Goal: Information Seeking & Learning: Compare options

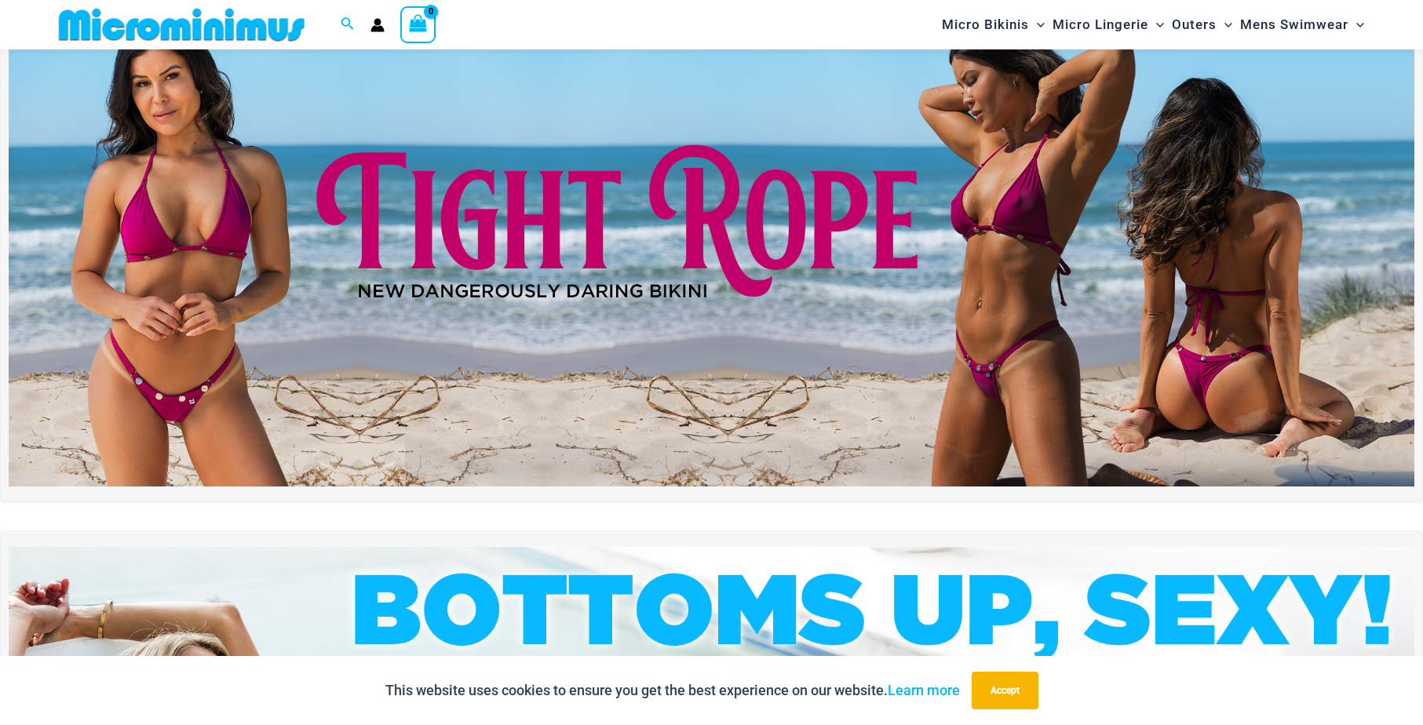
scroll to position [48, 0]
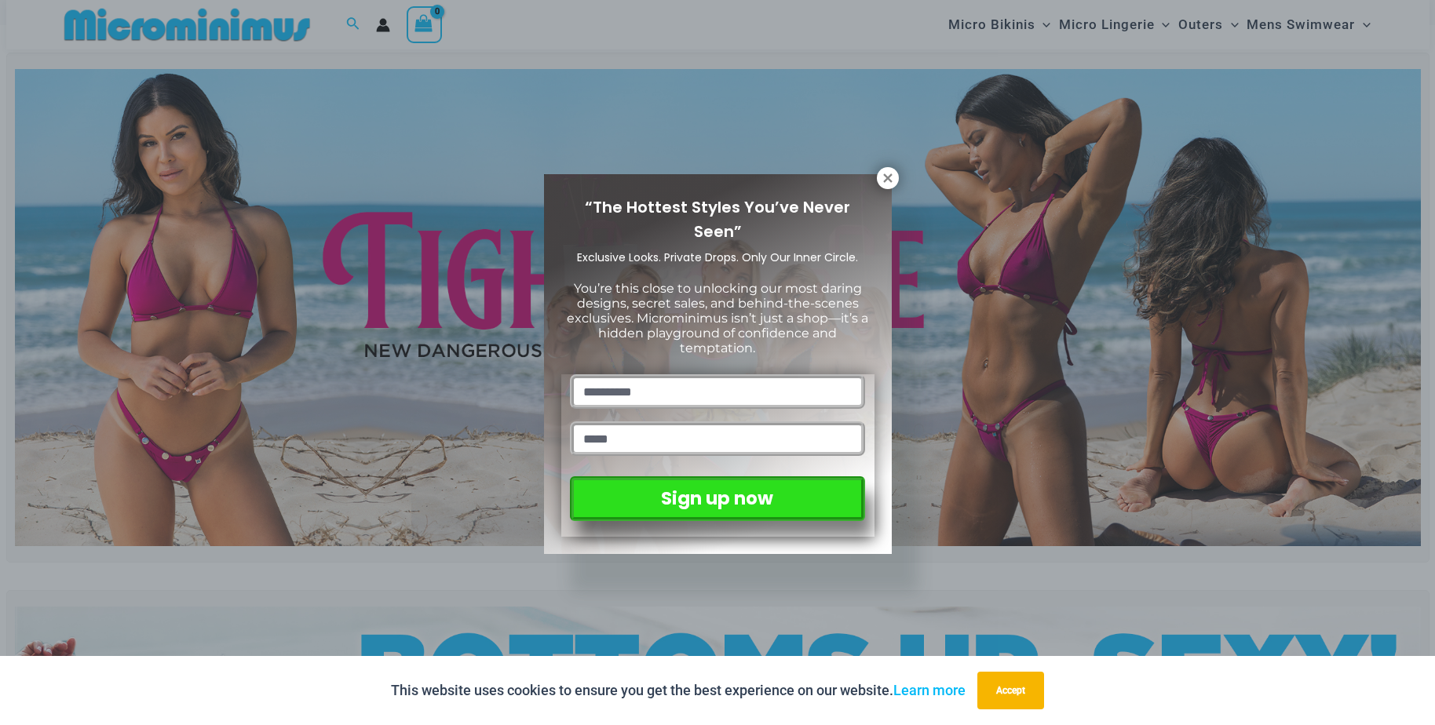
click at [891, 177] on icon at bounding box center [888, 178] width 14 height 14
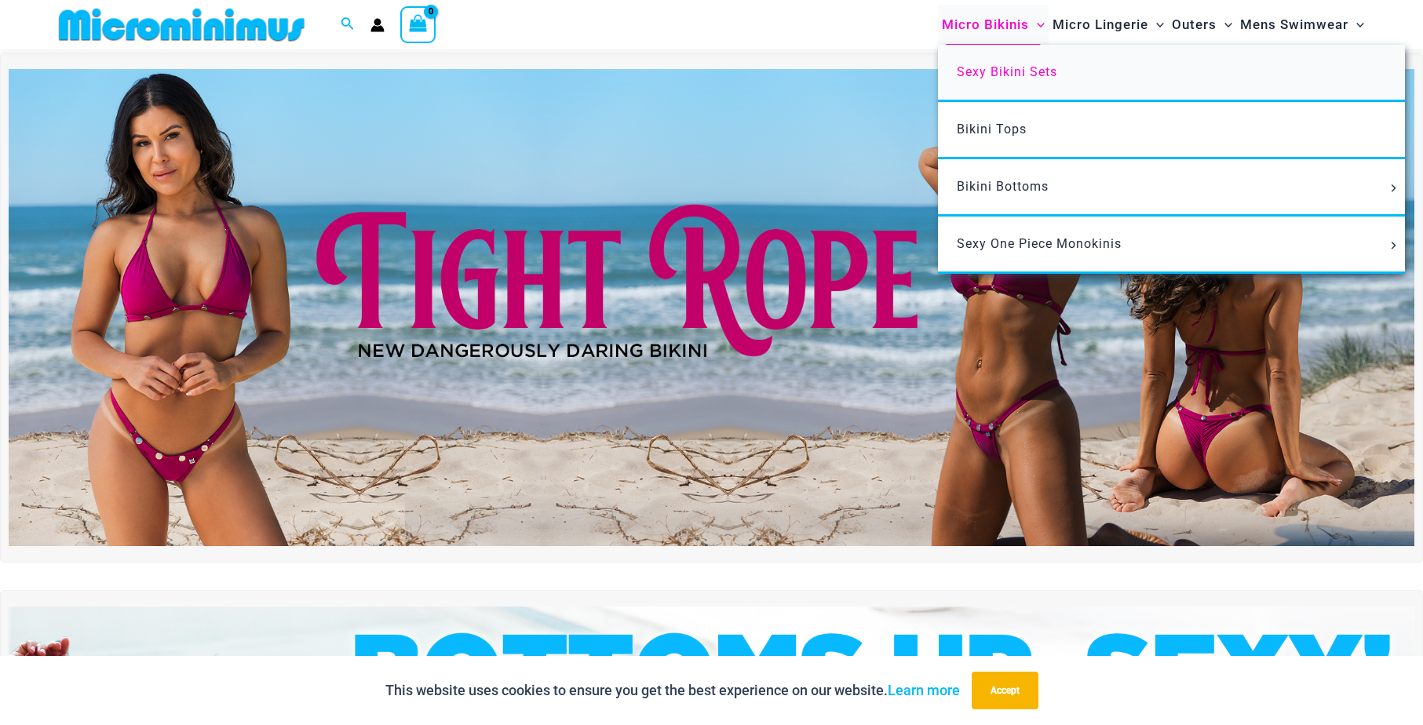
click at [1002, 66] on span "Sexy Bikini Sets" at bounding box center [1007, 71] width 100 height 15
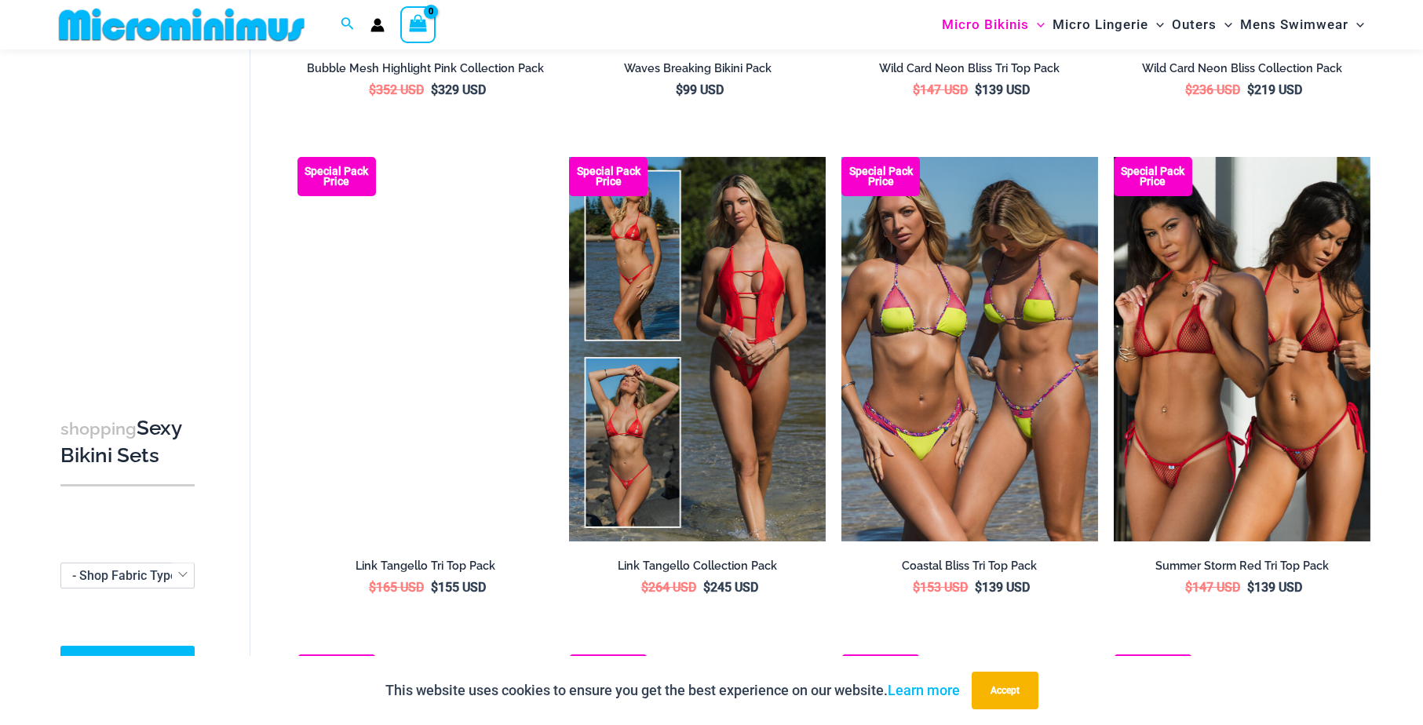
scroll to position [1017, 0]
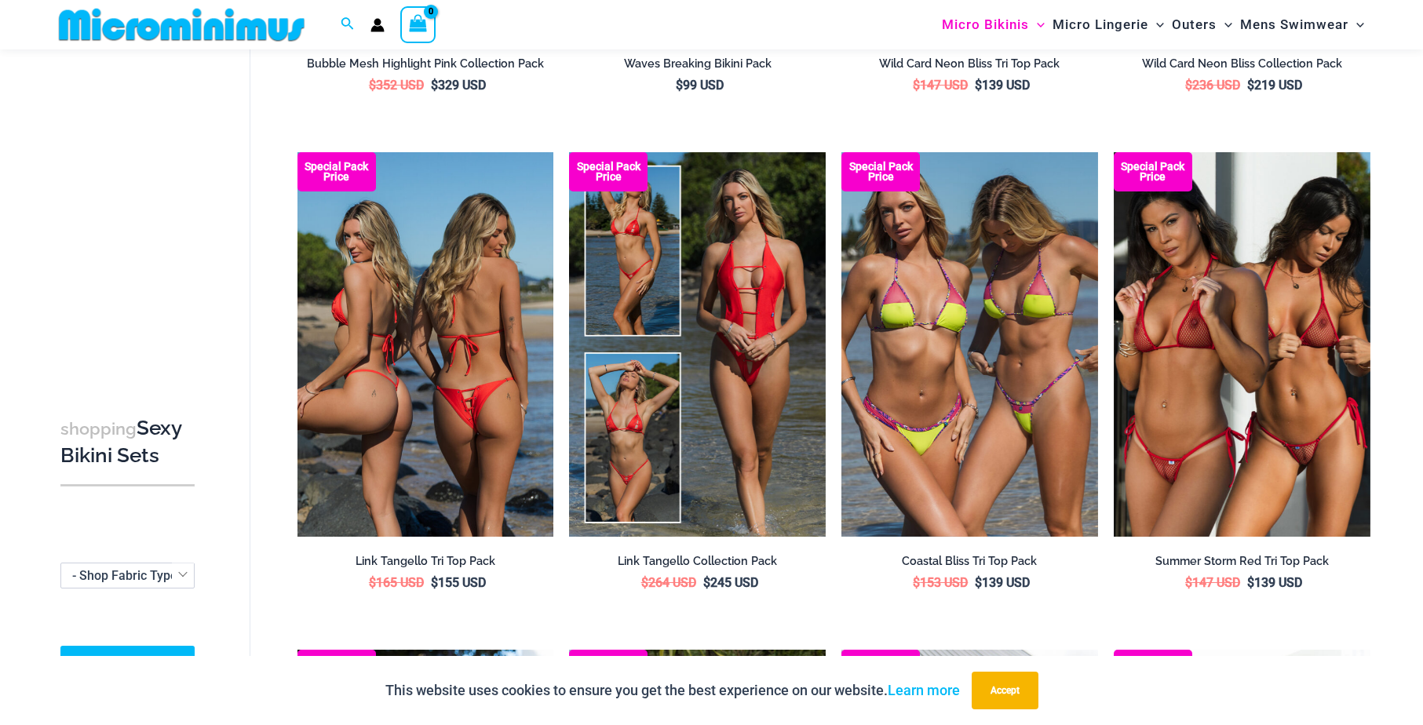
click at [470, 342] on img at bounding box center [426, 344] width 257 height 385
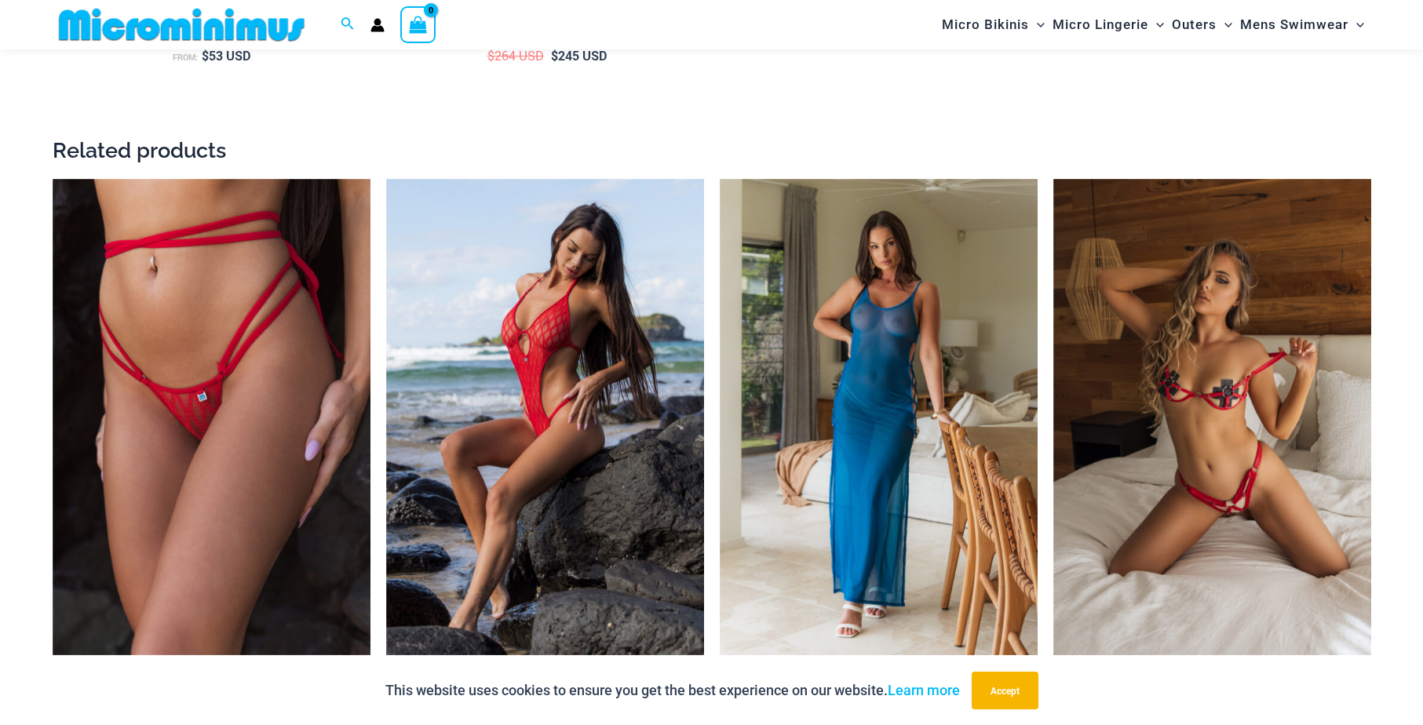
scroll to position [3157, 0]
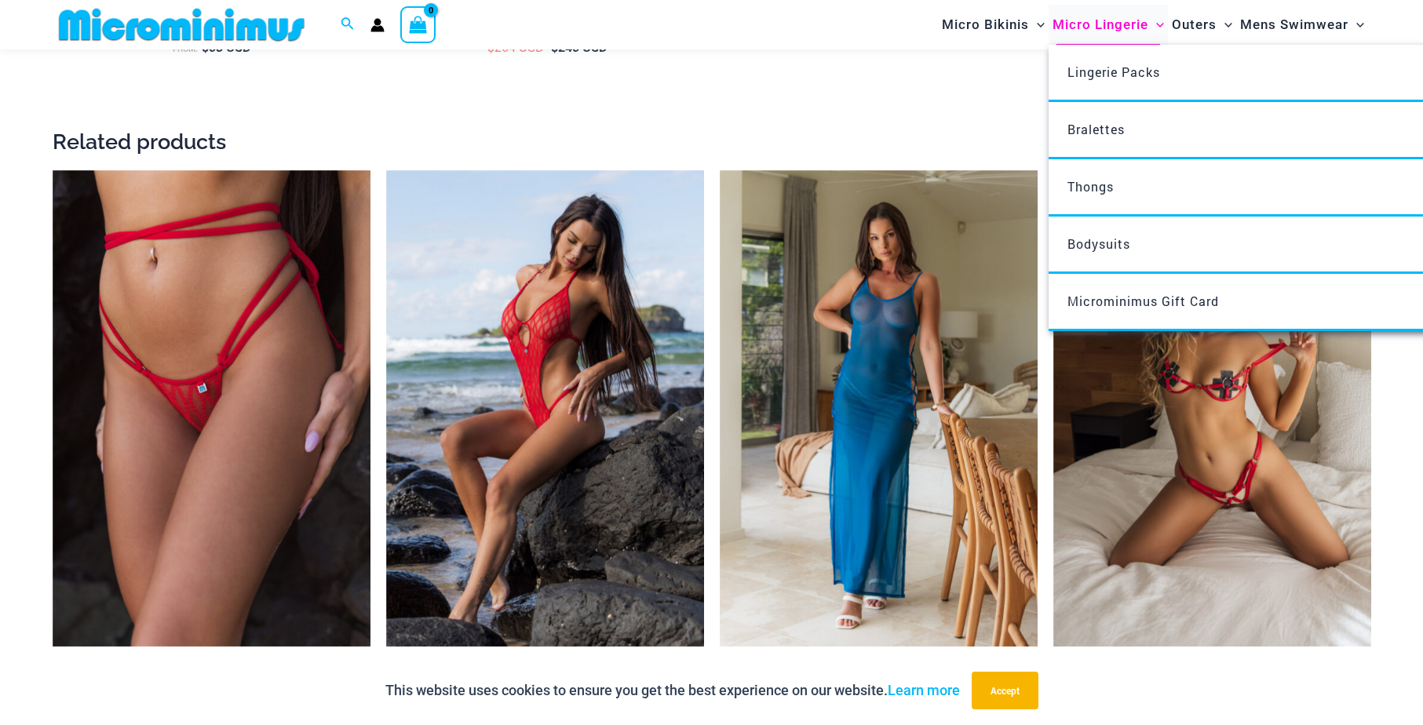
click at [1119, 22] on span "Micro Lingerie" at bounding box center [1101, 25] width 96 height 40
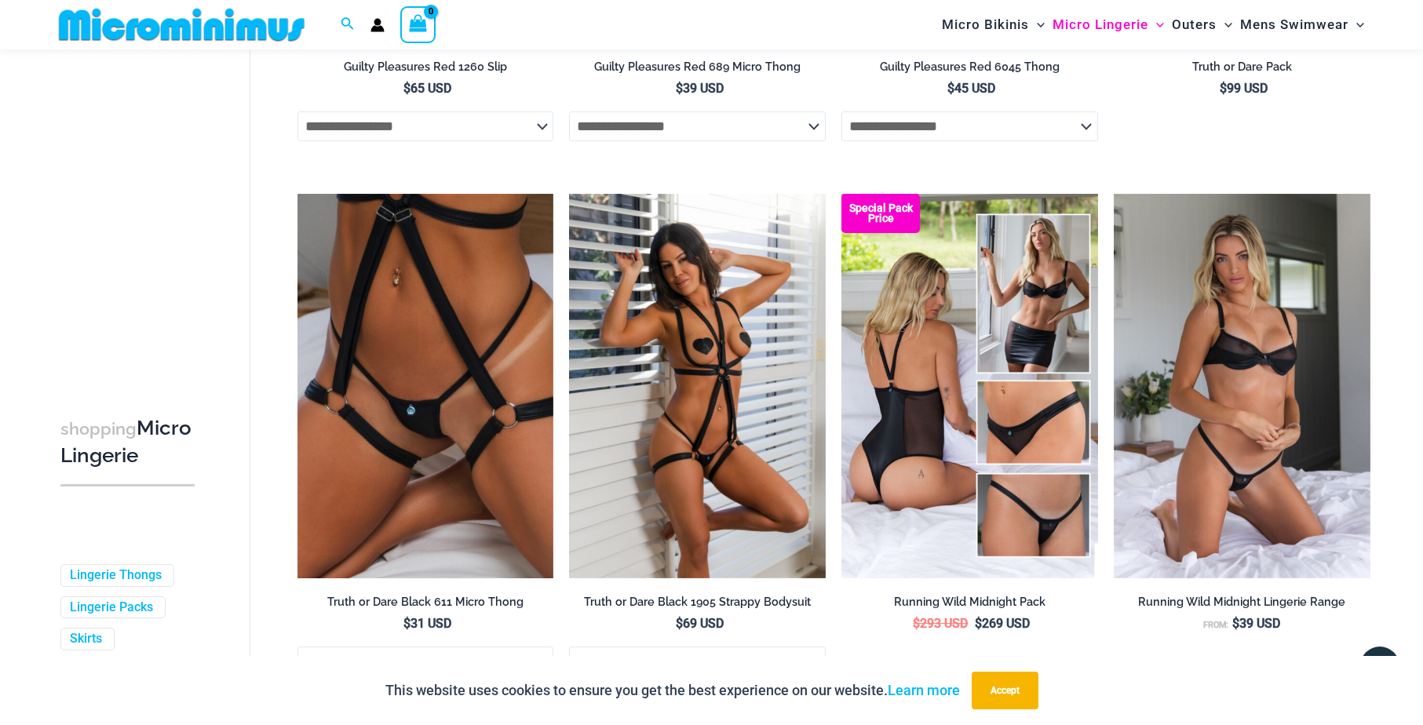
scroll to position [1157, 0]
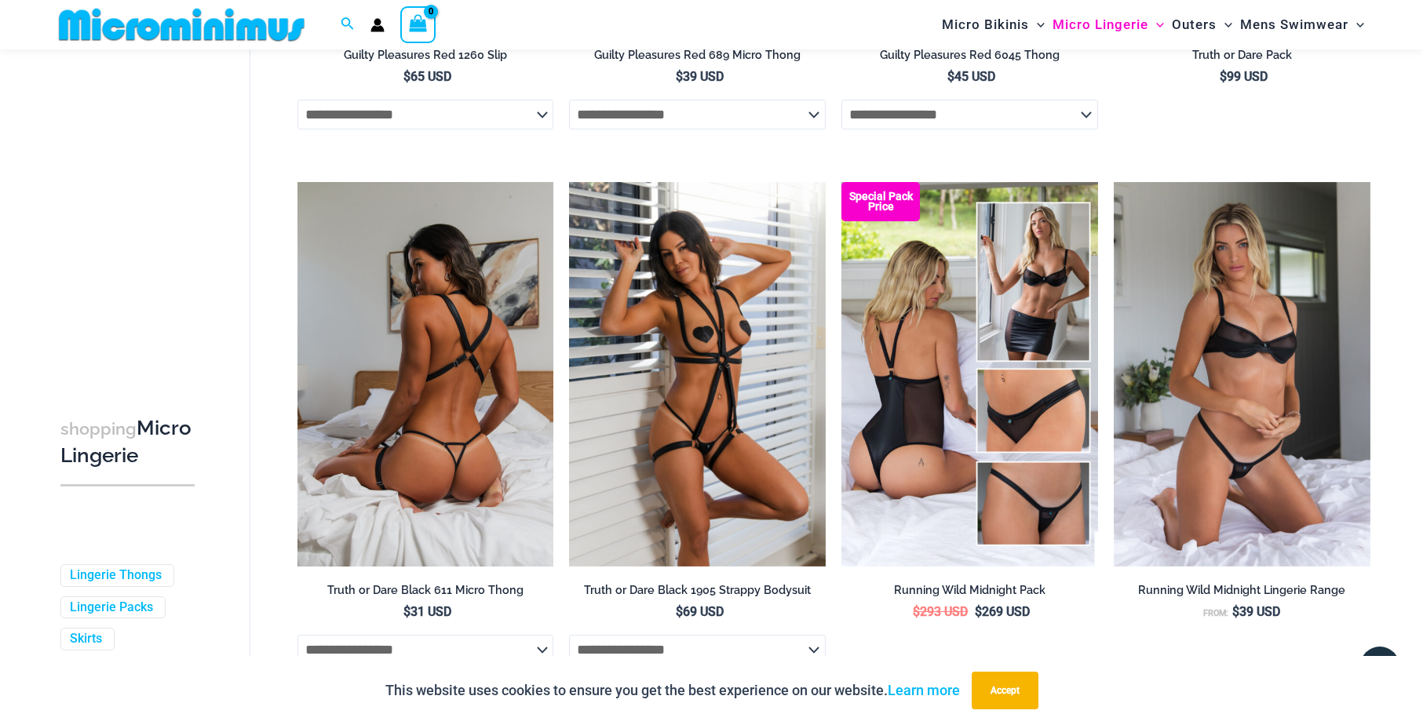
click at [462, 305] on img at bounding box center [426, 374] width 257 height 385
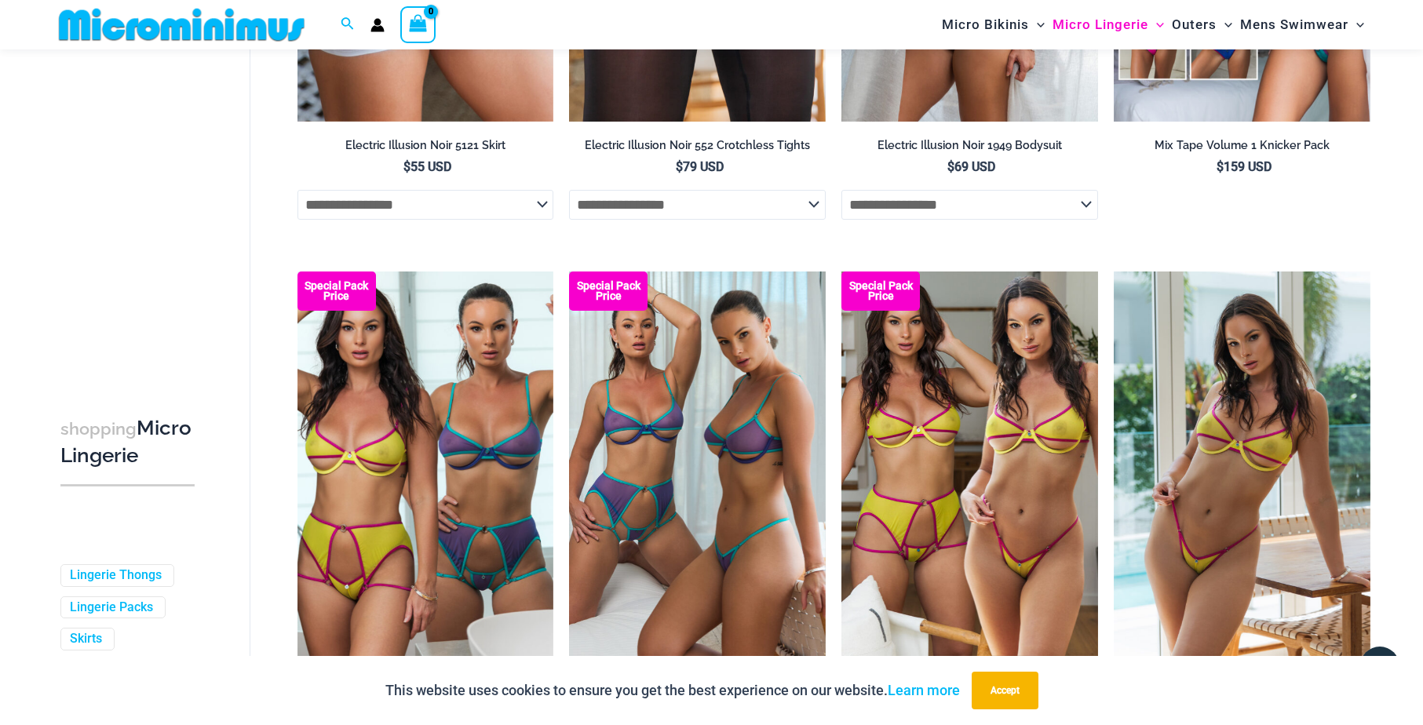
scroll to position [3750, 0]
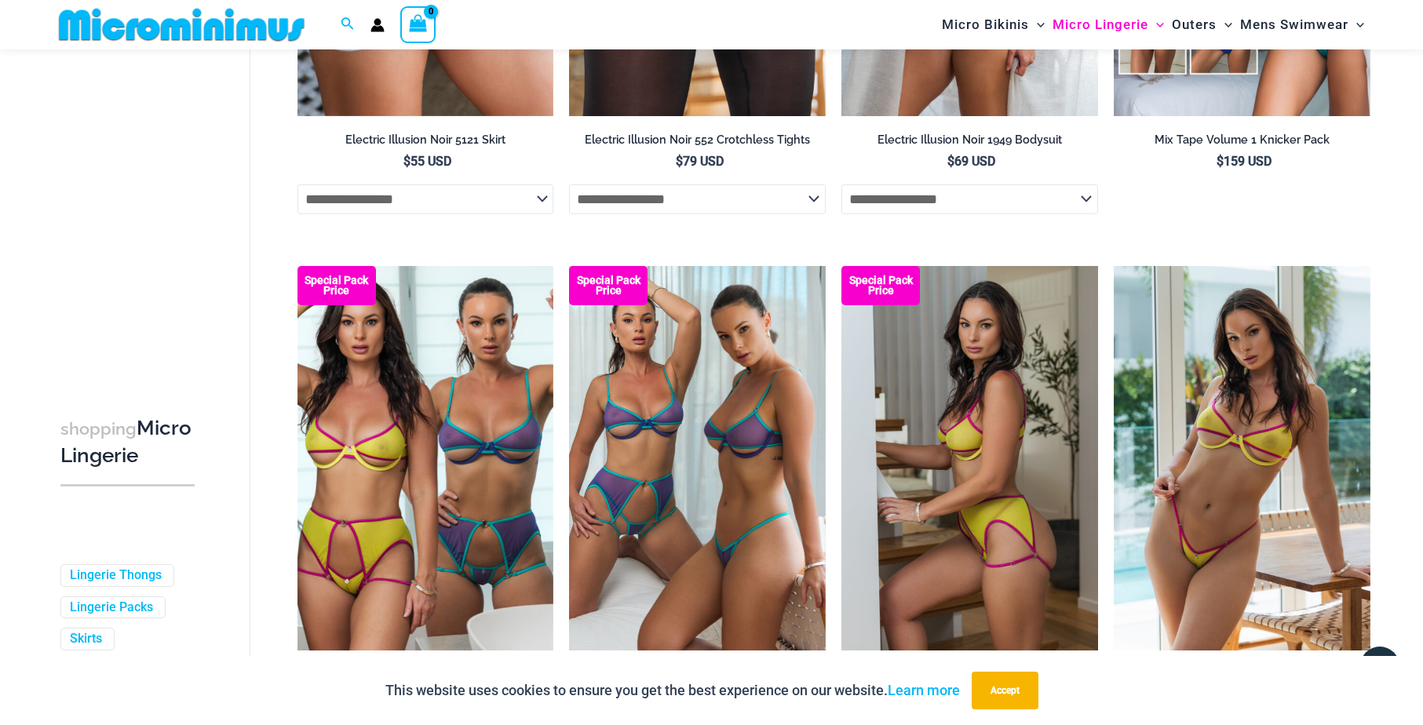
click at [958, 505] on img at bounding box center [970, 458] width 257 height 385
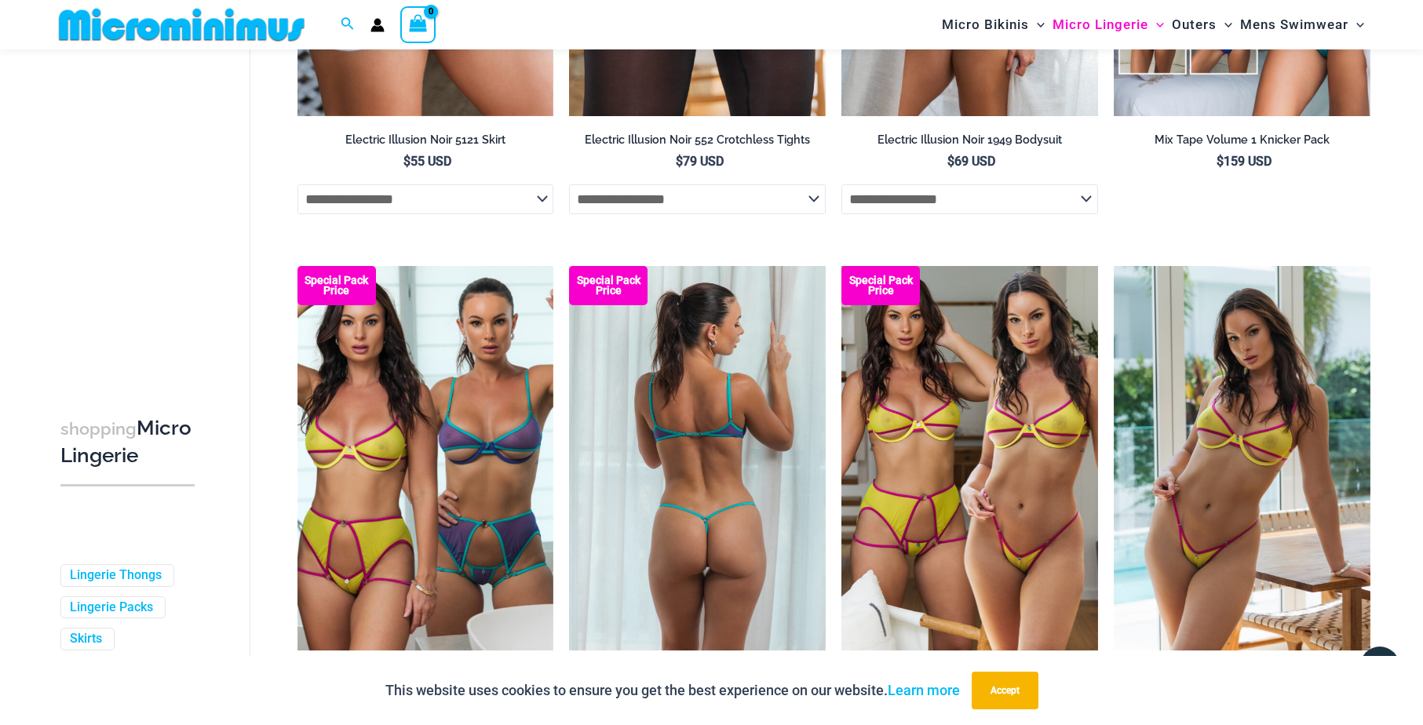
click at [690, 477] on img at bounding box center [697, 458] width 257 height 385
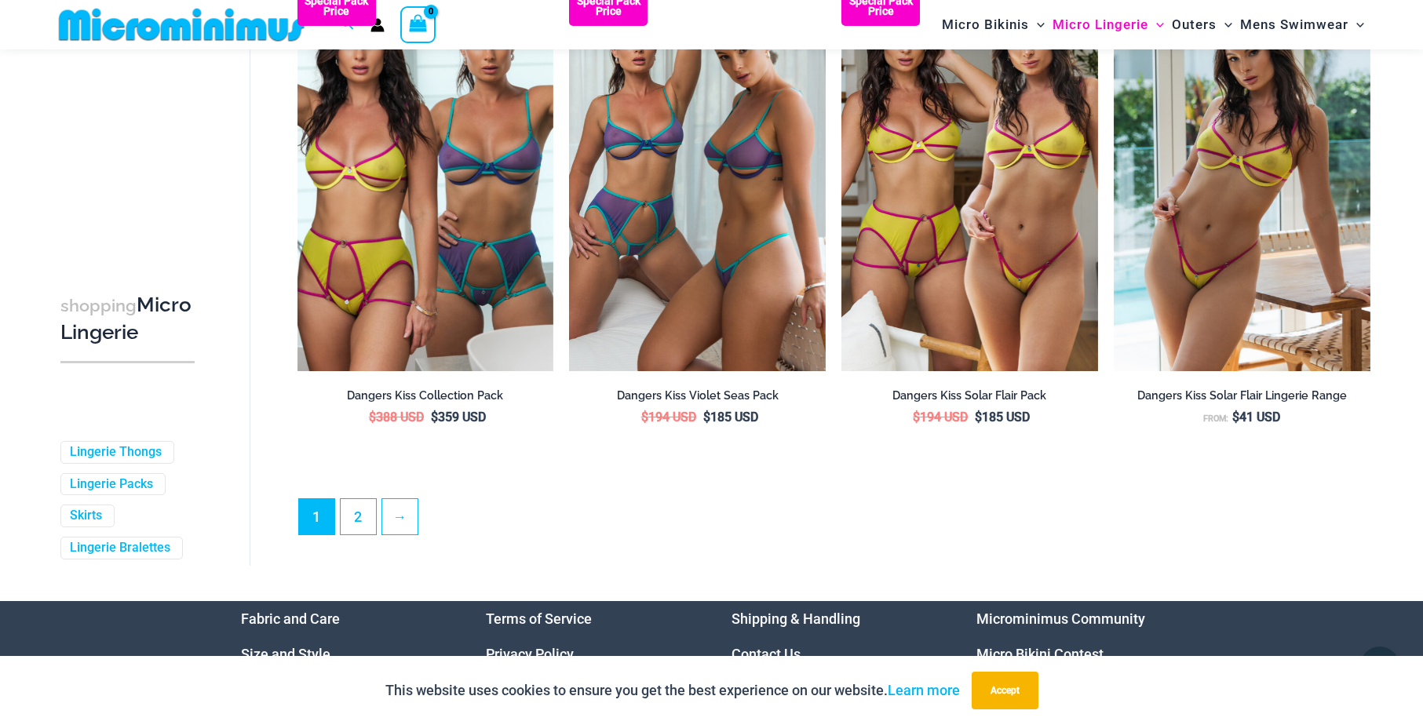
scroll to position [4183, 0]
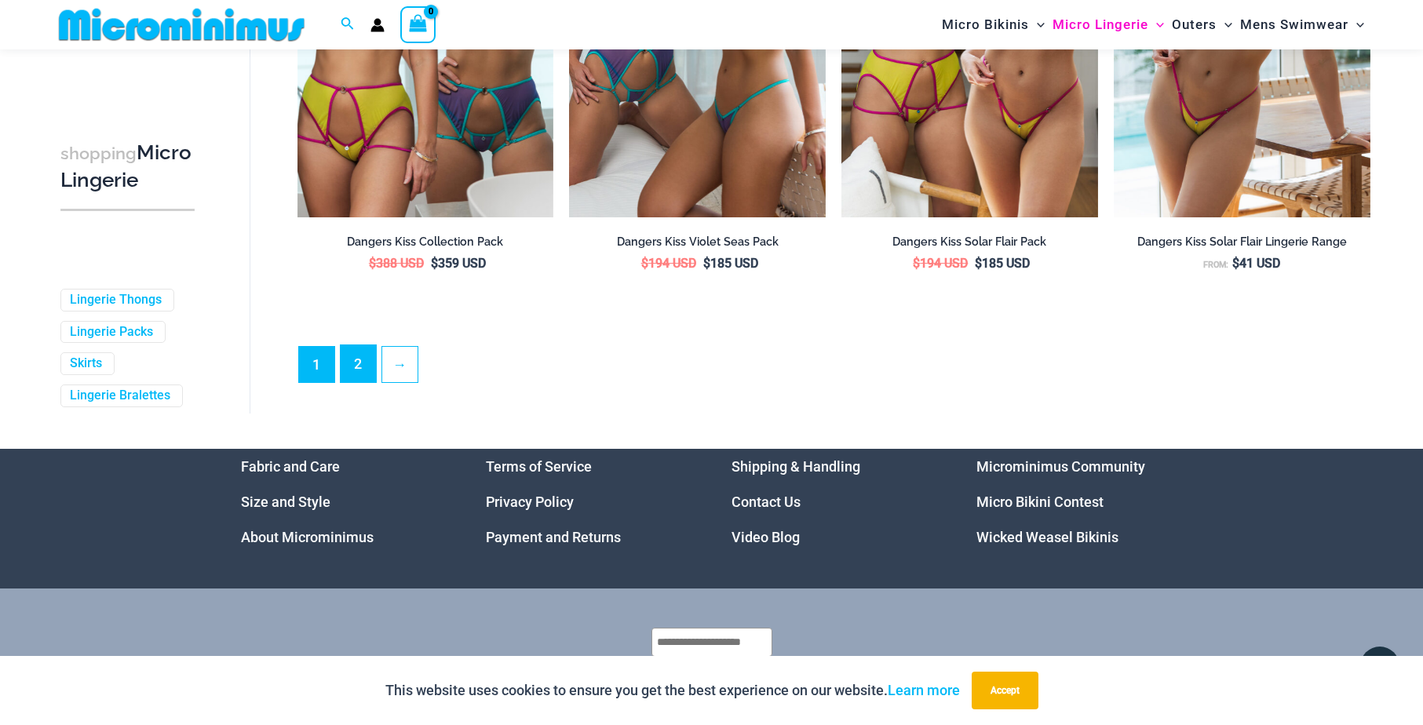
click at [355, 381] on link "2" at bounding box center [358, 363] width 35 height 37
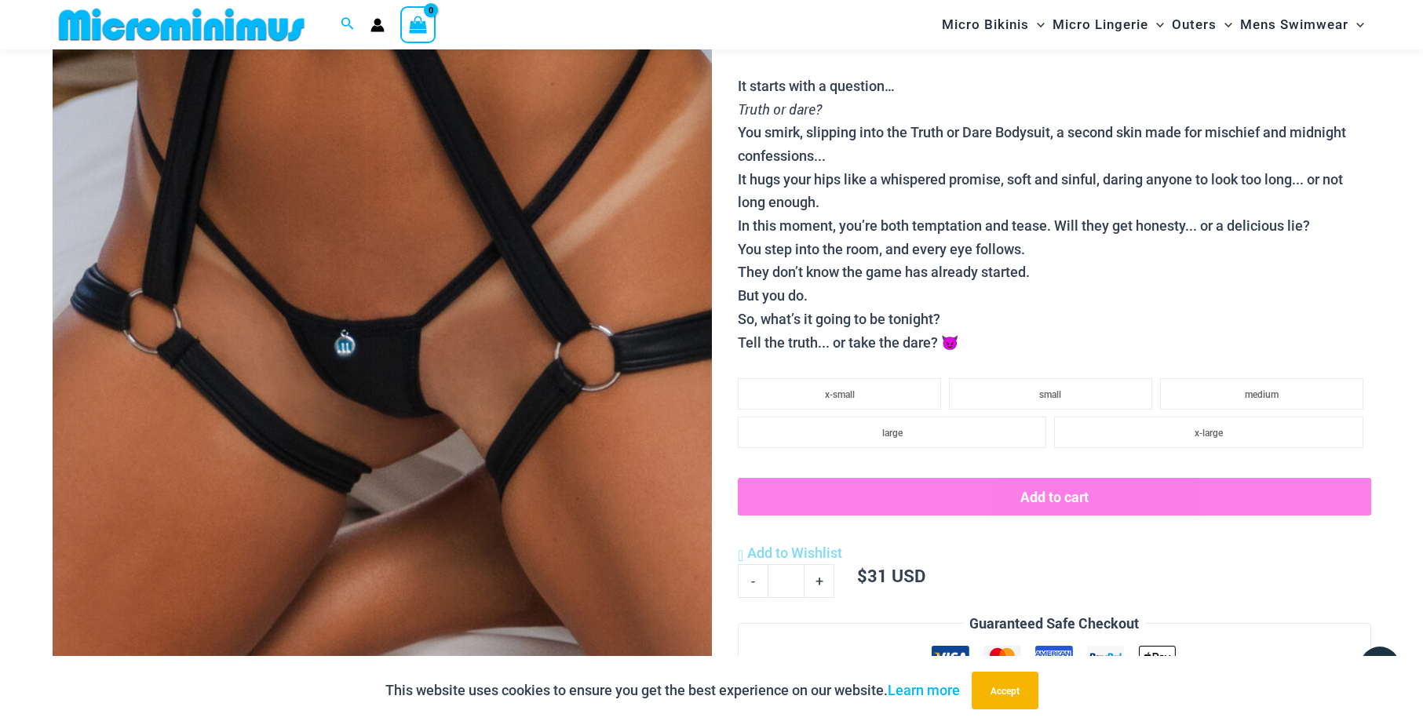
scroll to position [342, 0]
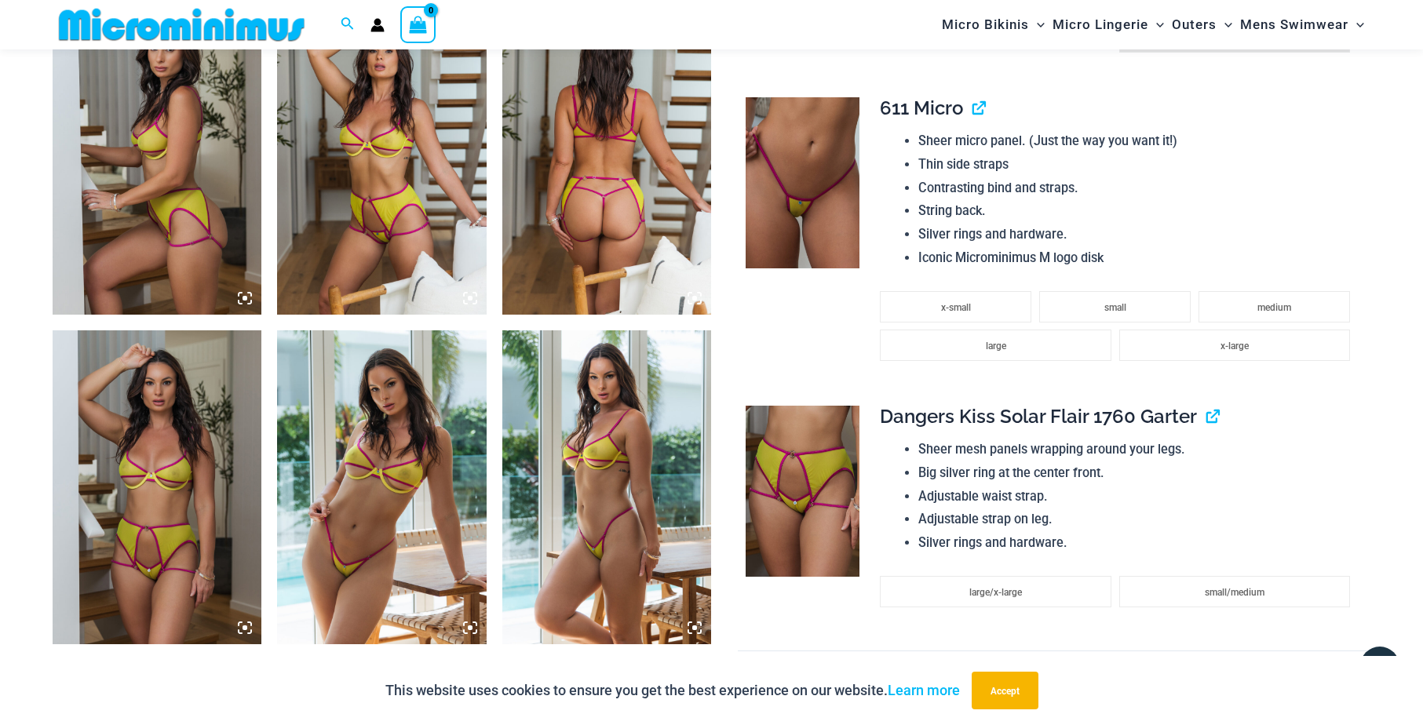
scroll to position [1155, 0]
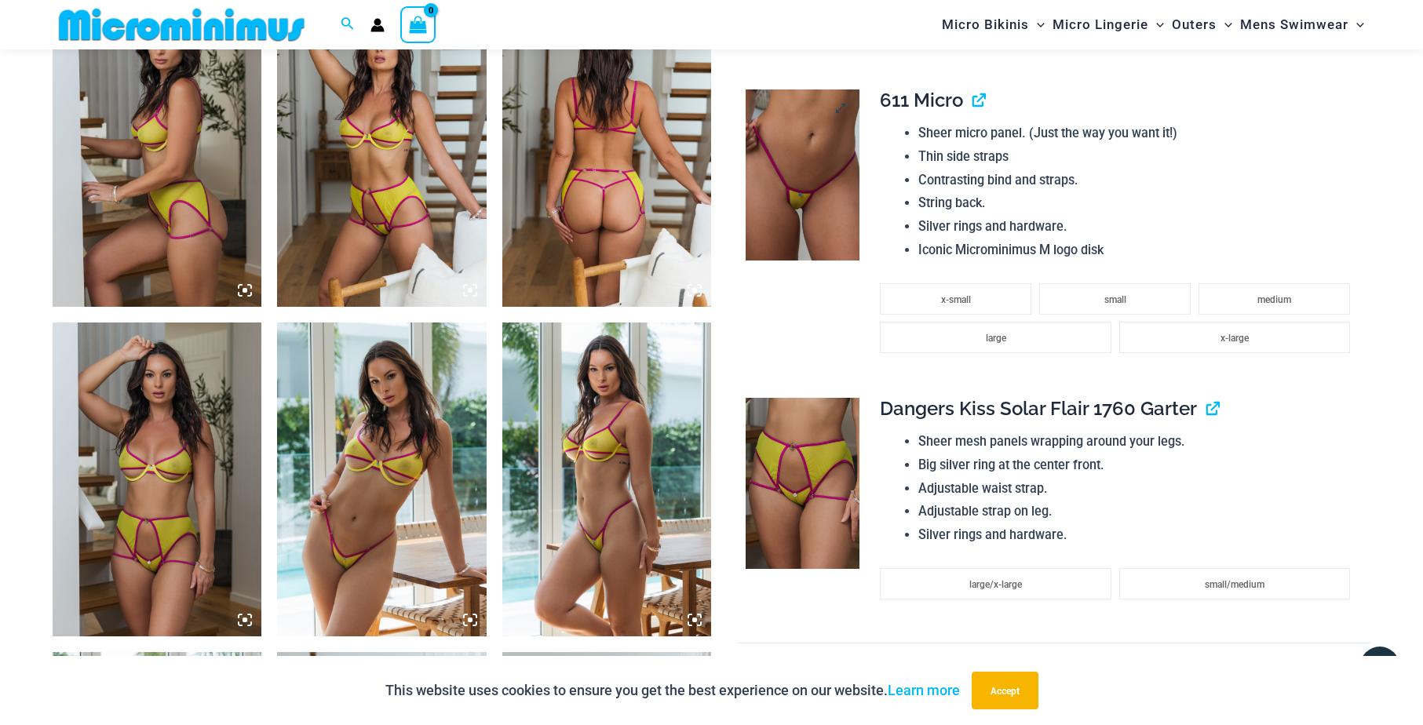
click at [784, 214] on img at bounding box center [803, 175] width 114 height 171
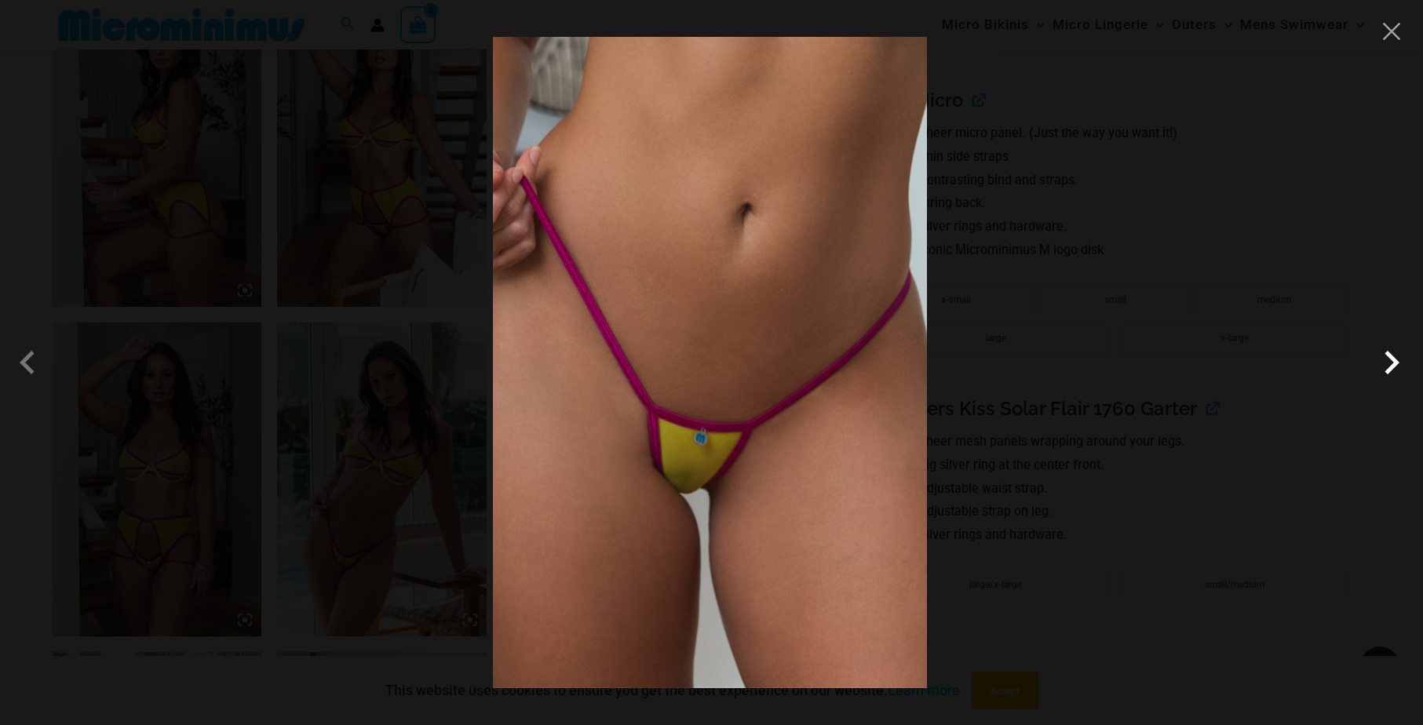
click at [1390, 367] on span at bounding box center [1392, 362] width 47 height 47
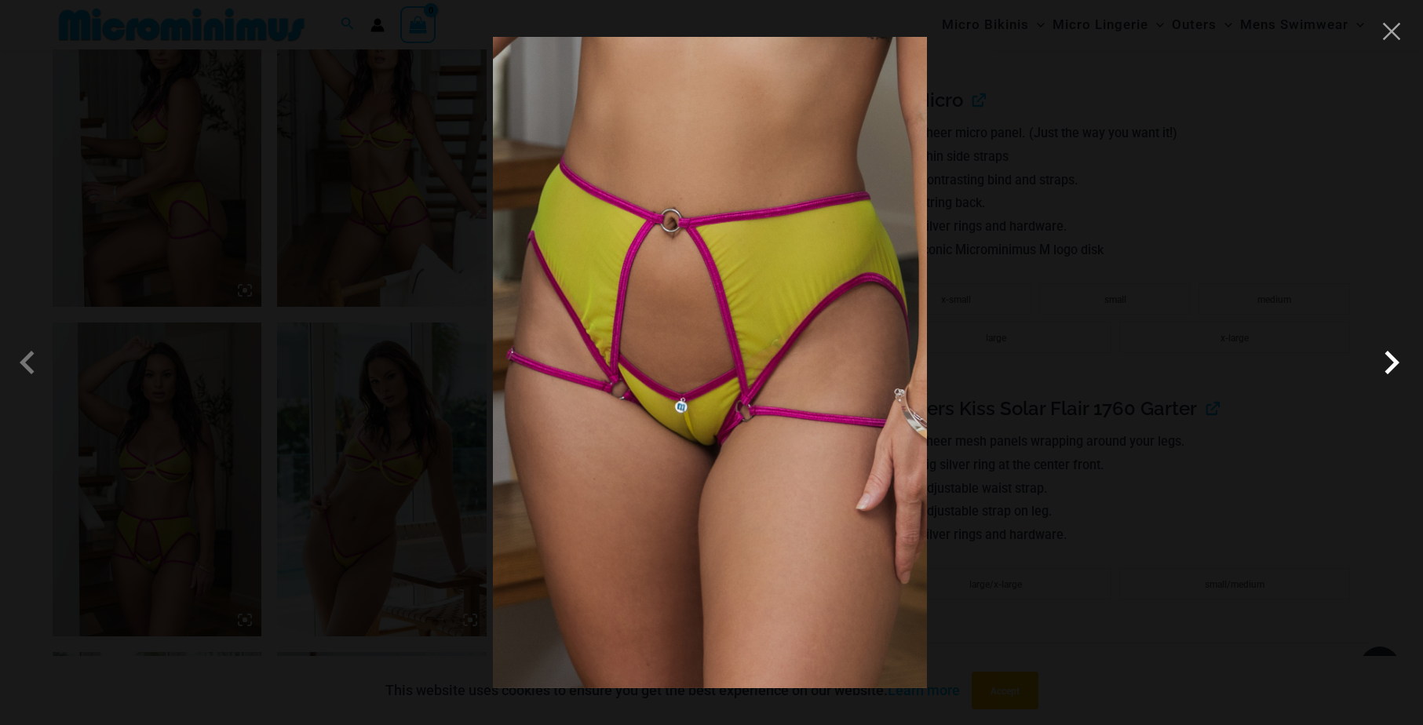
click at [1390, 367] on span at bounding box center [1392, 362] width 47 height 47
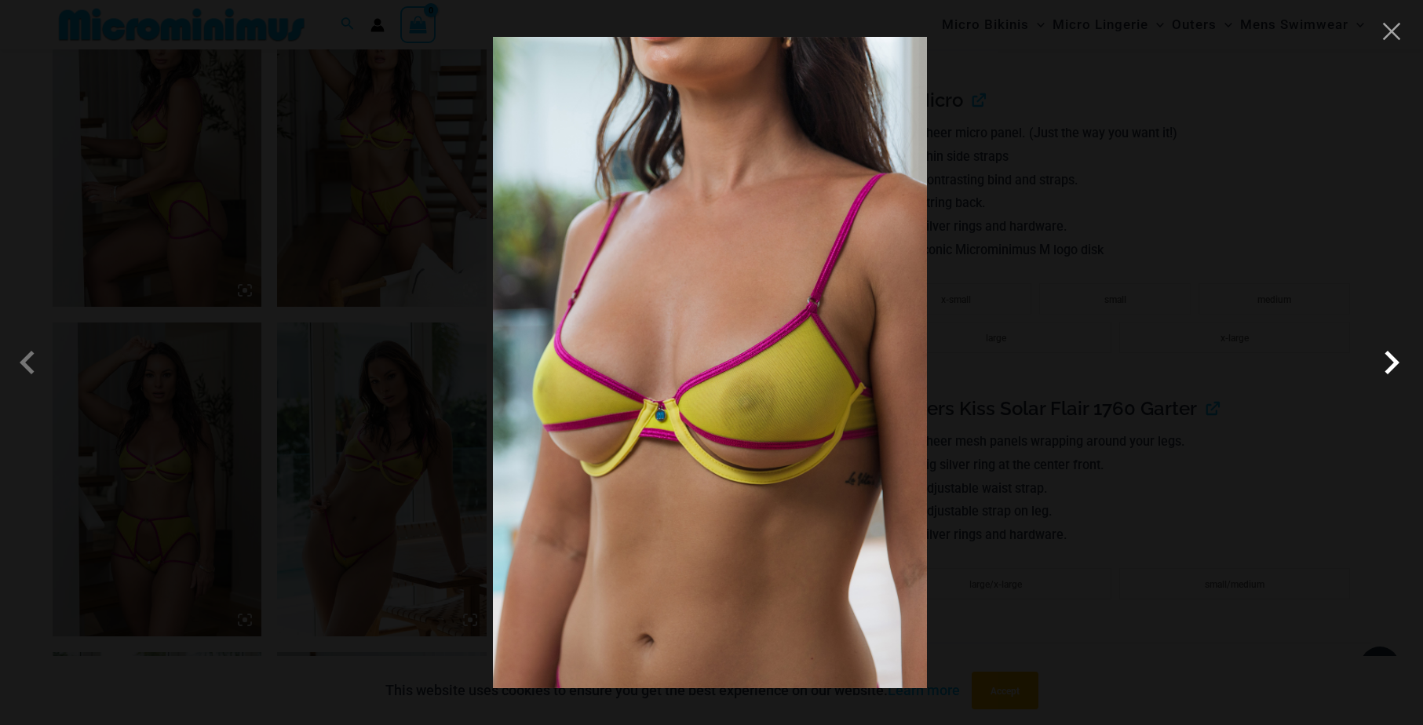
click at [1390, 367] on span at bounding box center [1392, 362] width 47 height 47
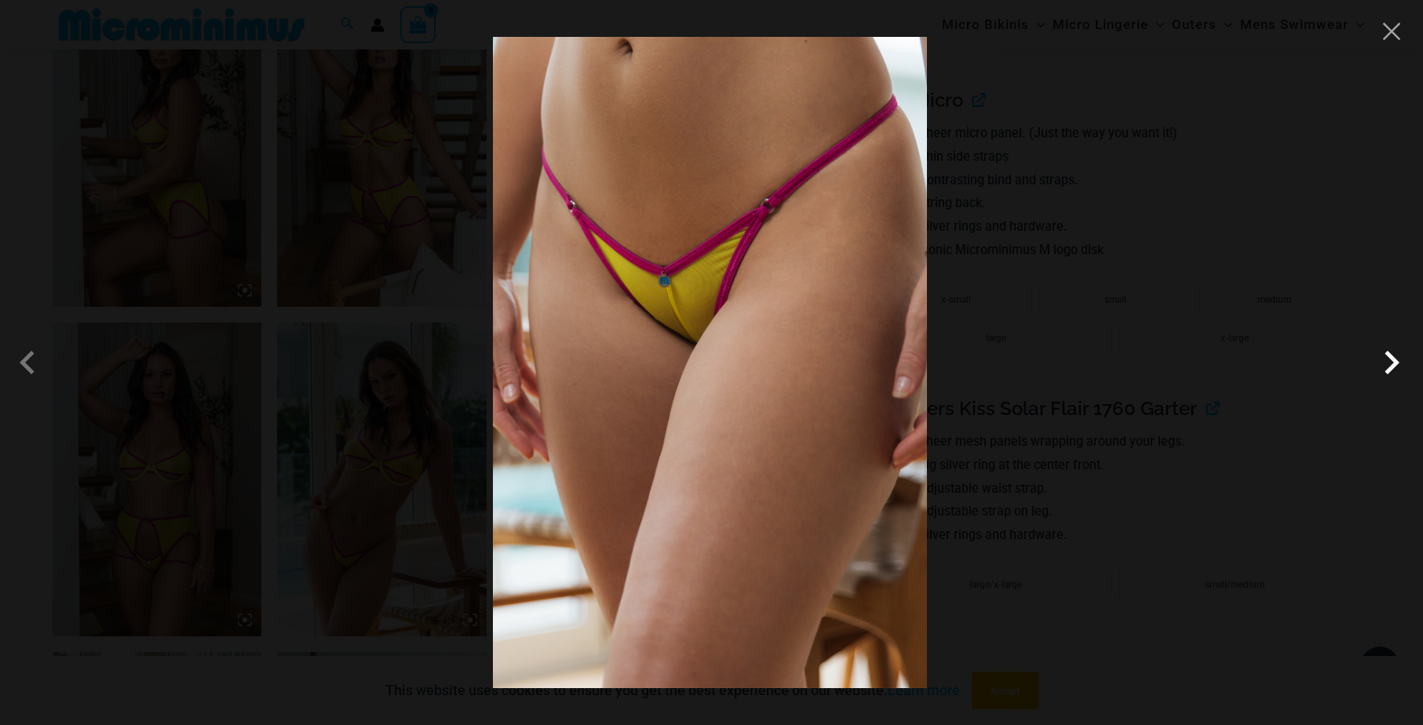
click at [1390, 367] on span at bounding box center [1392, 362] width 47 height 47
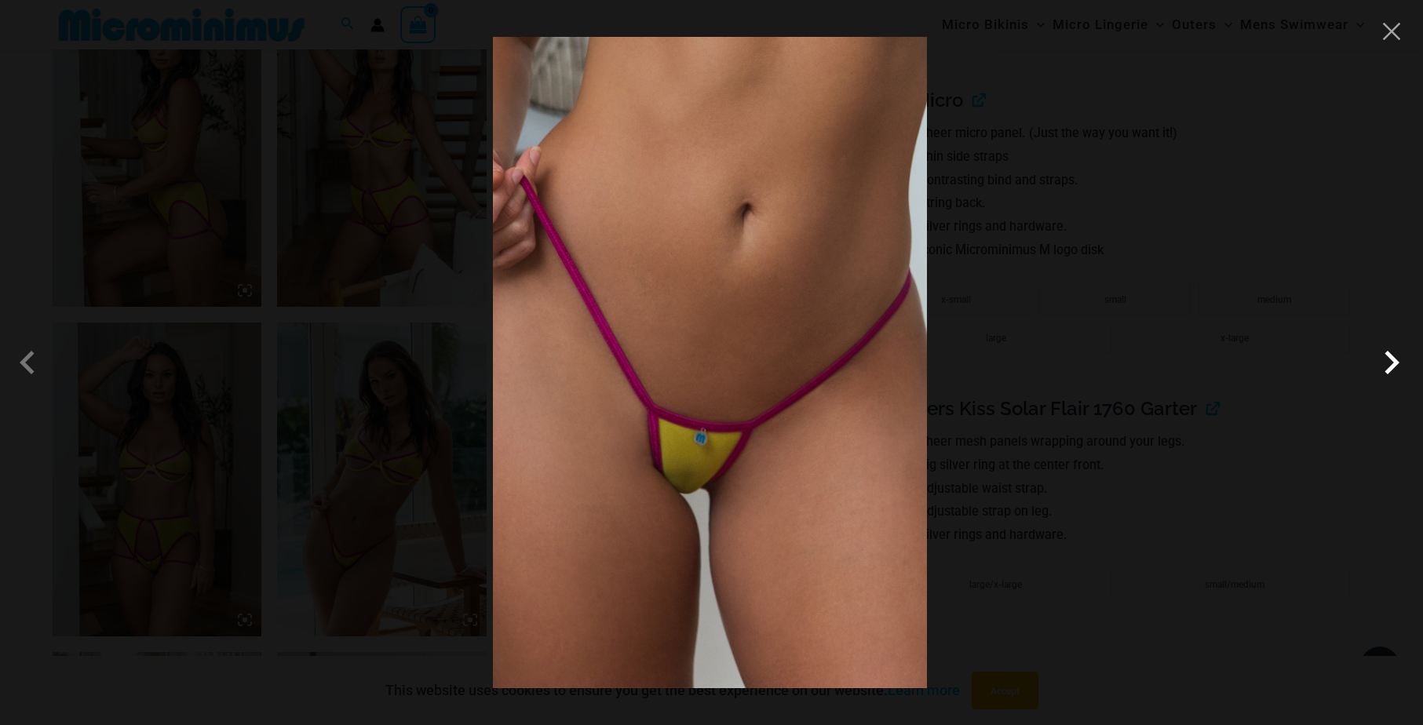
click at [1390, 367] on span at bounding box center [1392, 362] width 47 height 47
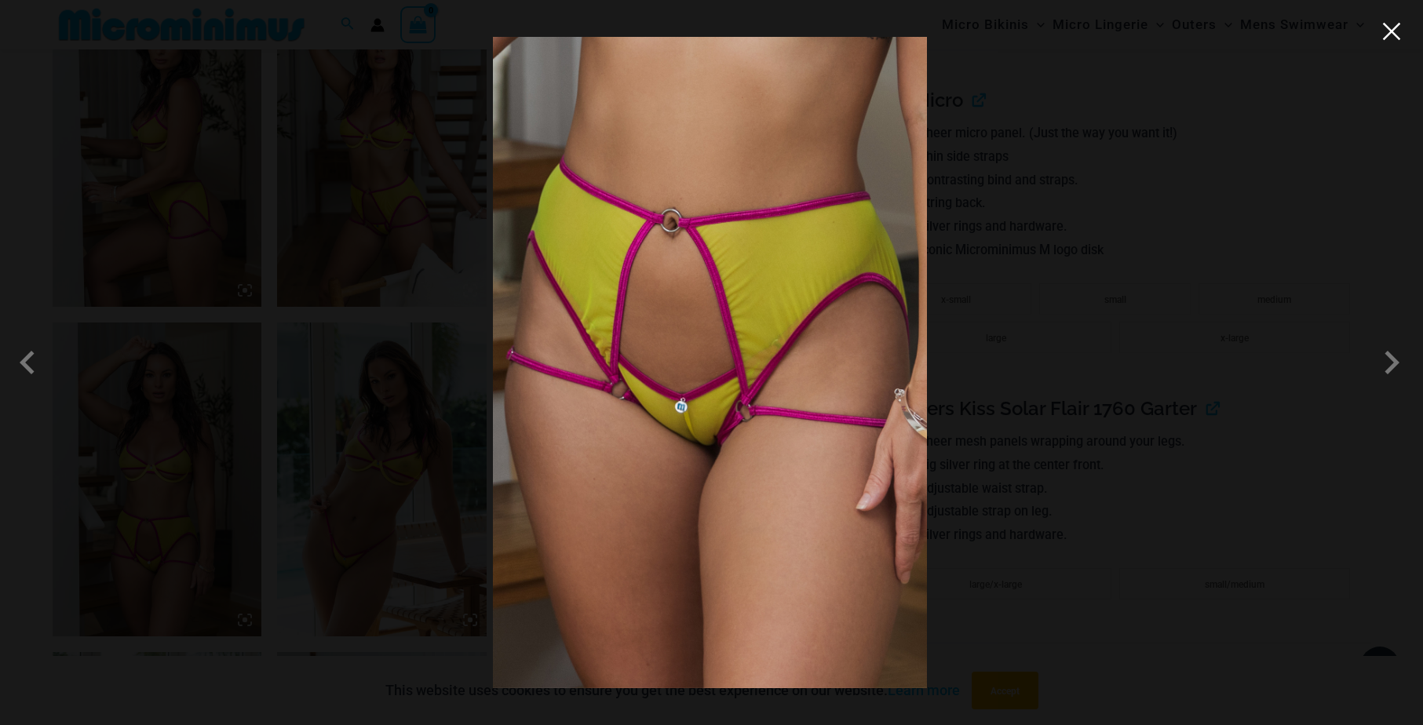
click at [1394, 35] on button "Close" at bounding box center [1392, 32] width 24 height 24
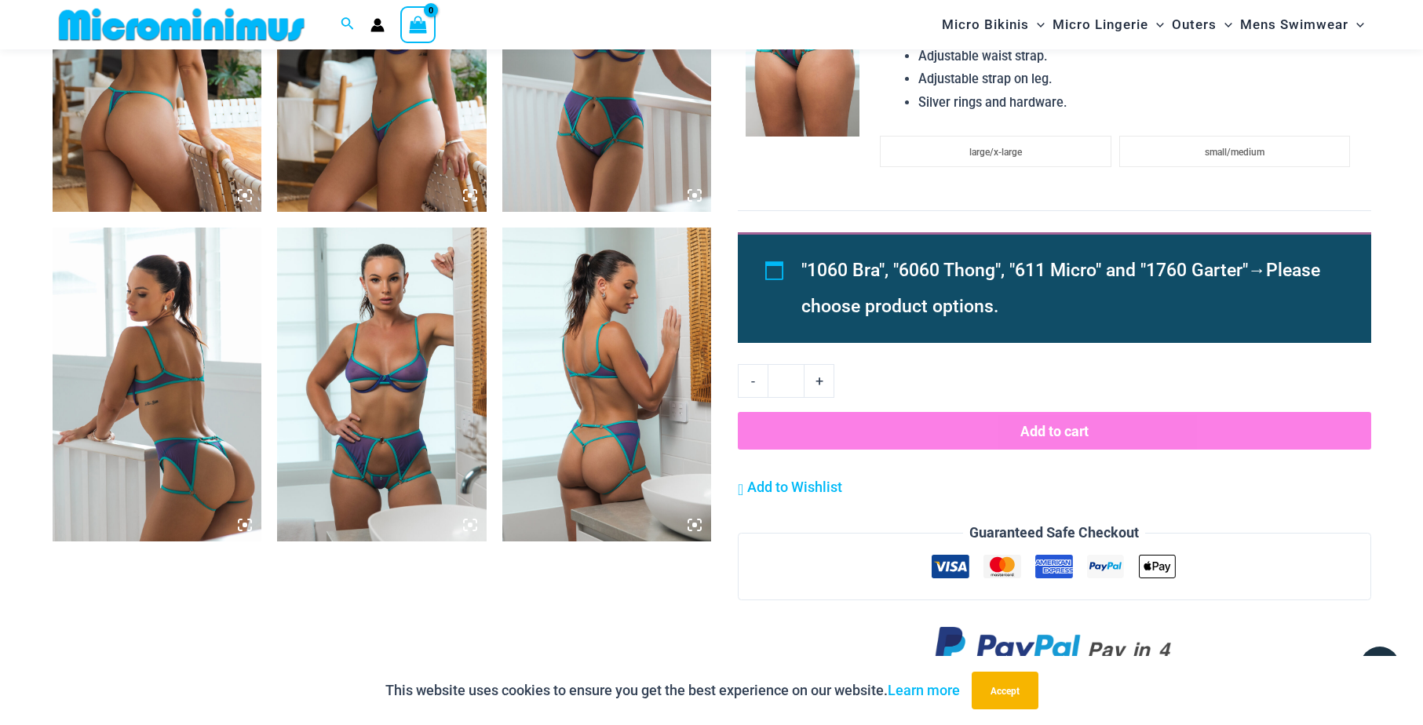
scroll to position [1619, 0]
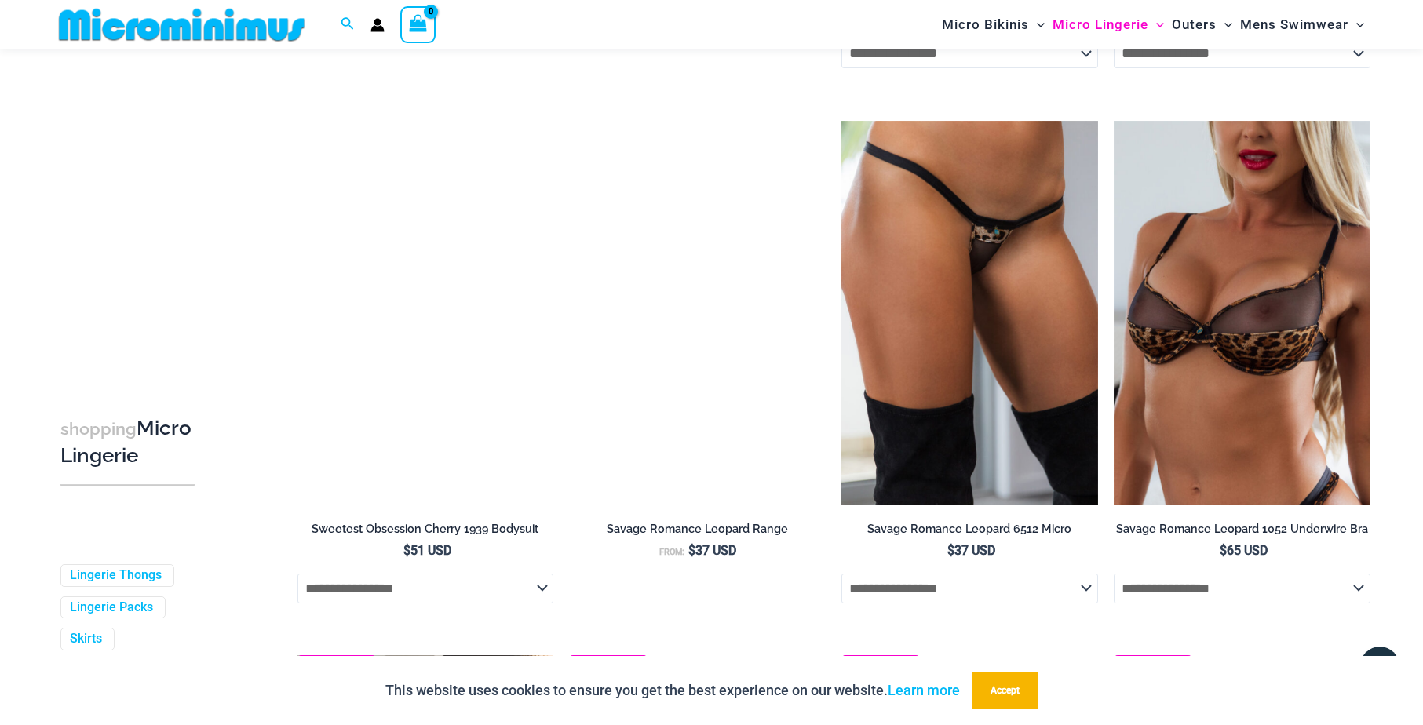
scroll to position [3286, 0]
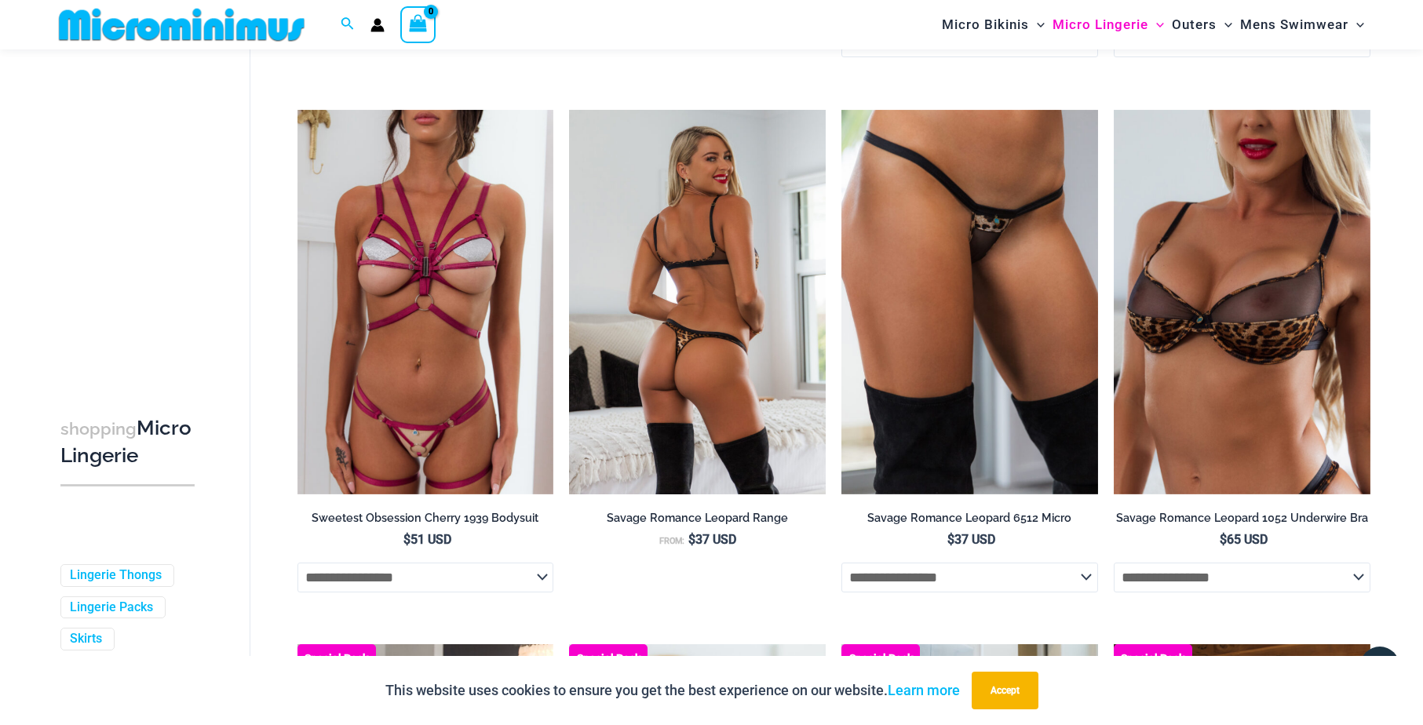
click at [674, 380] on img at bounding box center [697, 302] width 257 height 385
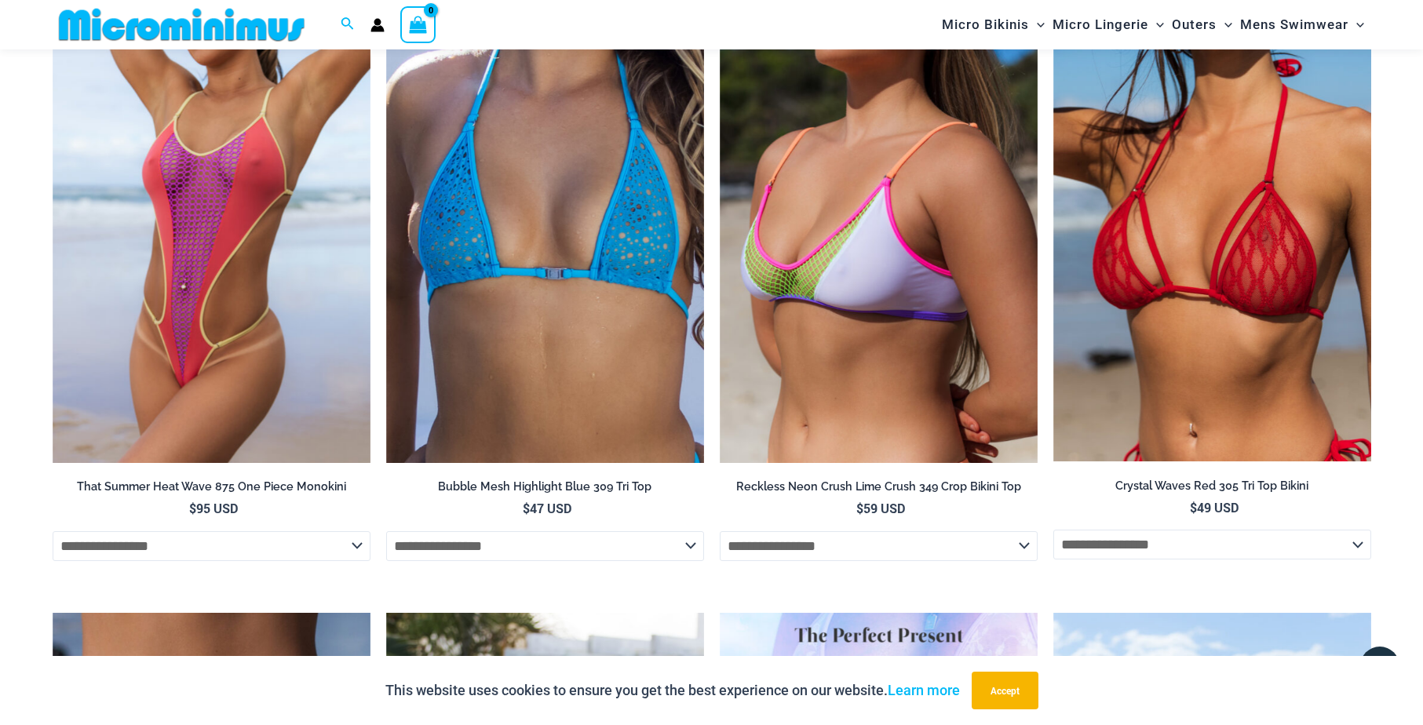
scroll to position [3320, 0]
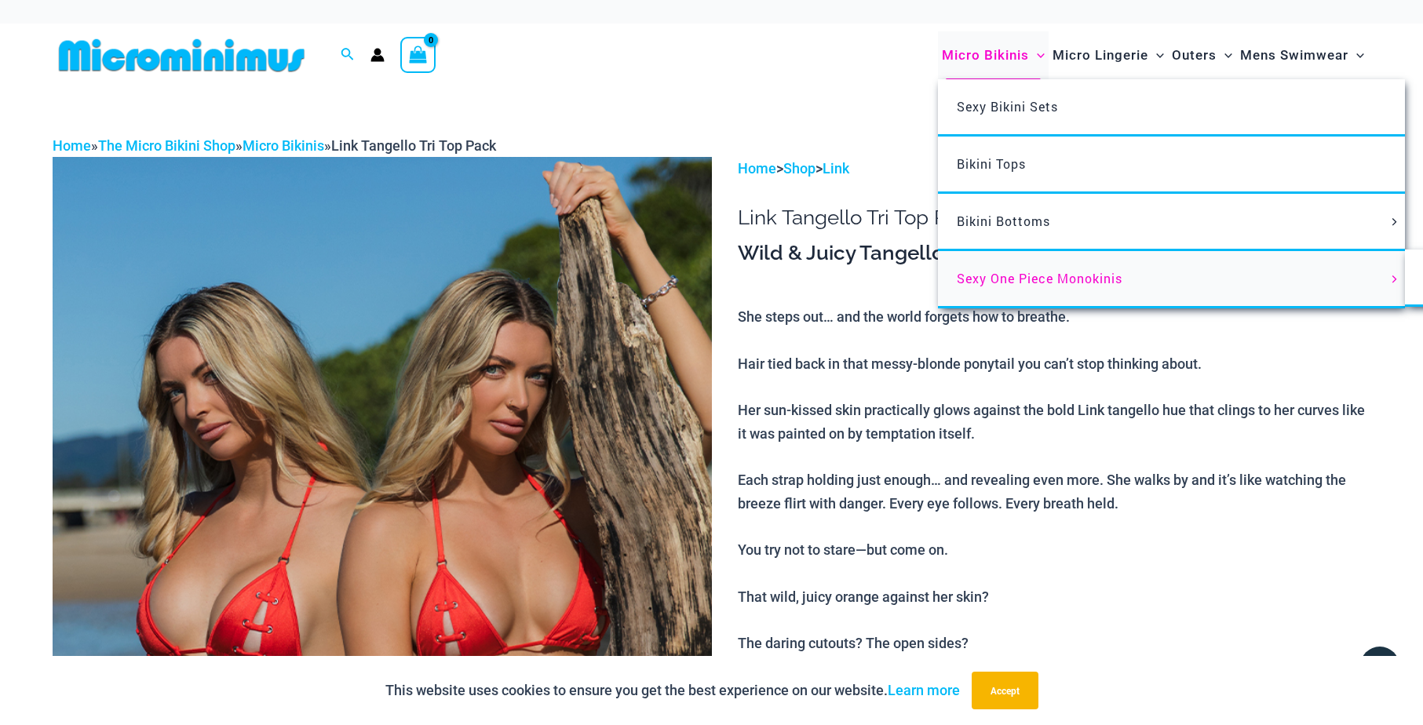
click at [992, 276] on span "Sexy One Piece Monokinis" at bounding box center [1040, 278] width 166 height 16
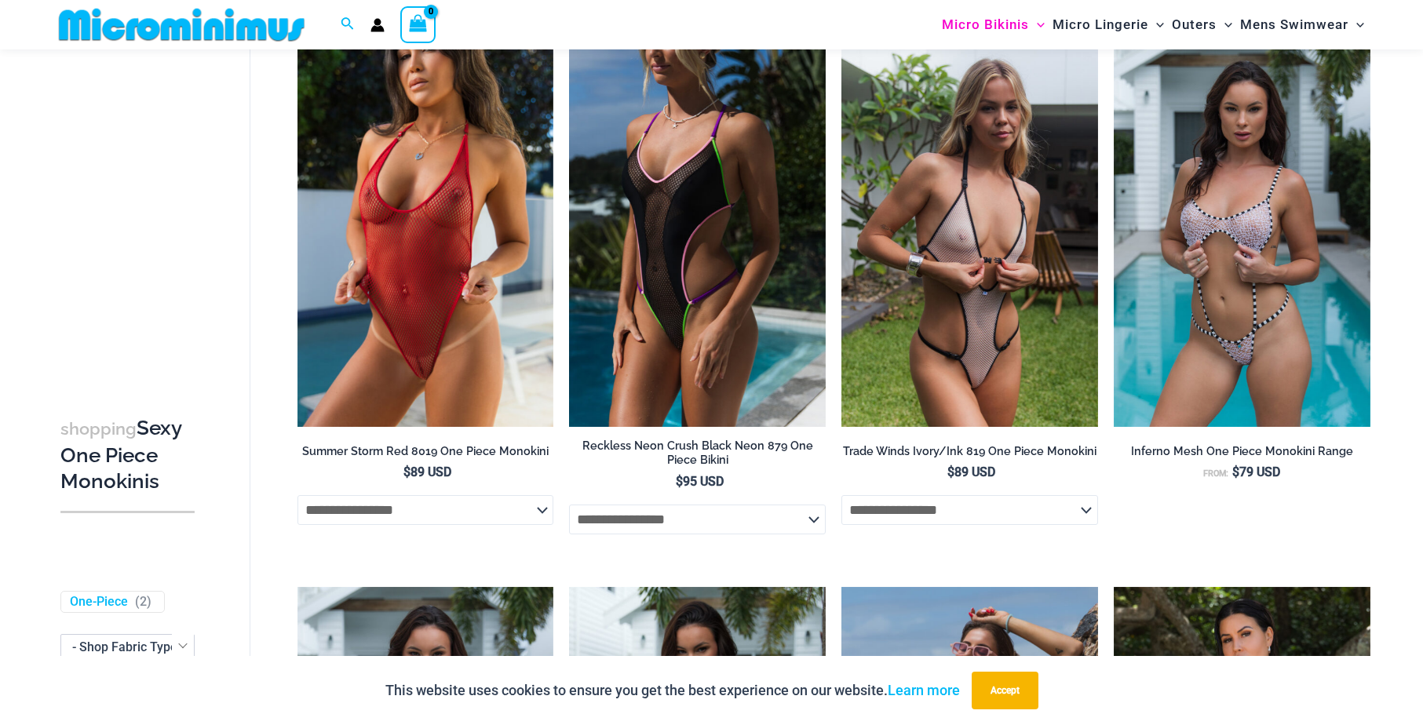
scroll to position [680, 0]
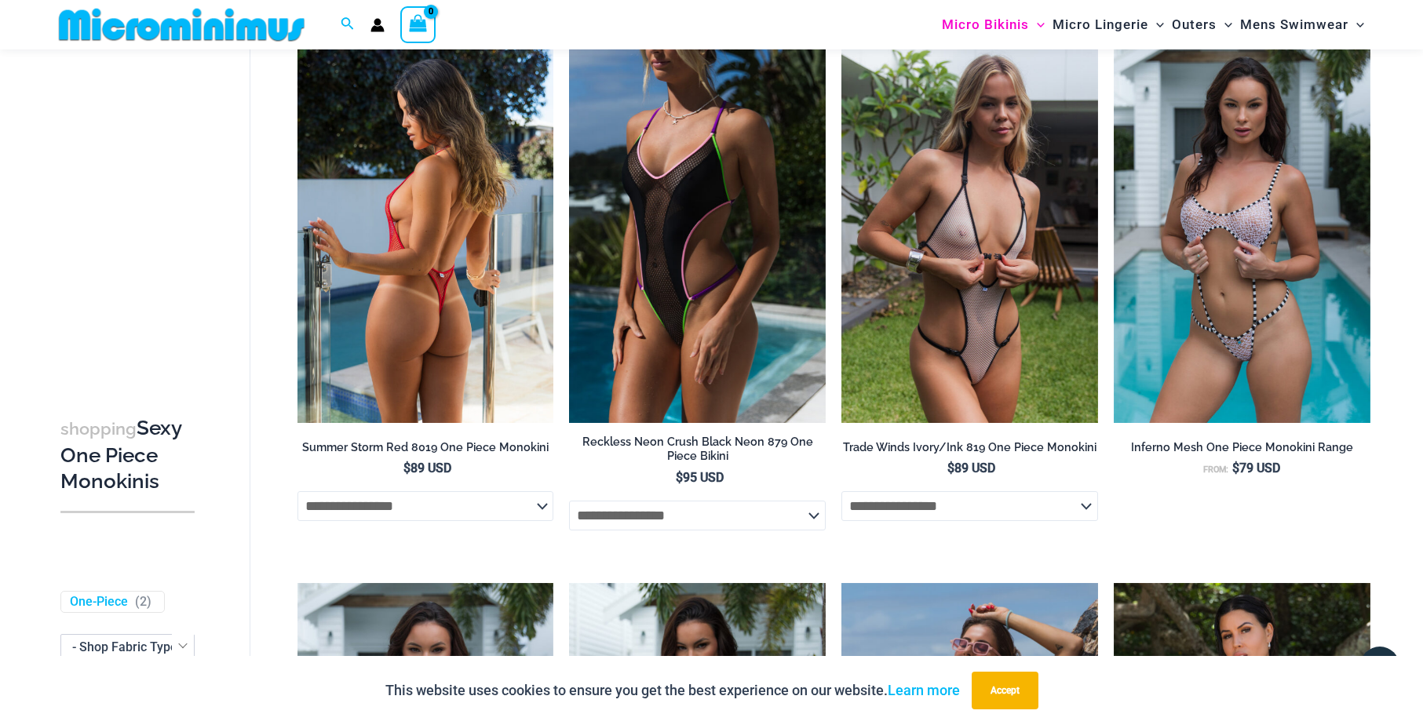
click at [413, 249] on img at bounding box center [426, 230] width 257 height 385
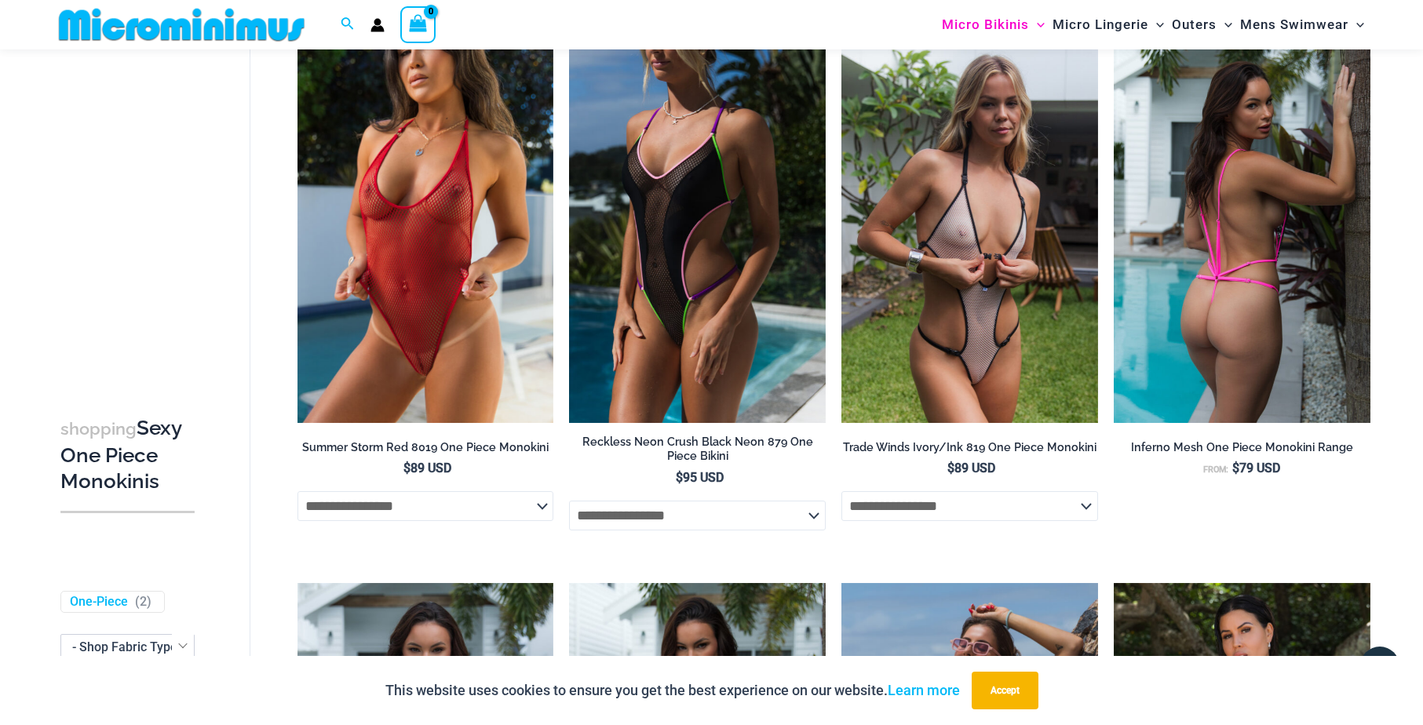
click at [1226, 282] on img at bounding box center [1242, 230] width 257 height 385
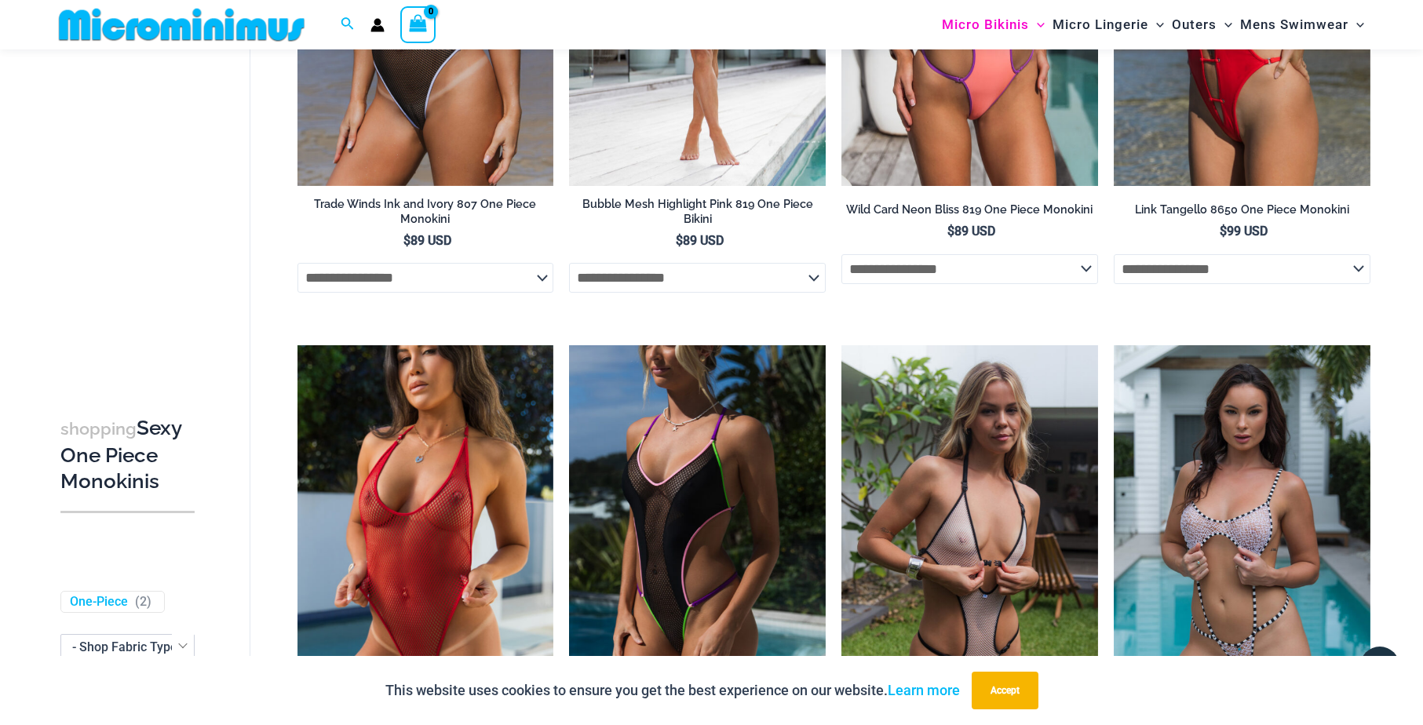
scroll to position [0, 0]
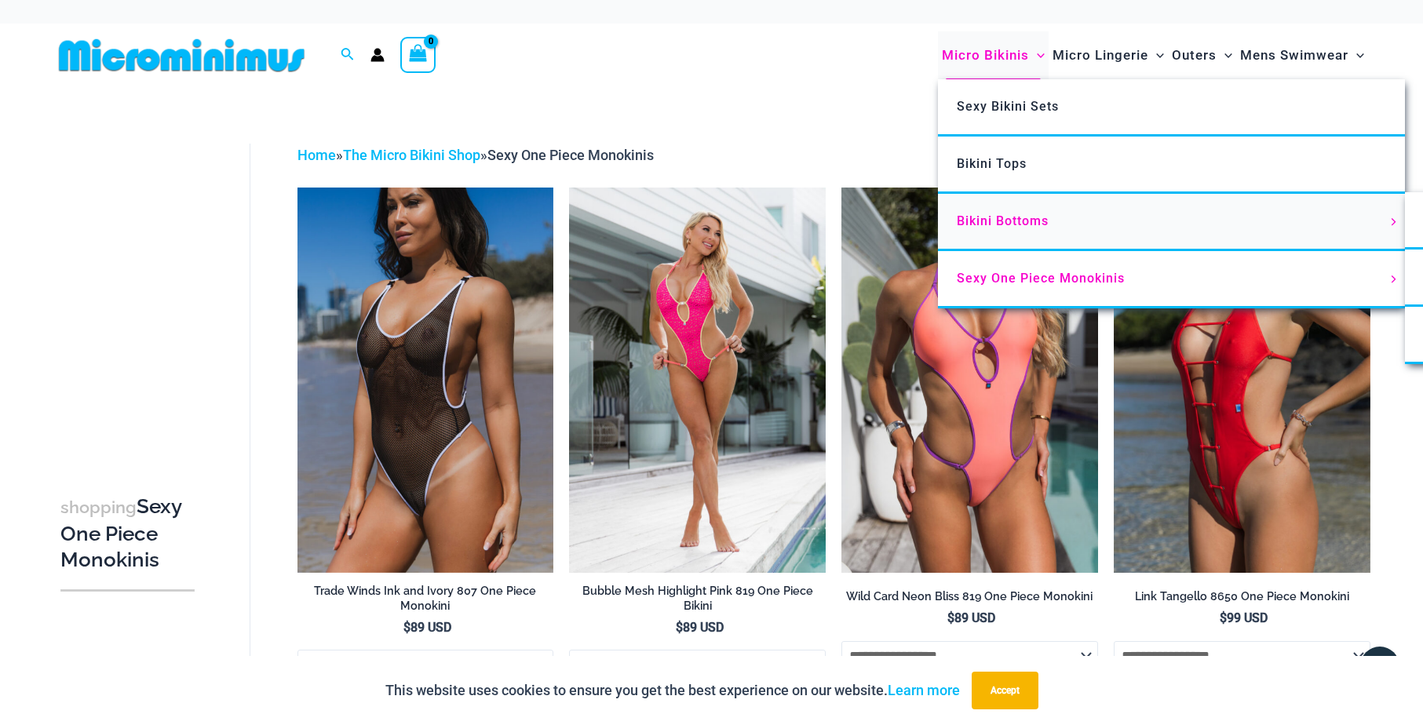
click at [1006, 217] on span "Bikini Bottoms" at bounding box center [1003, 221] width 92 height 15
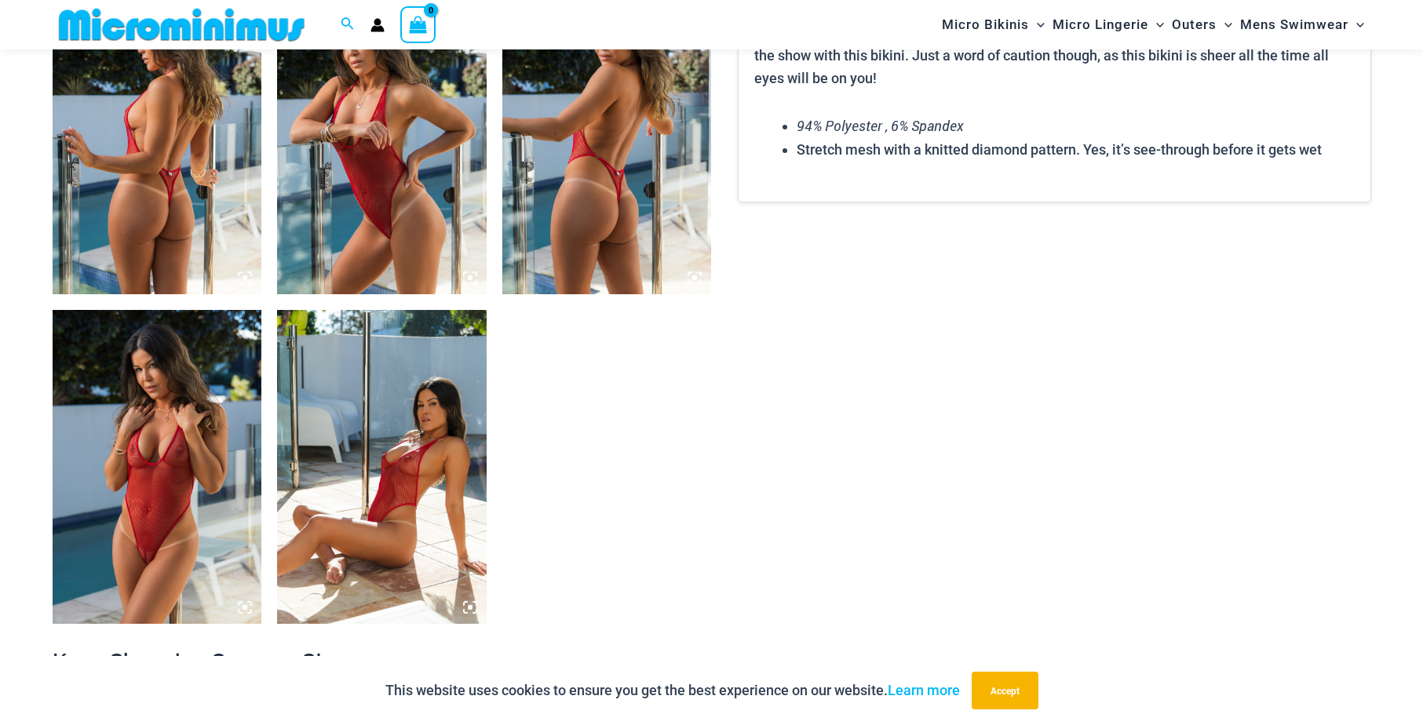
scroll to position [1197, 0]
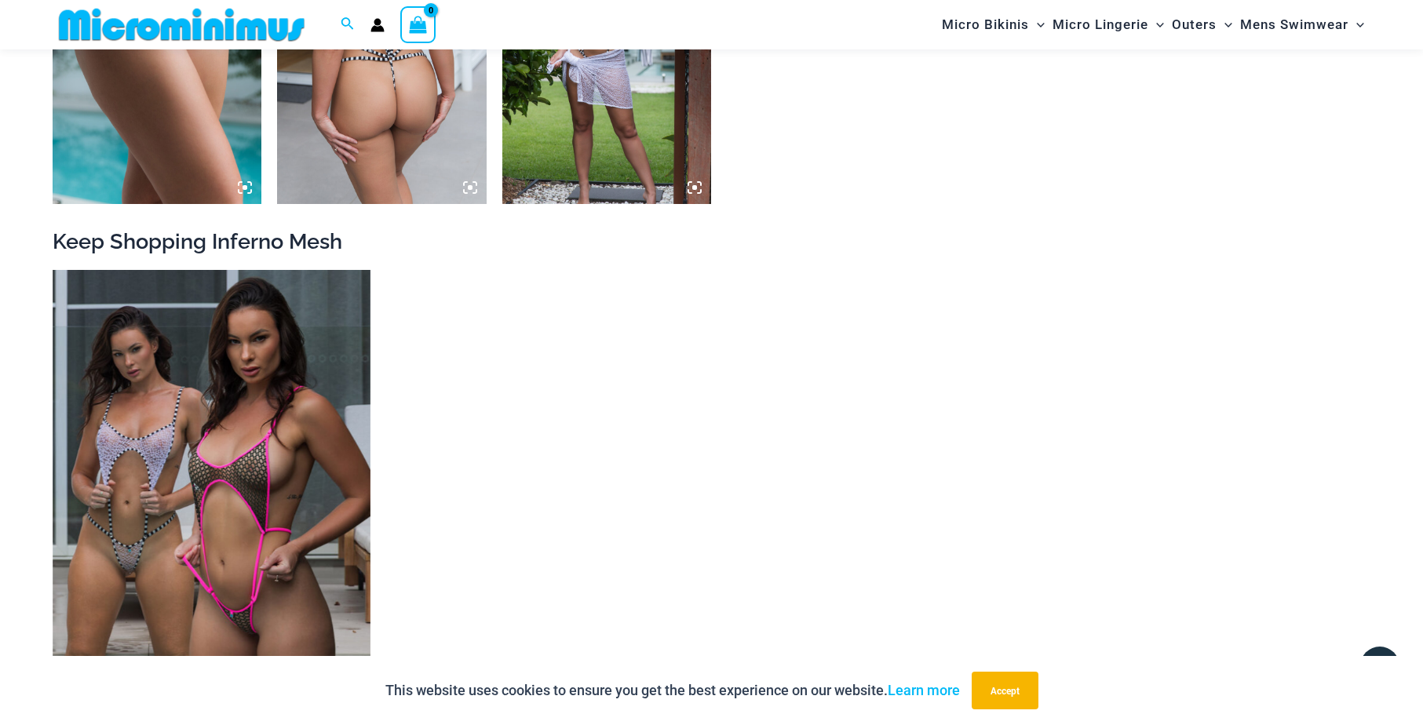
scroll to position [2264, 0]
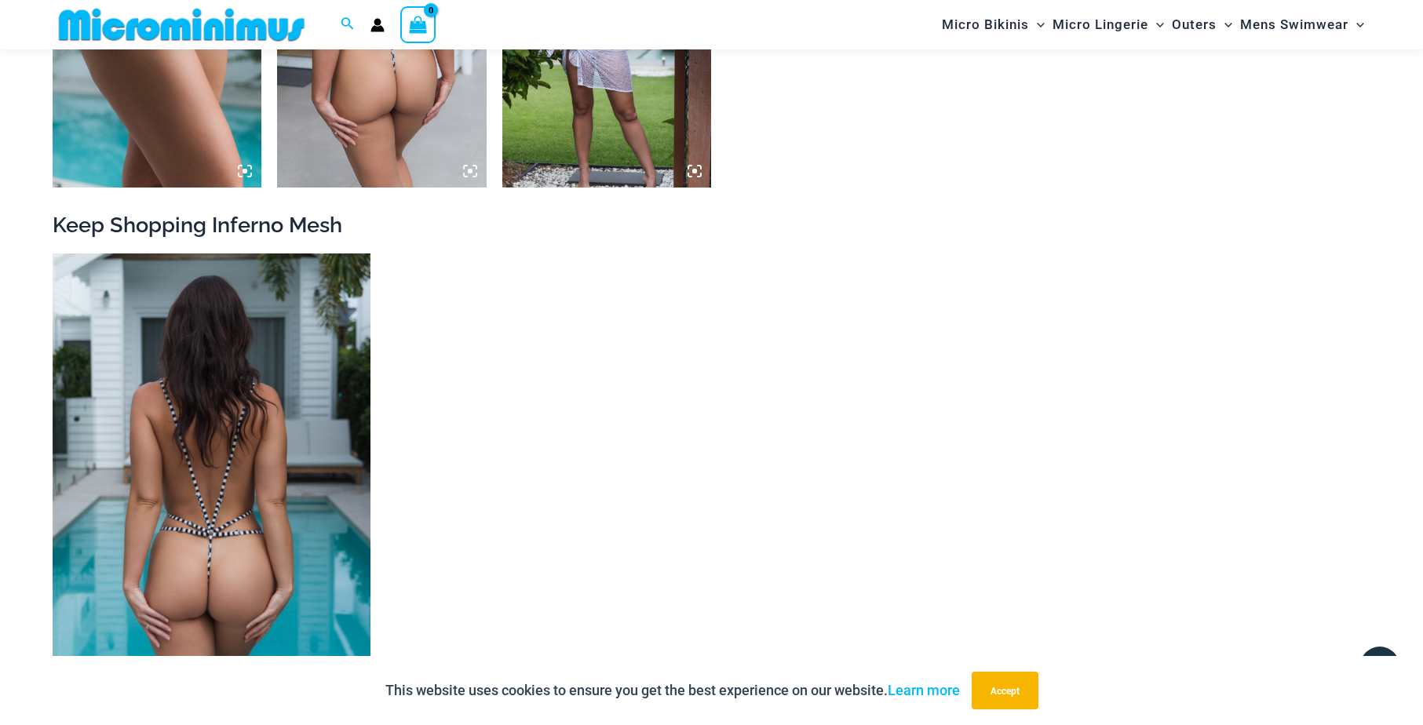
click at [217, 386] on img at bounding box center [212, 492] width 318 height 477
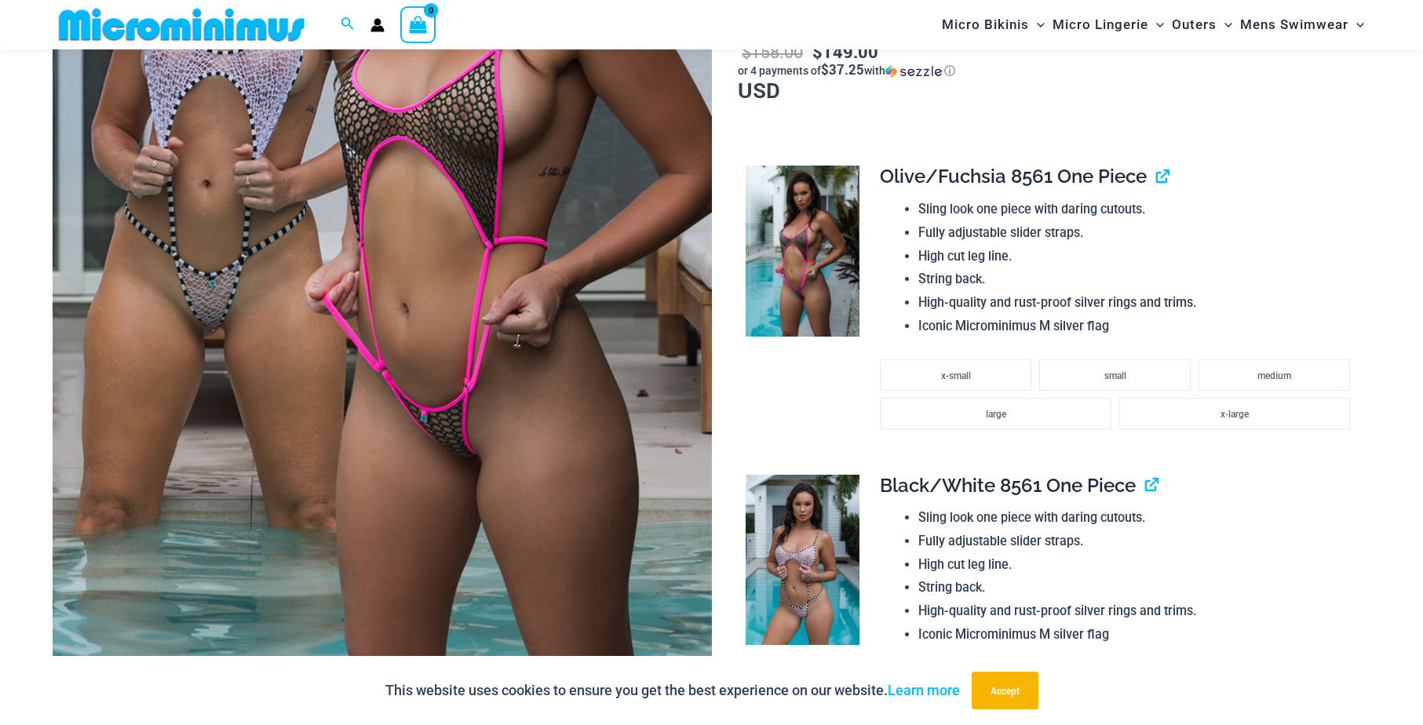
scroll to position [458, 0]
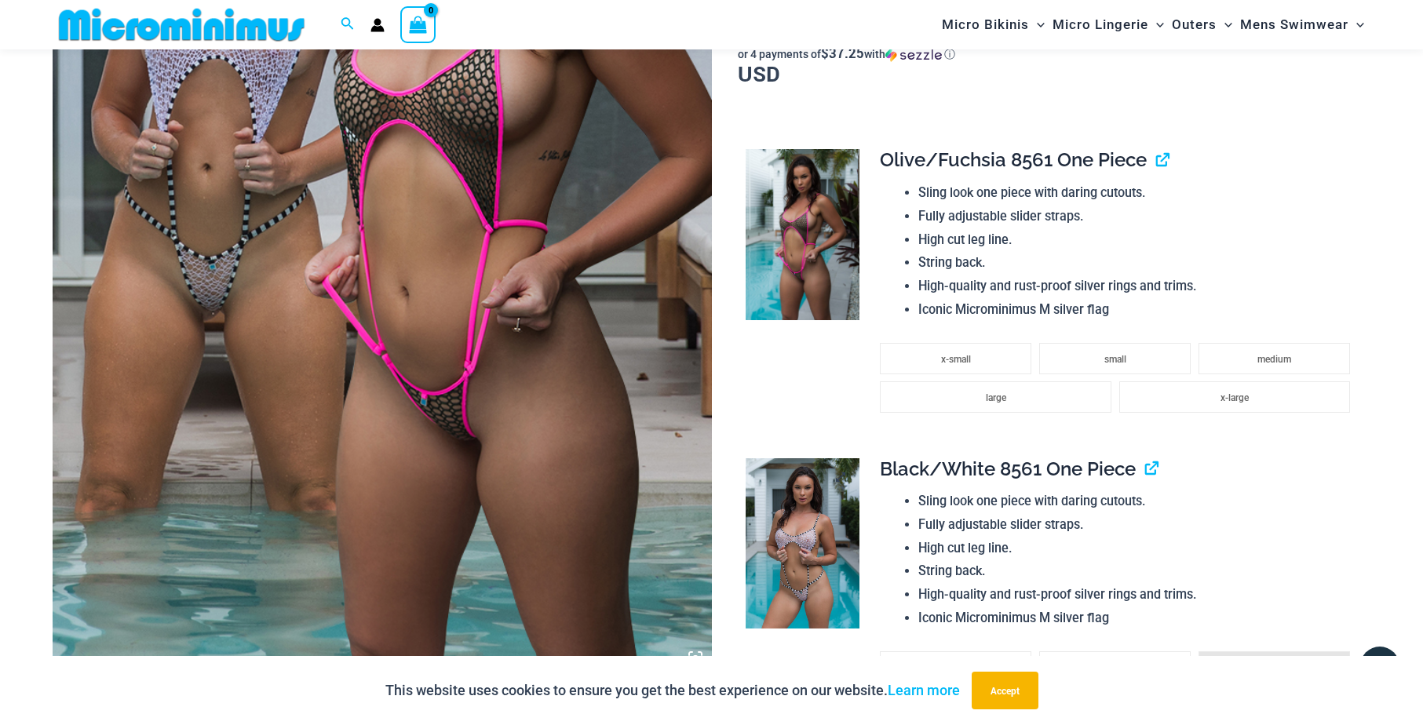
click at [799, 555] on img at bounding box center [803, 544] width 114 height 171
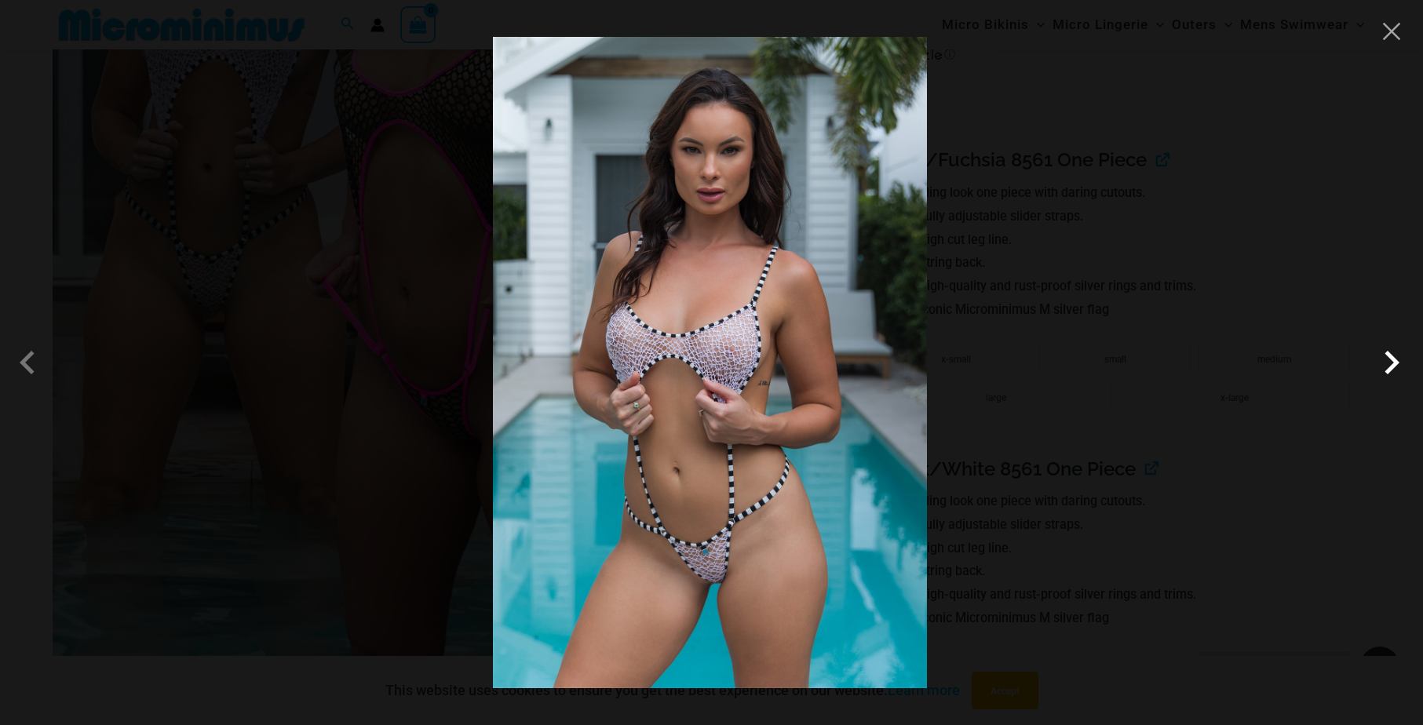
click at [1392, 359] on span at bounding box center [1392, 362] width 47 height 47
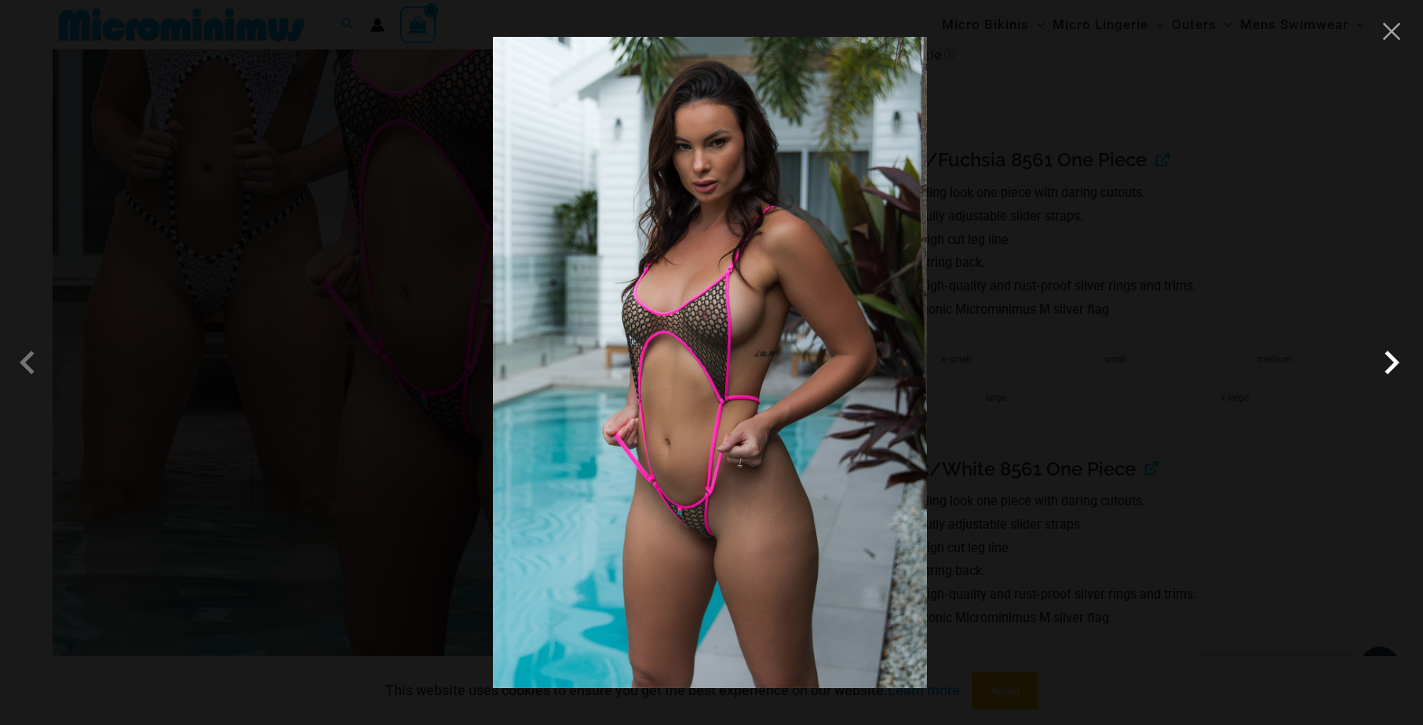
click at [1392, 359] on span at bounding box center [1392, 362] width 47 height 47
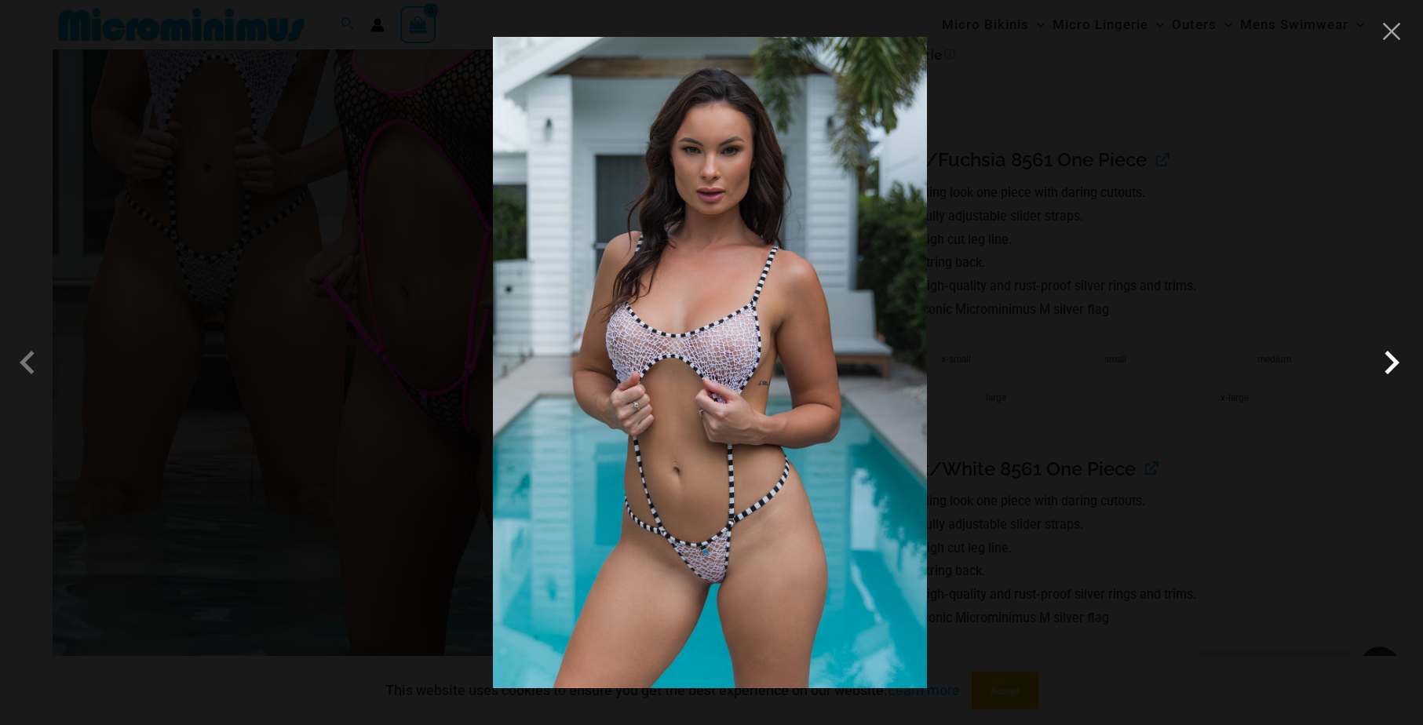
click at [1392, 359] on span at bounding box center [1392, 362] width 47 height 47
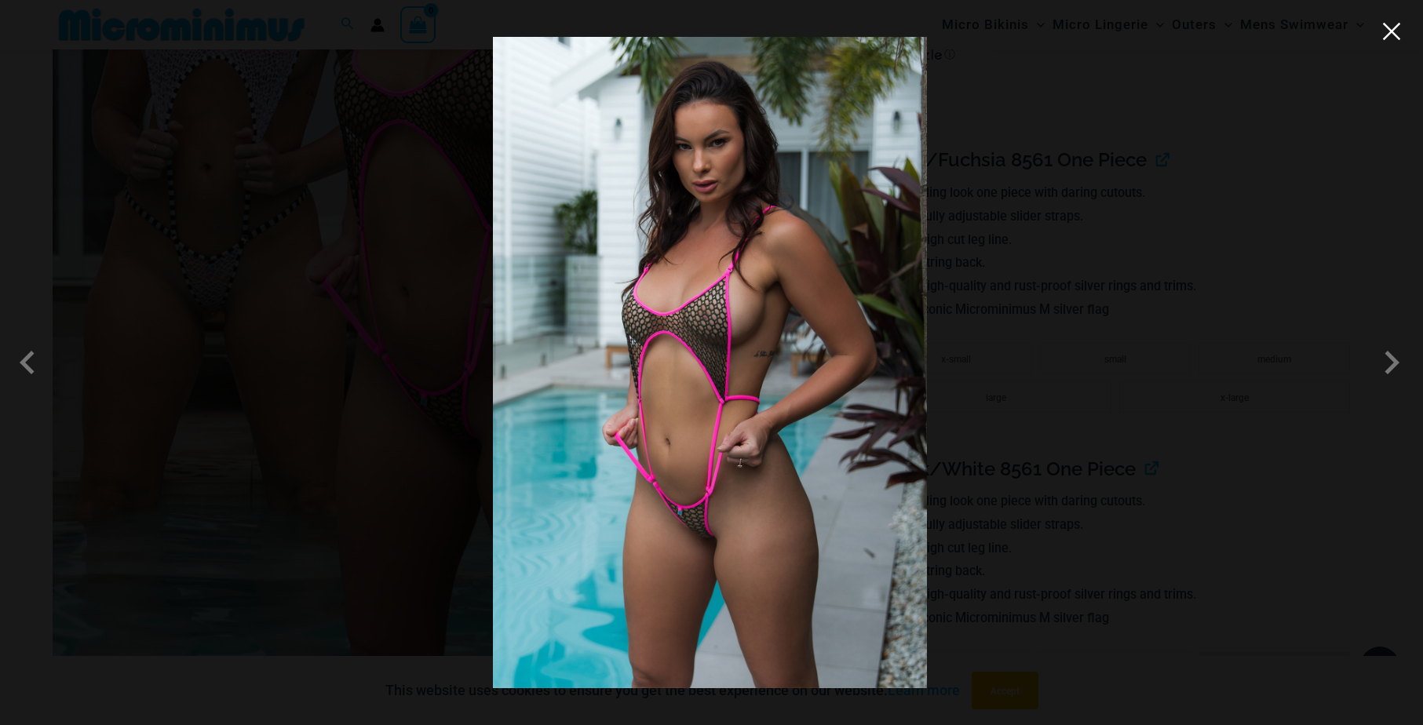
click at [1392, 35] on button "Close" at bounding box center [1392, 32] width 24 height 24
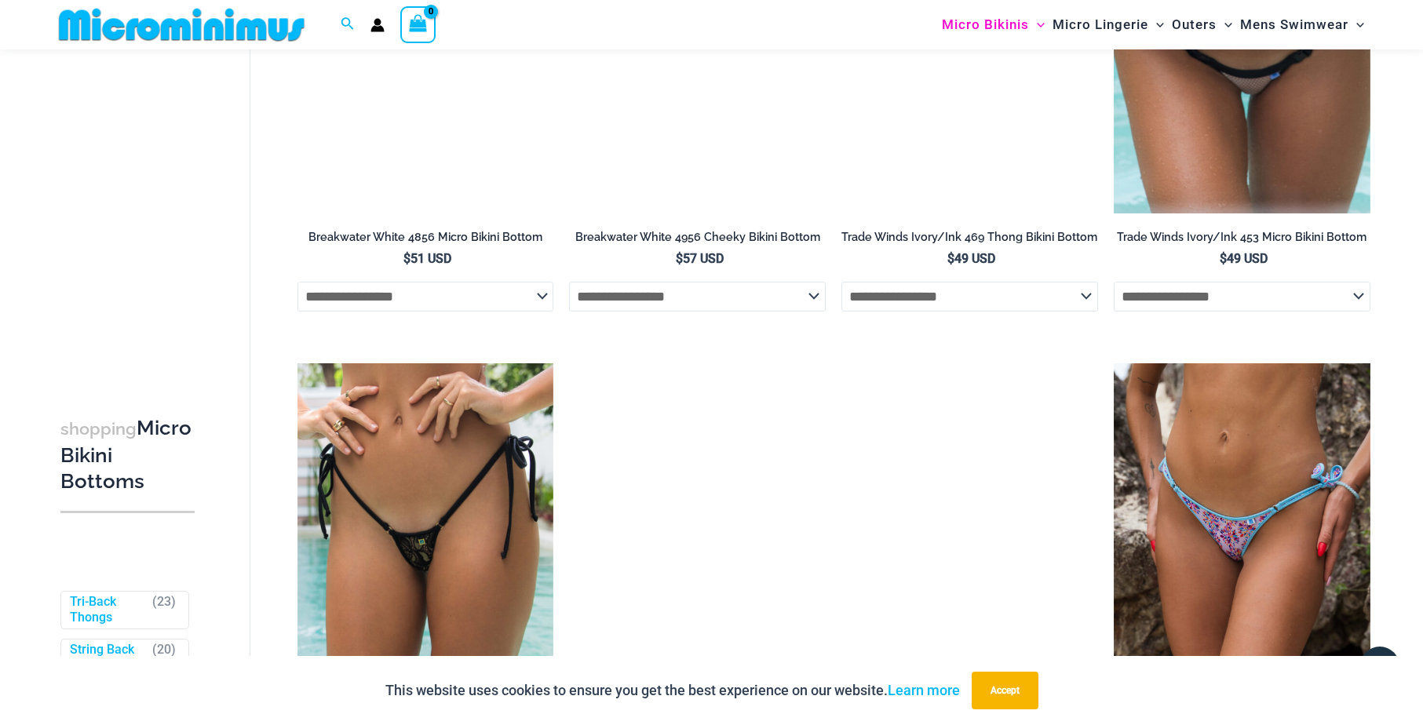
scroll to position [3331, 0]
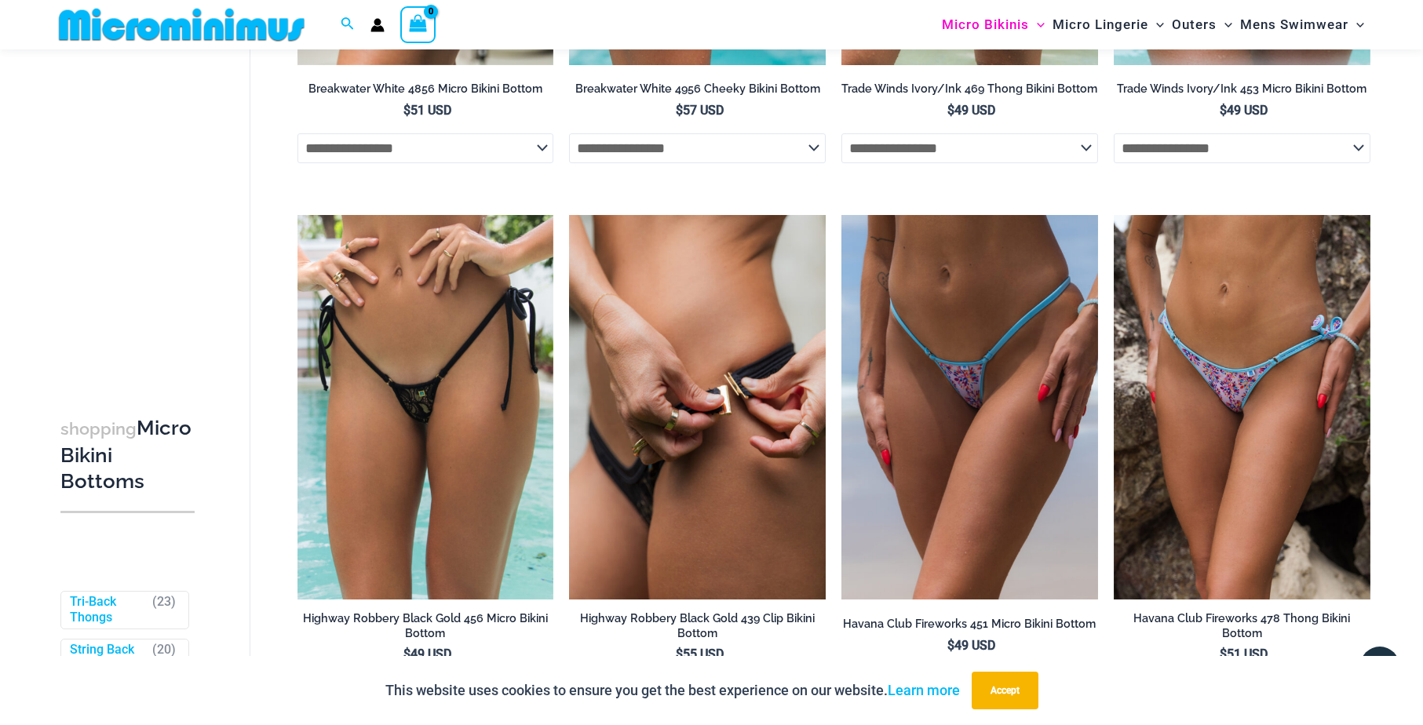
click at [733, 424] on img at bounding box center [697, 407] width 257 height 385
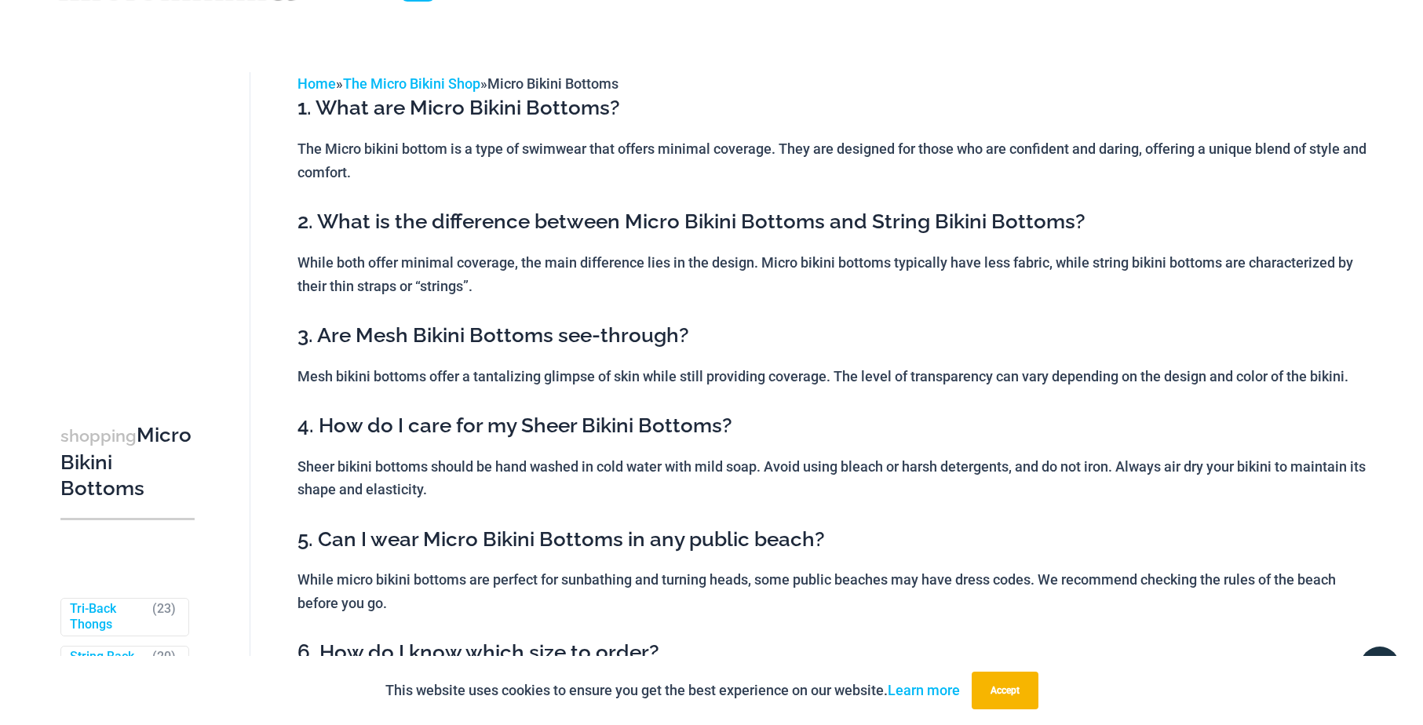
scroll to position [0, 0]
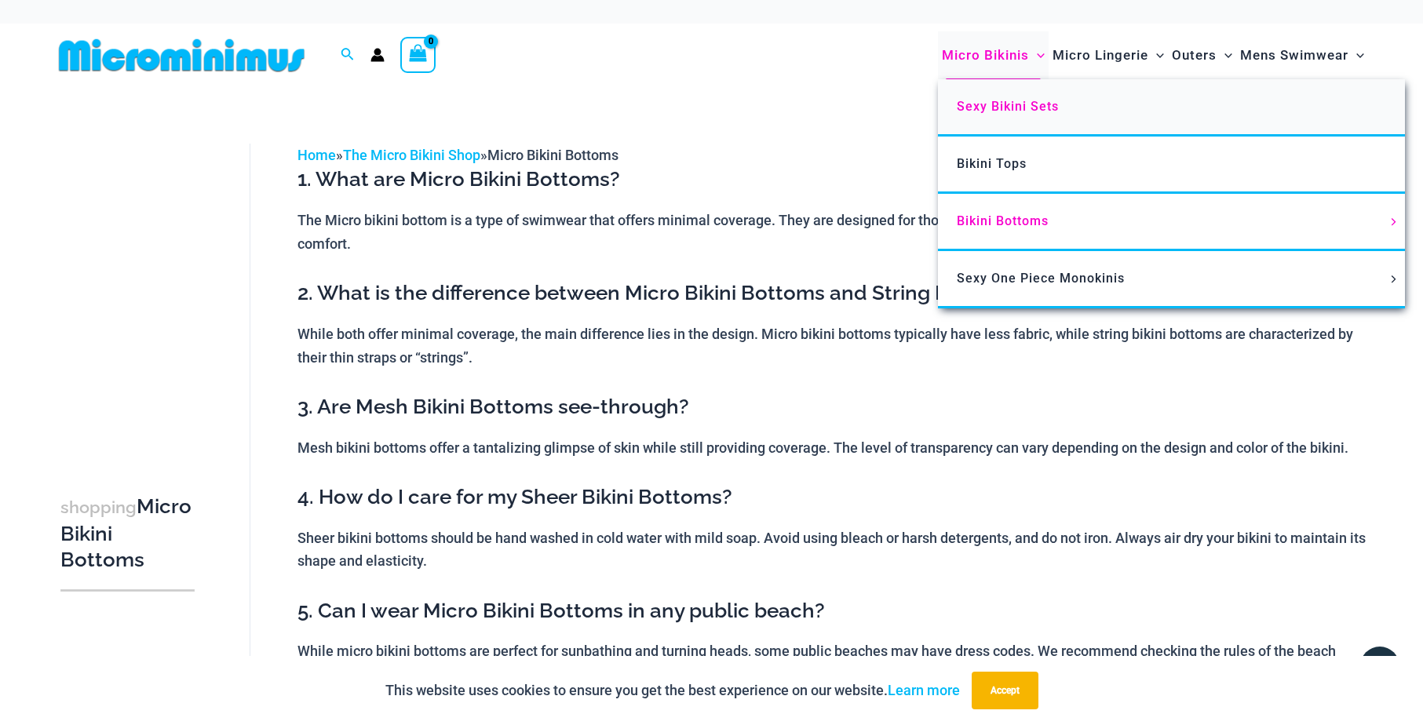
click at [982, 107] on span "Sexy Bikini Sets" at bounding box center [1008, 106] width 102 height 15
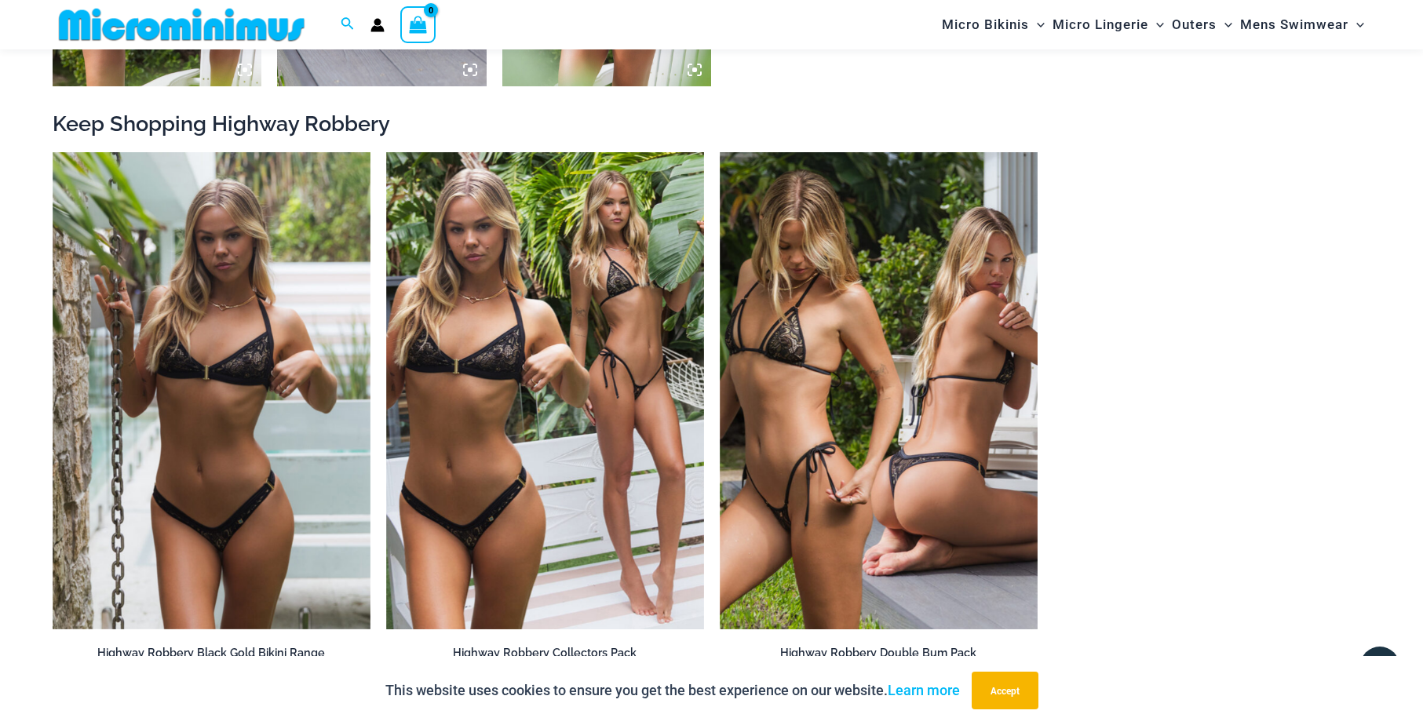
scroll to position [2051, 0]
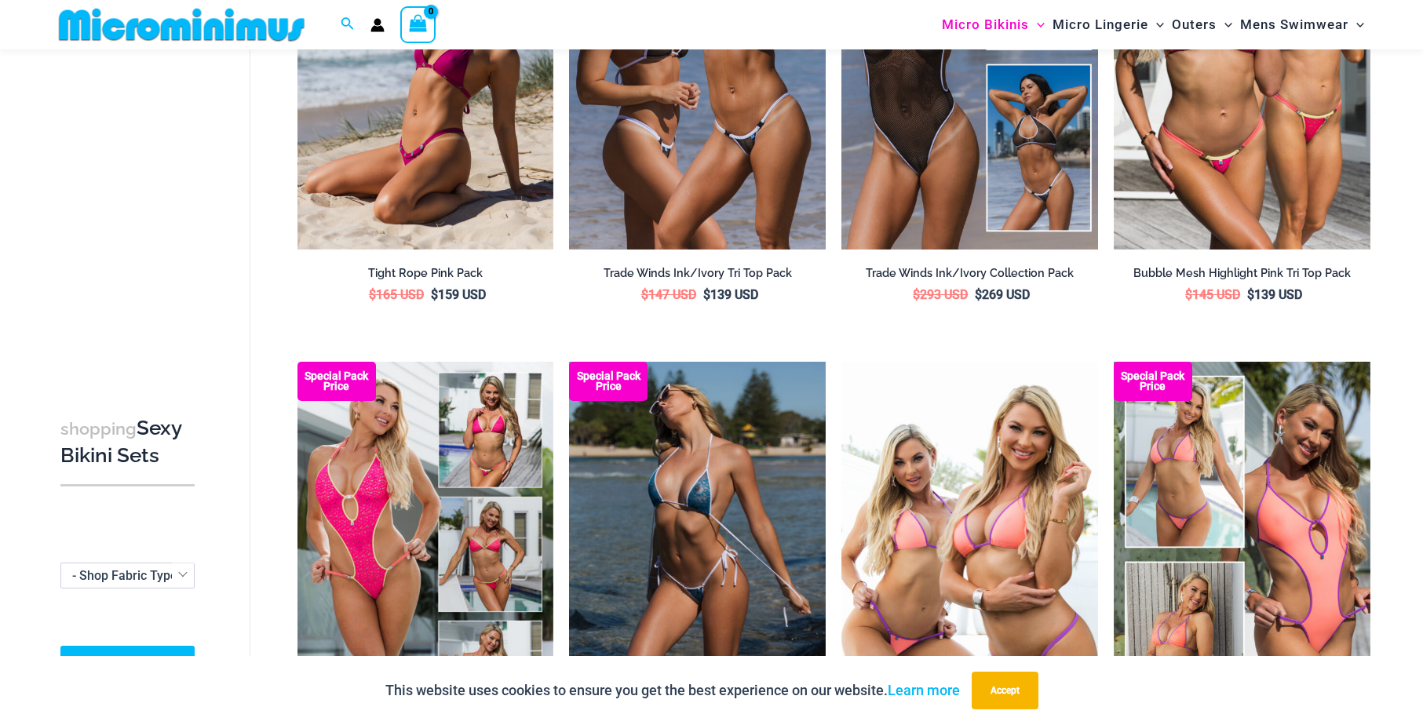
scroll to position [320, 0]
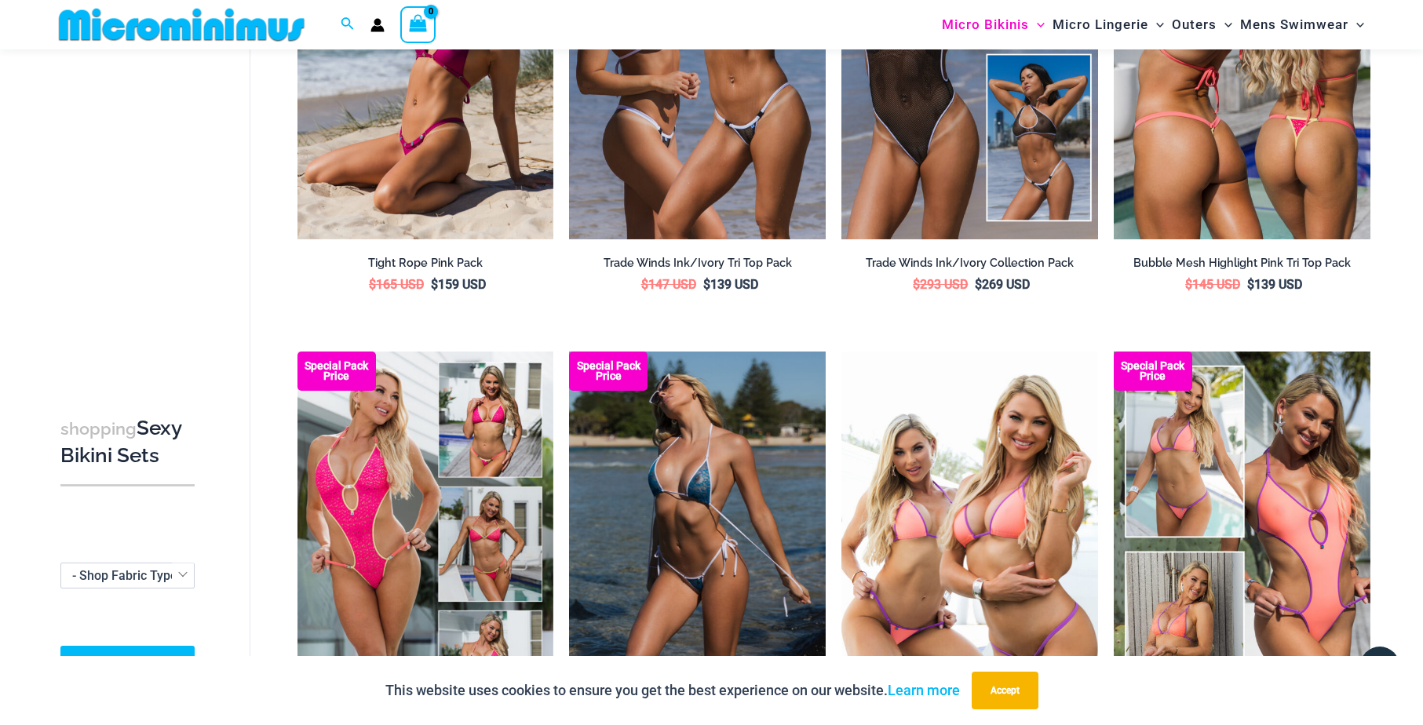
click at [1244, 141] on img at bounding box center [1242, 46] width 257 height 385
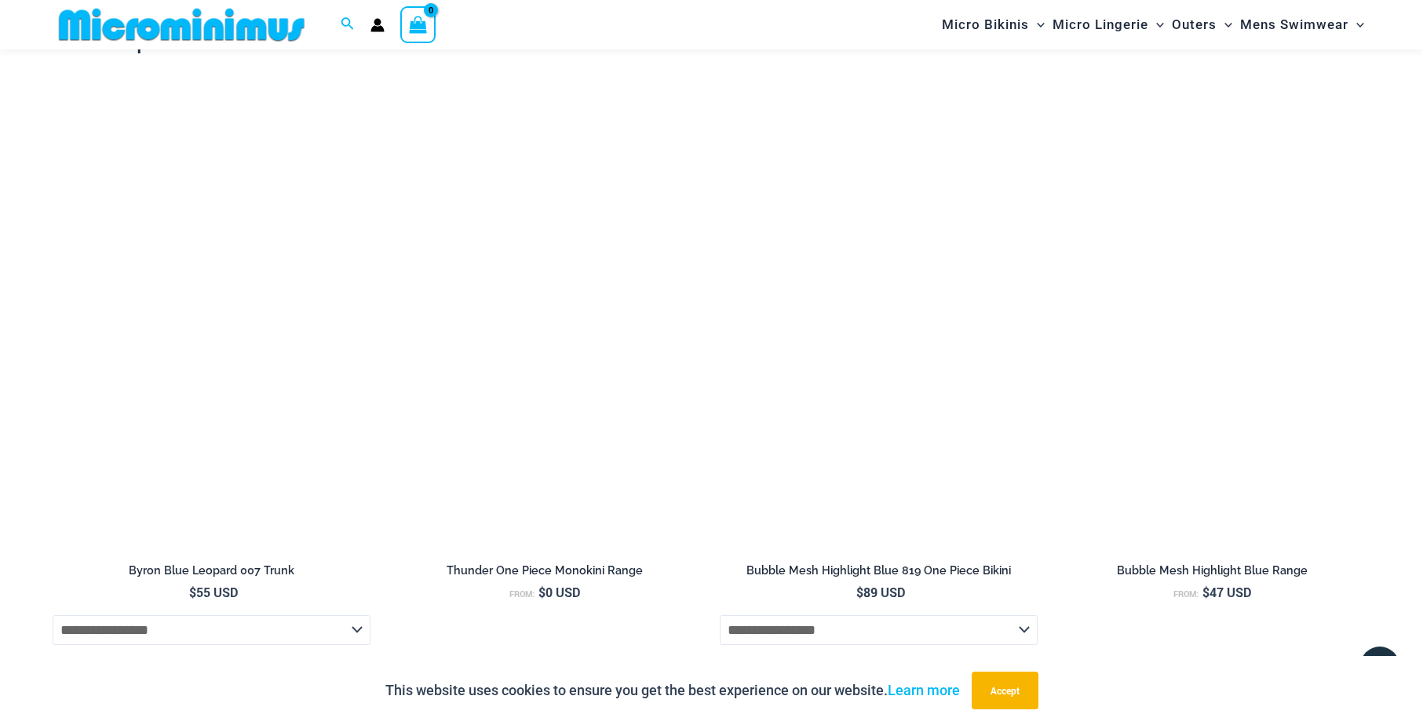
scroll to position [3102, 0]
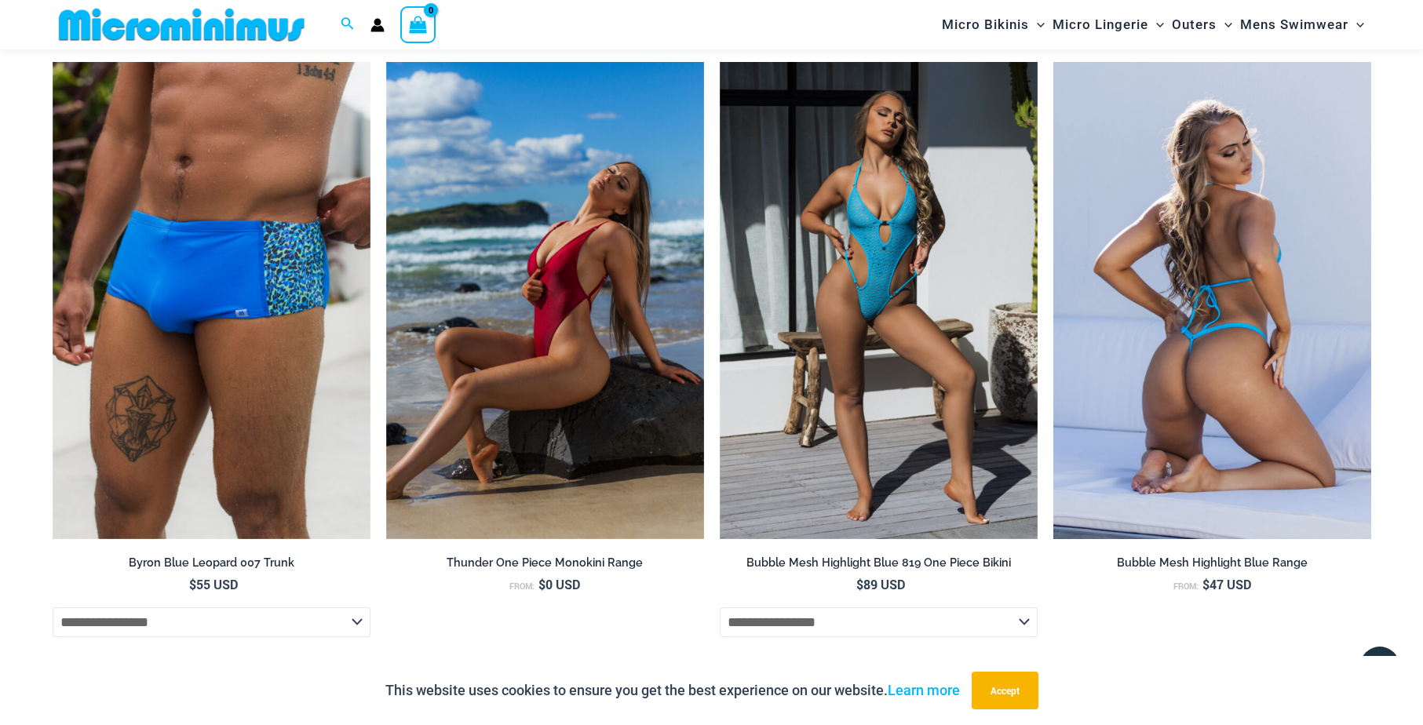
click at [1171, 359] on img at bounding box center [1213, 300] width 318 height 477
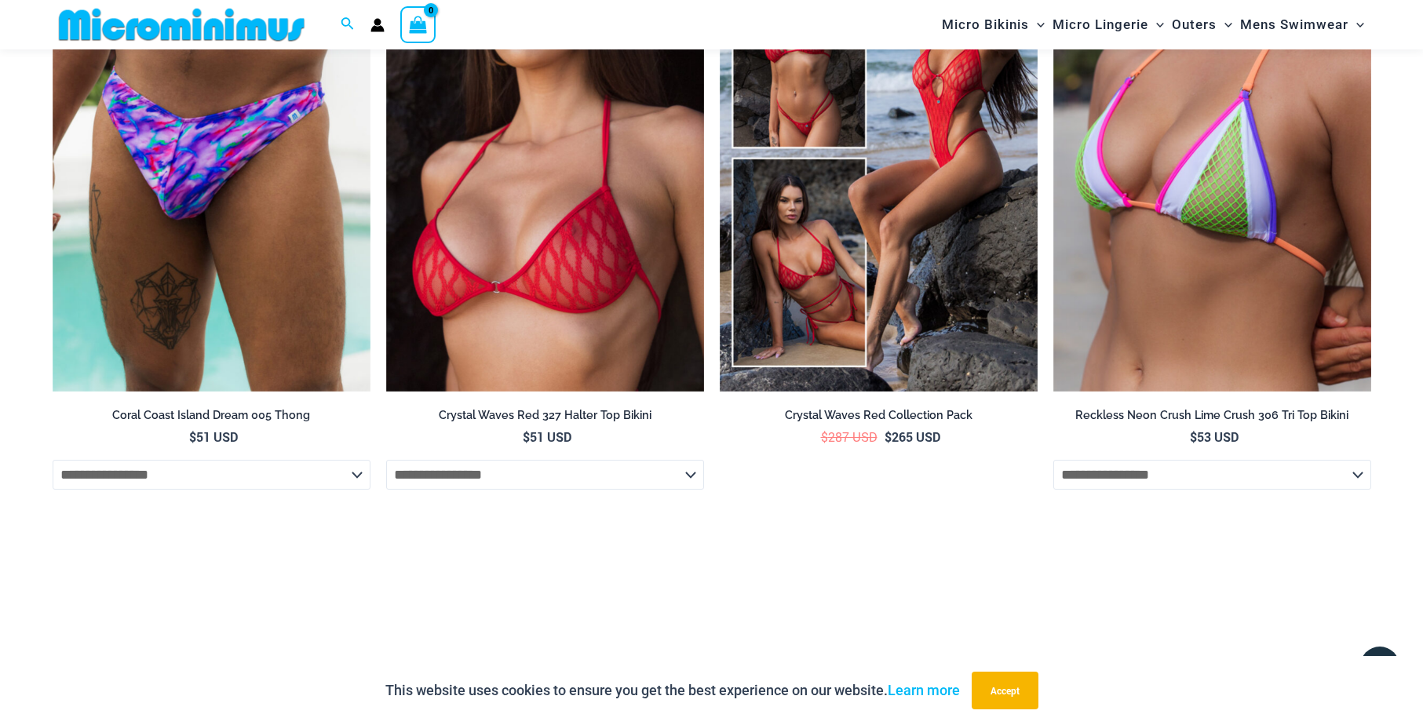
scroll to position [3869, 0]
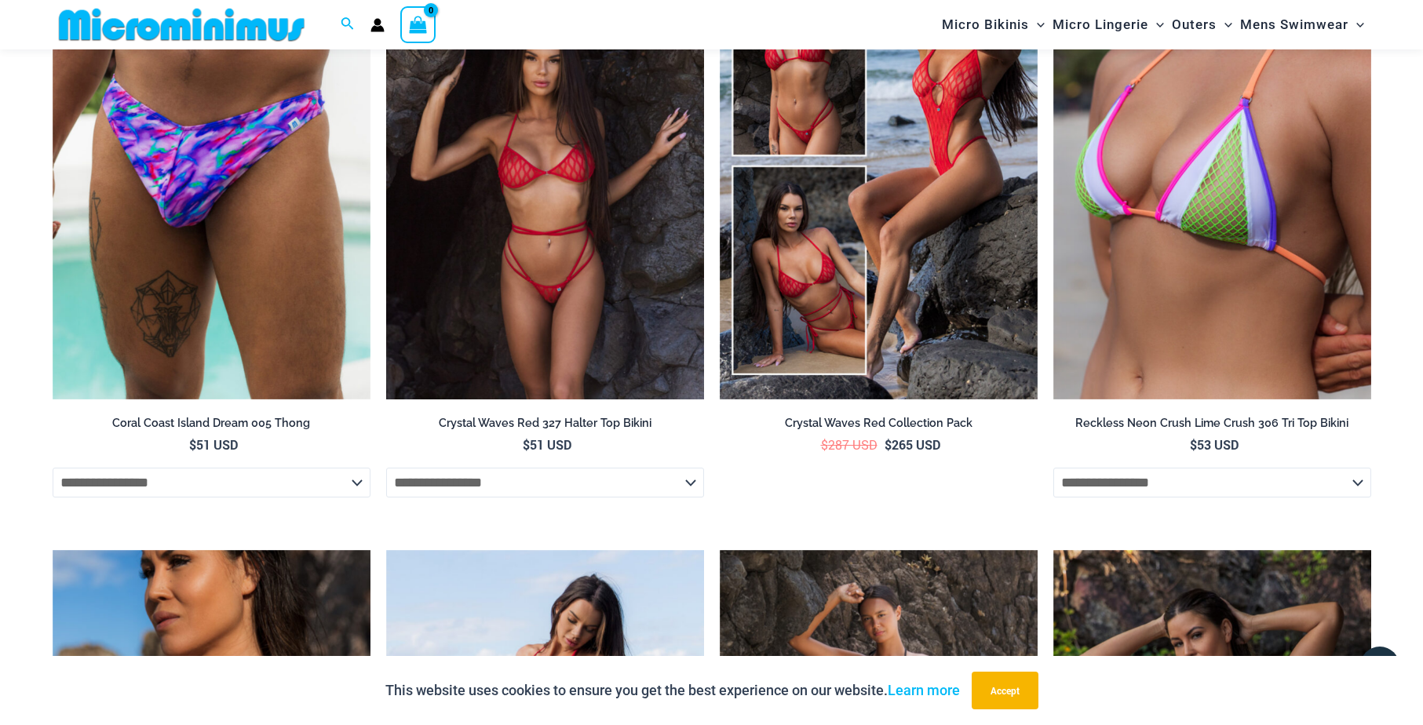
click at [572, 295] on img at bounding box center [545, 160] width 318 height 477
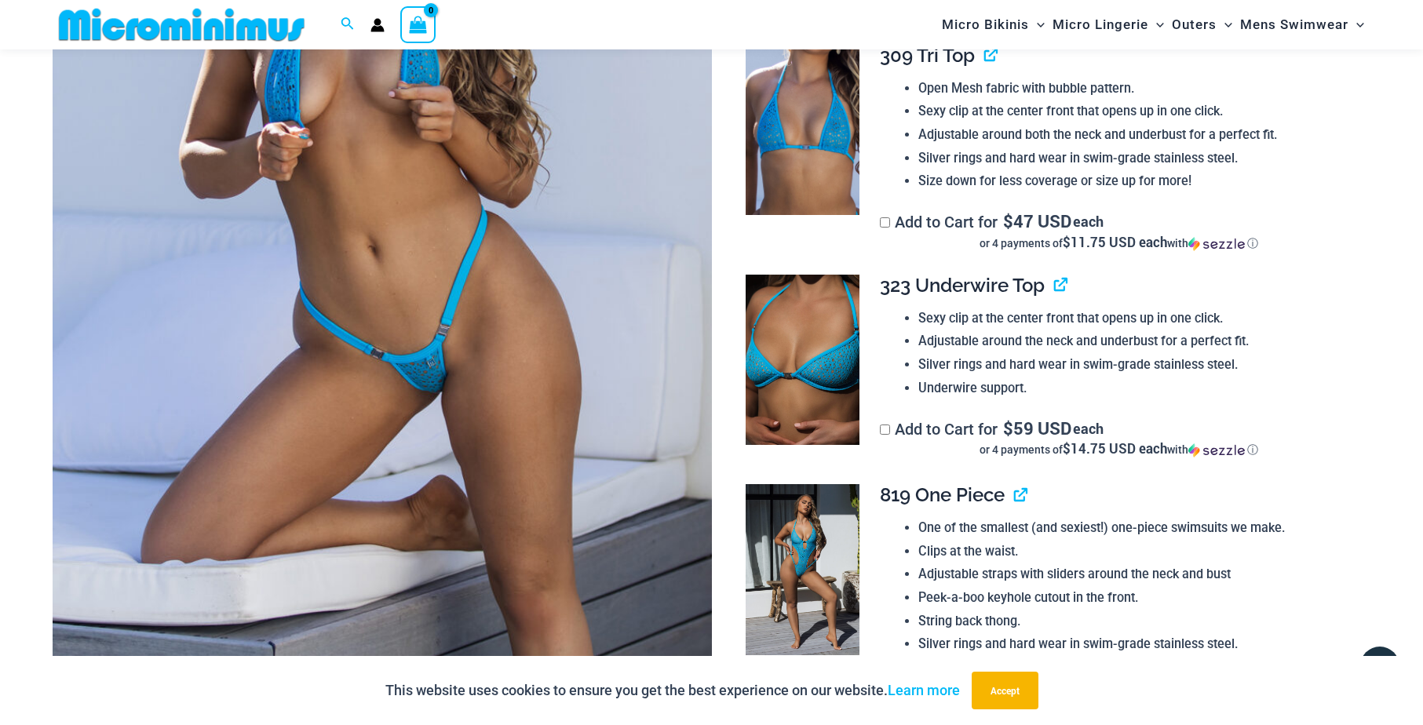
scroll to position [345, 0]
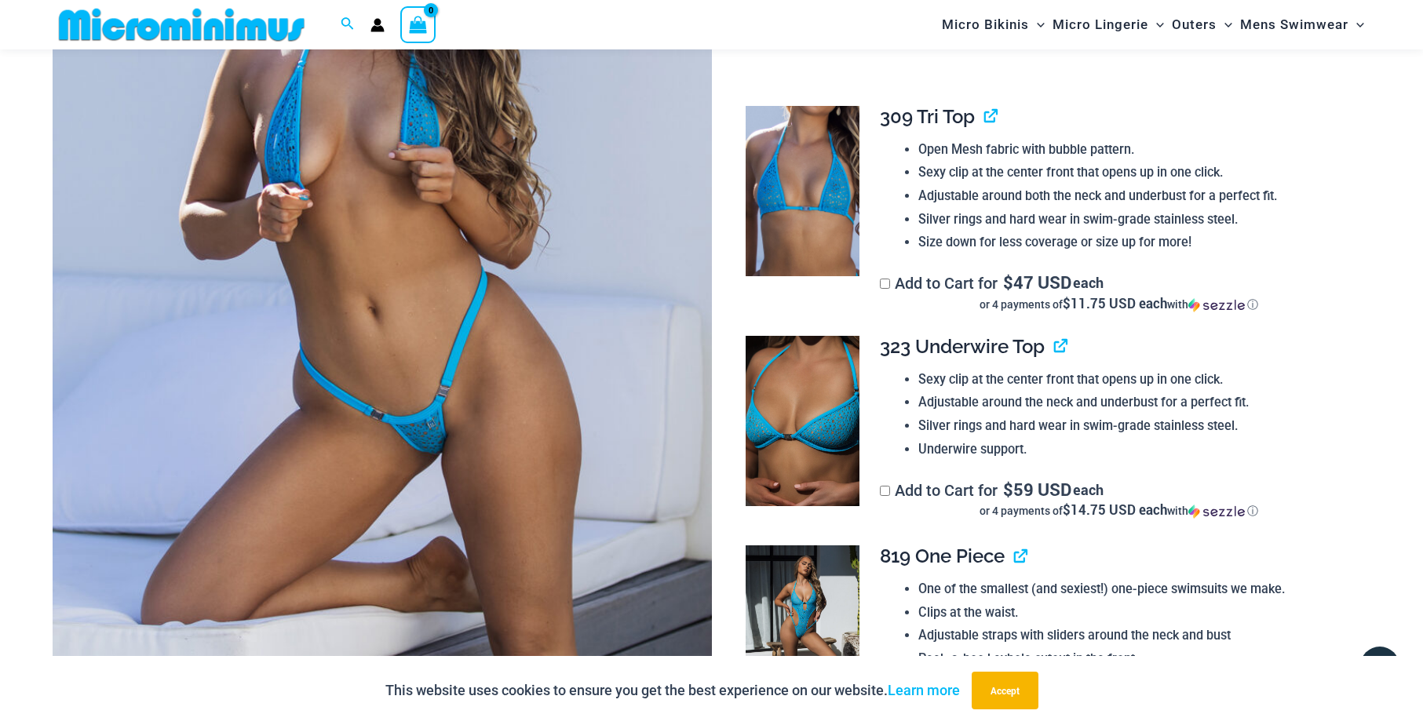
click at [462, 370] on img at bounding box center [383, 292] width 660 height 989
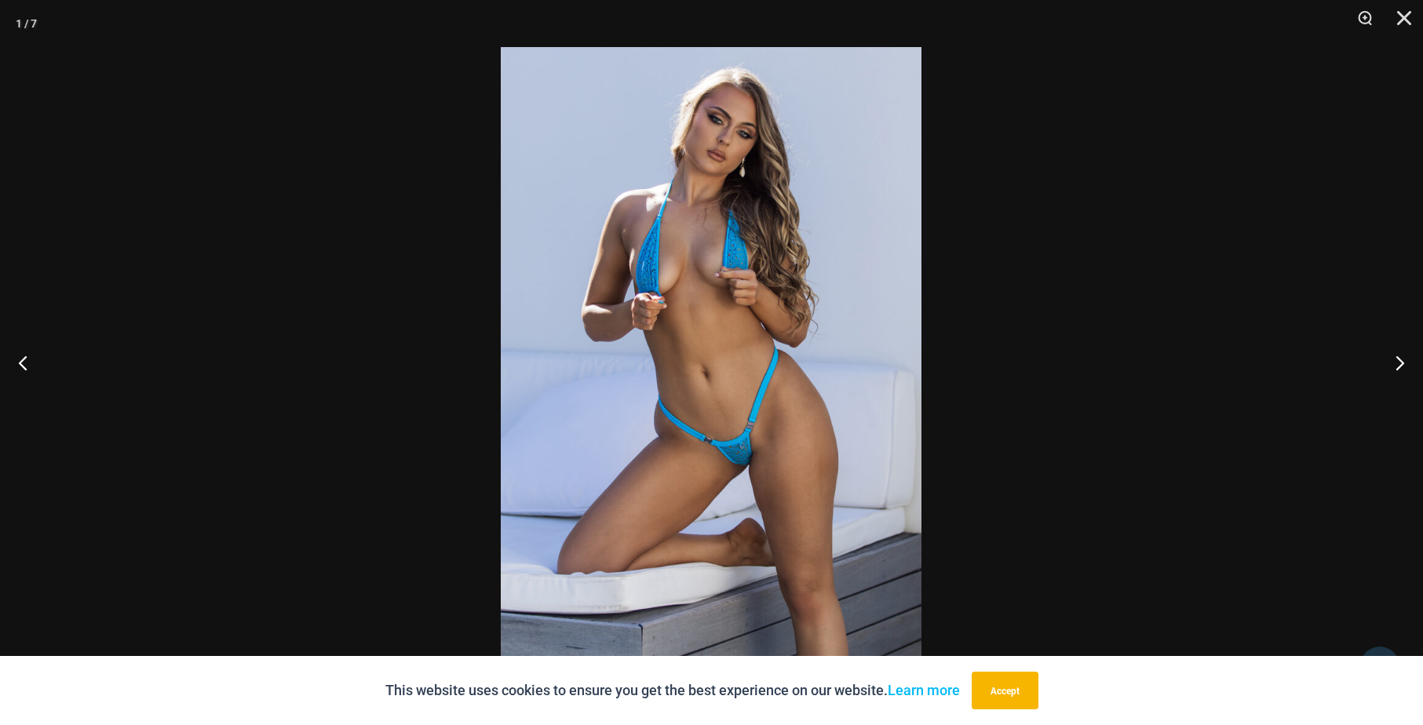
click at [650, 403] on img at bounding box center [711, 362] width 421 height 631
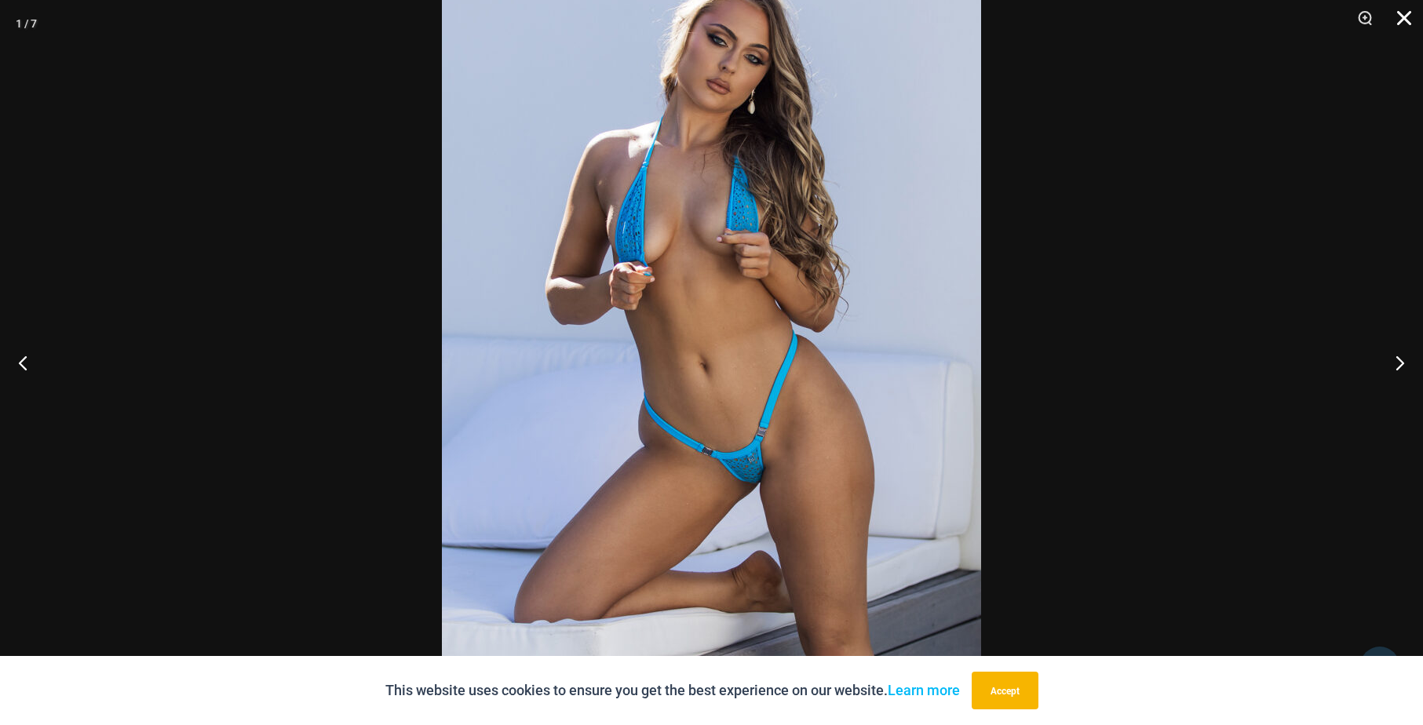
click at [1405, 20] on button "Close" at bounding box center [1399, 23] width 39 height 47
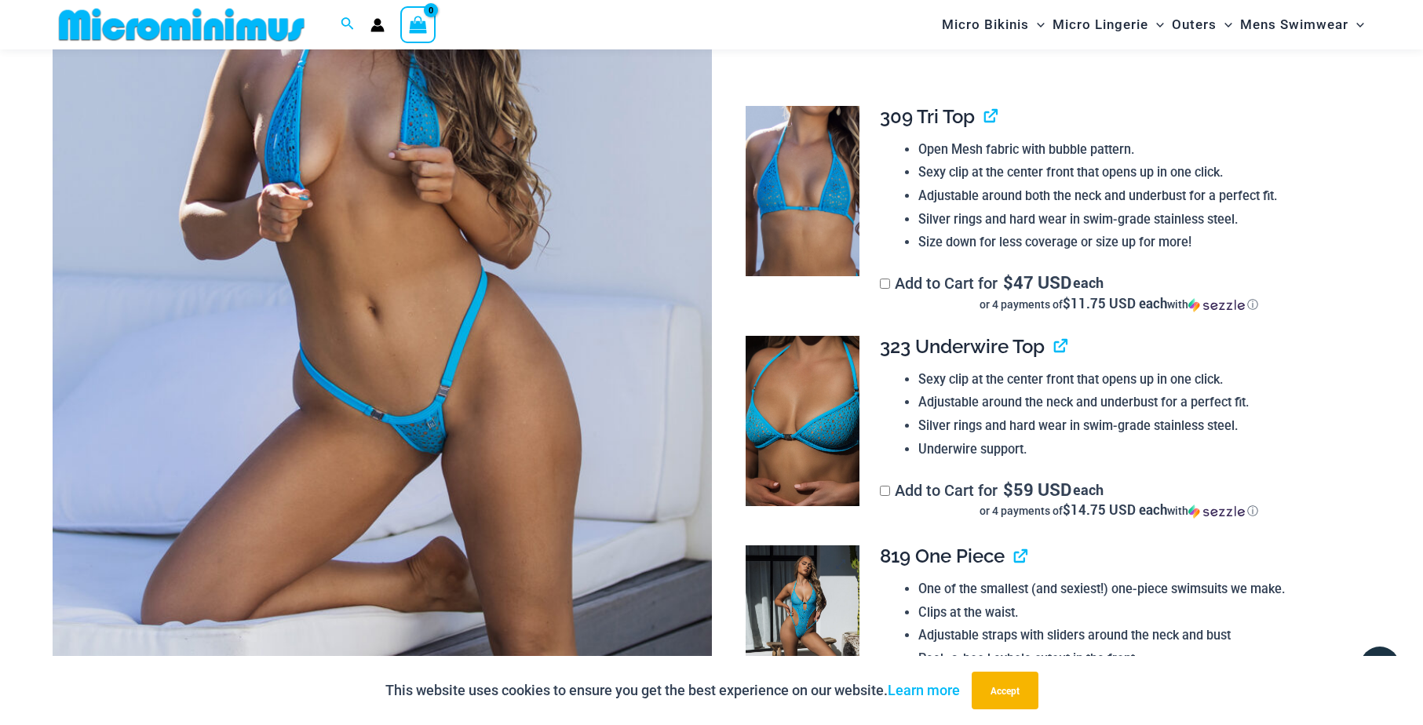
click at [789, 627] on img at bounding box center [803, 631] width 114 height 171
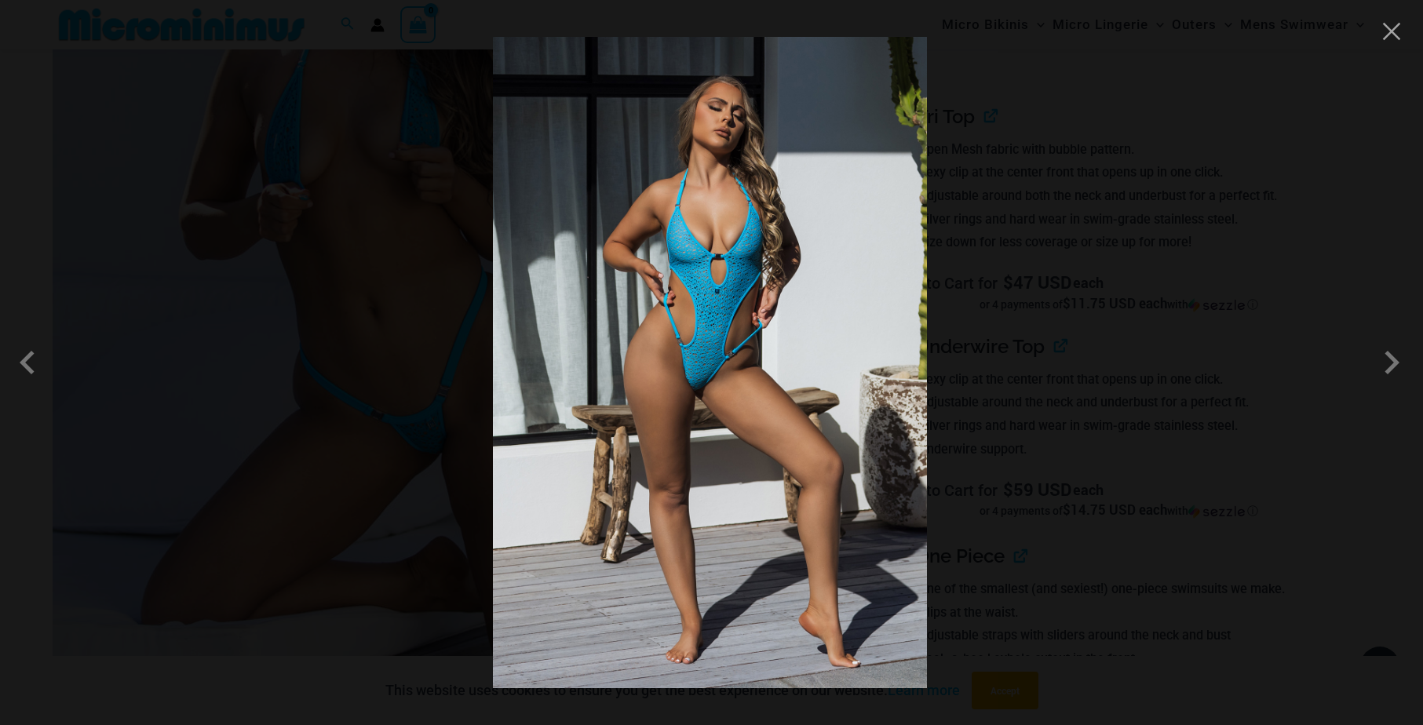
click at [733, 499] on img at bounding box center [710, 363] width 434 height 652
click at [1396, 30] on button "Close" at bounding box center [1392, 32] width 24 height 24
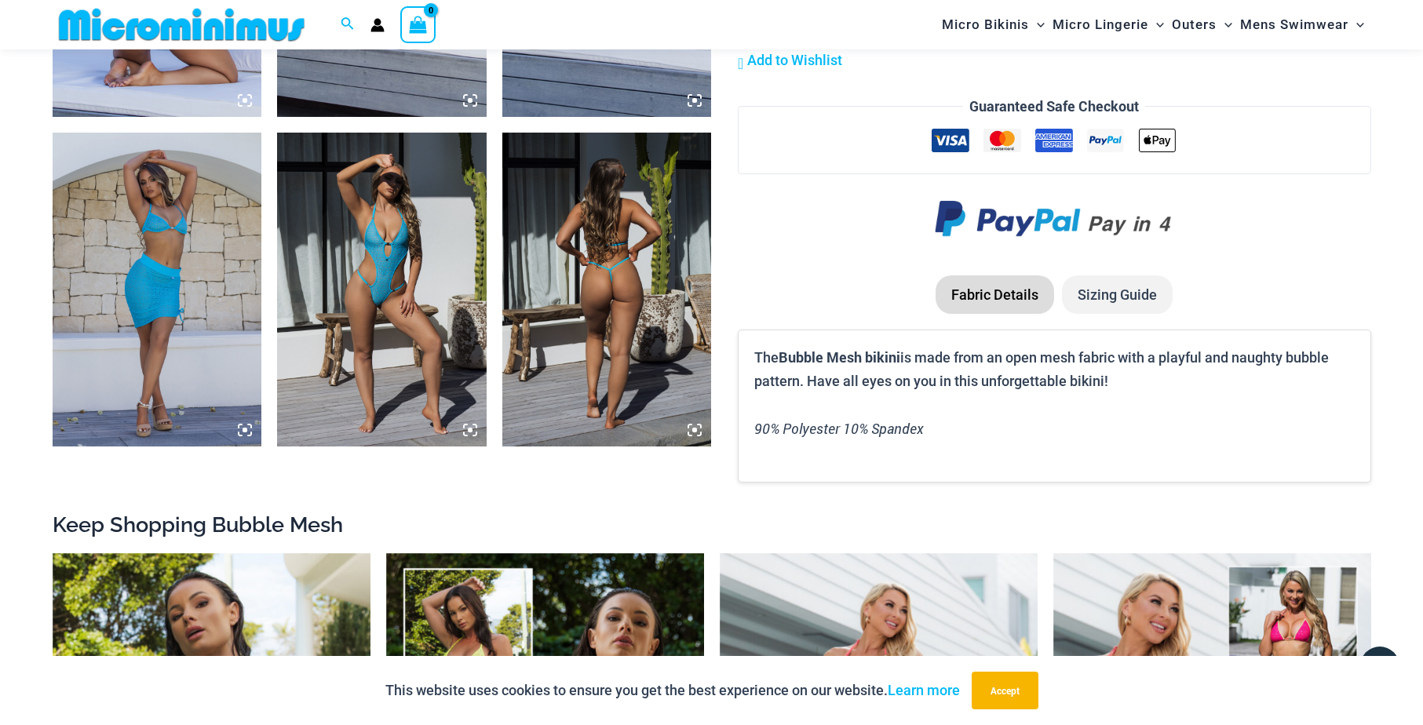
scroll to position [1414, 0]
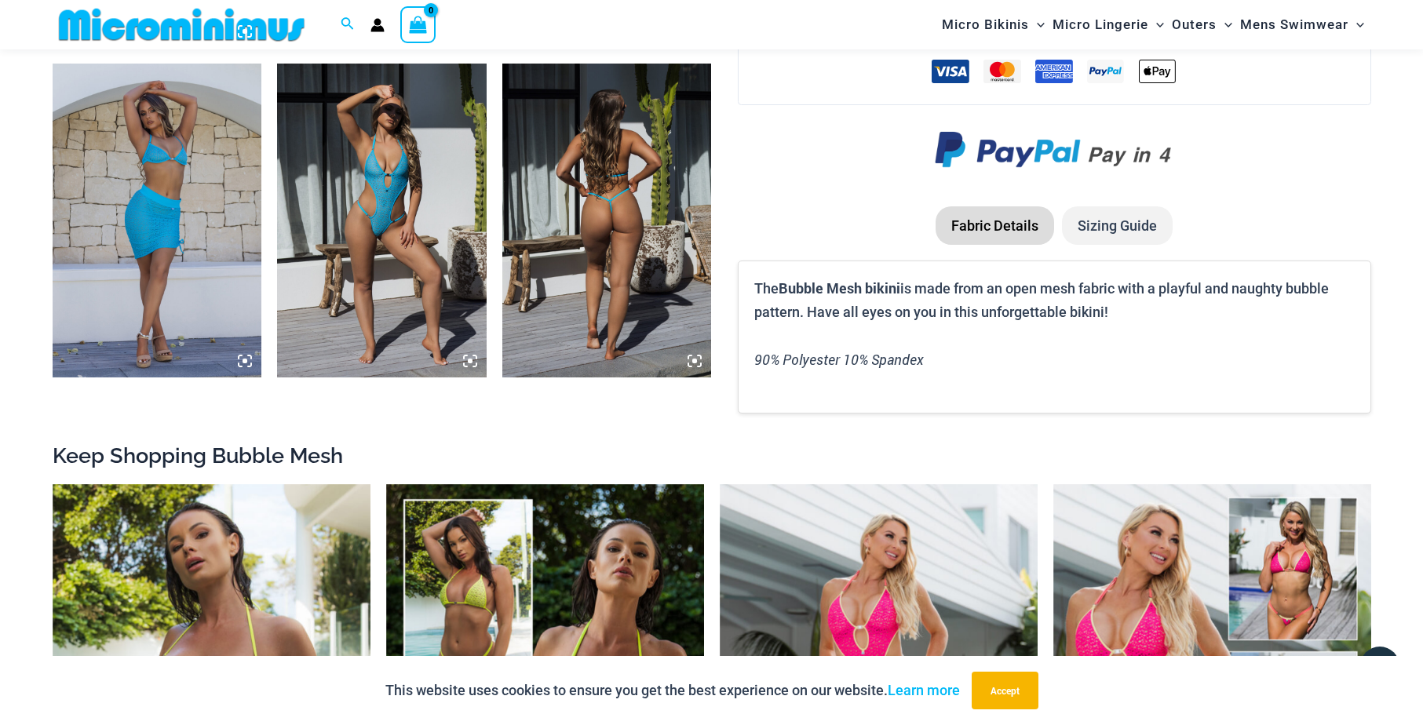
click at [362, 227] on img at bounding box center [382, 221] width 210 height 314
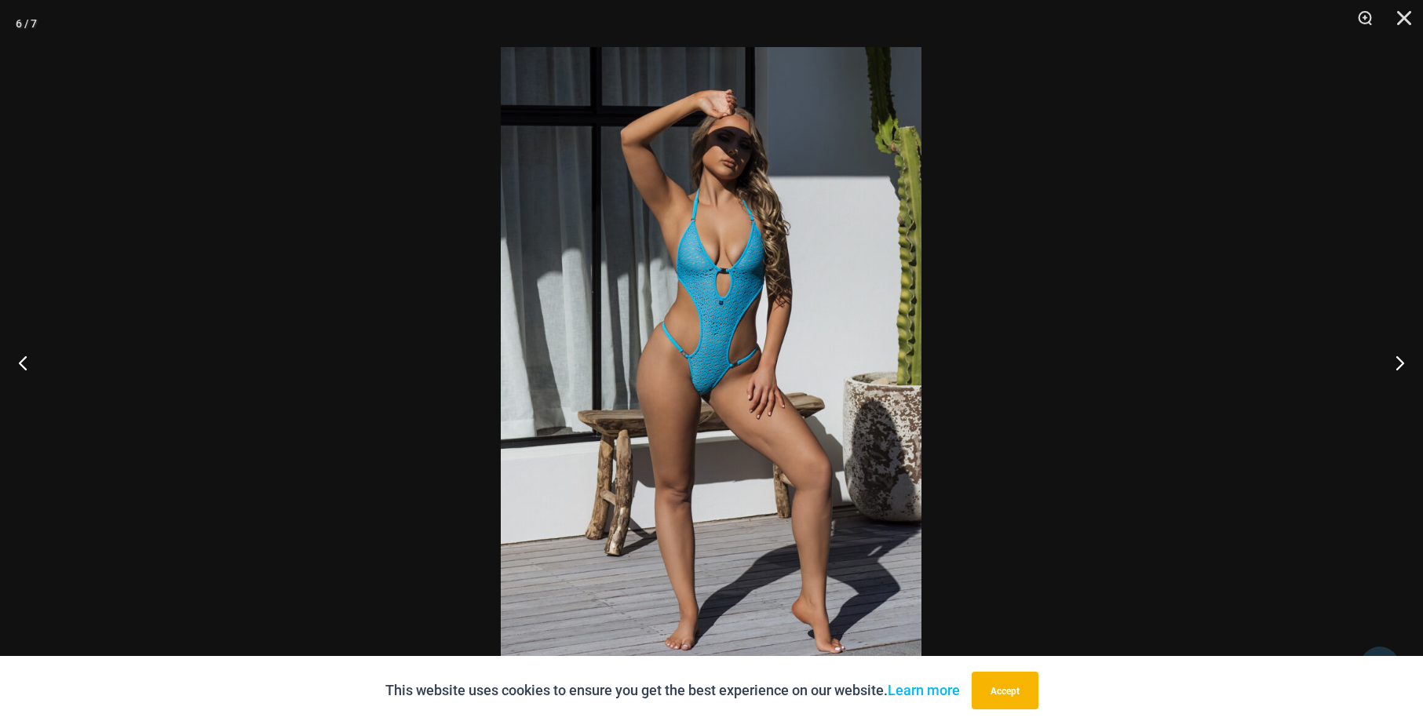
click at [733, 367] on img at bounding box center [711, 362] width 421 height 631
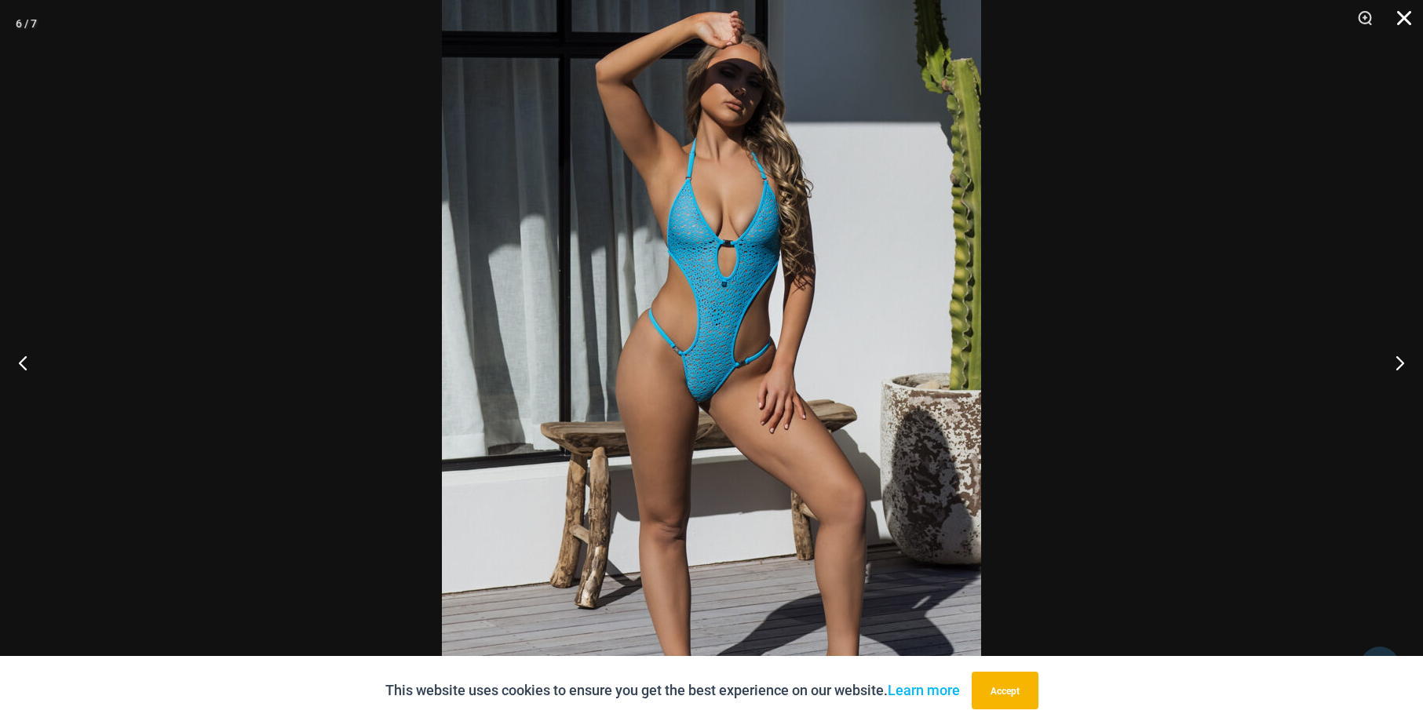
click at [1404, 12] on button "Close" at bounding box center [1399, 23] width 39 height 47
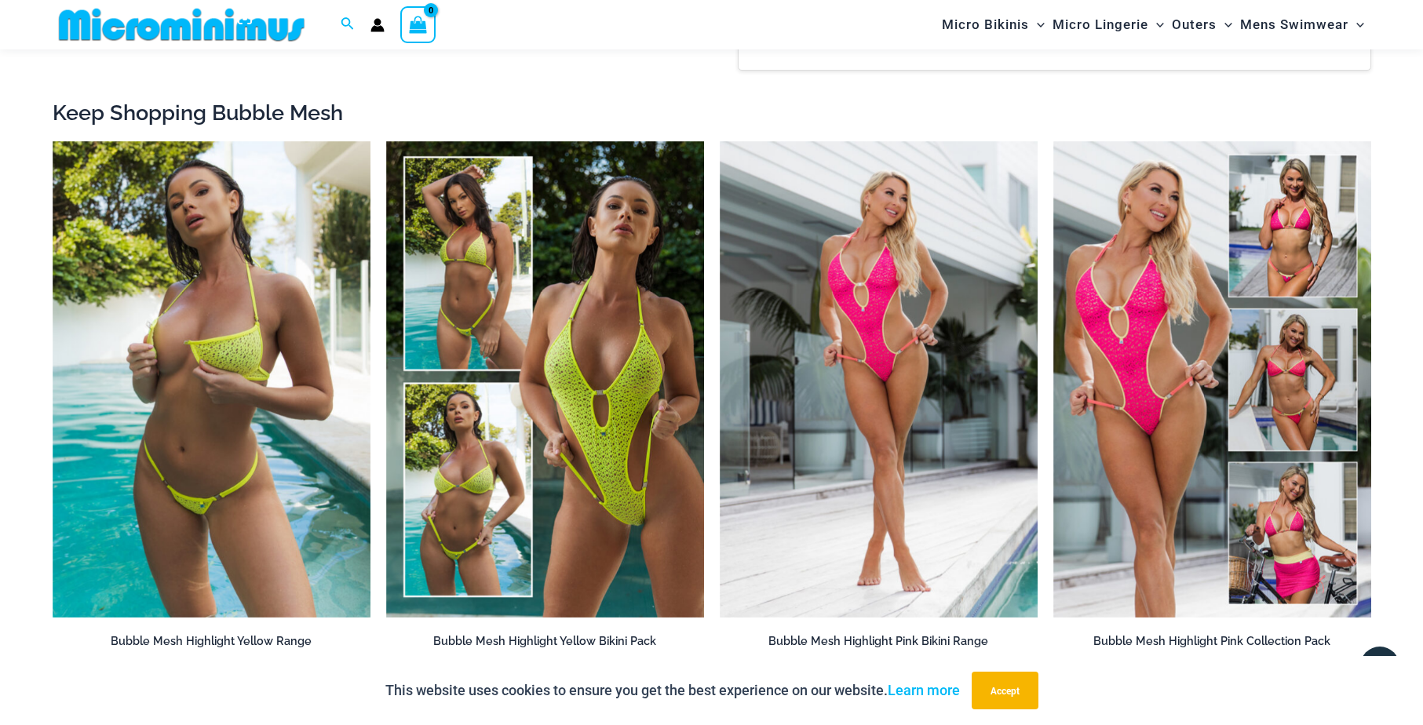
scroll to position [1765, 0]
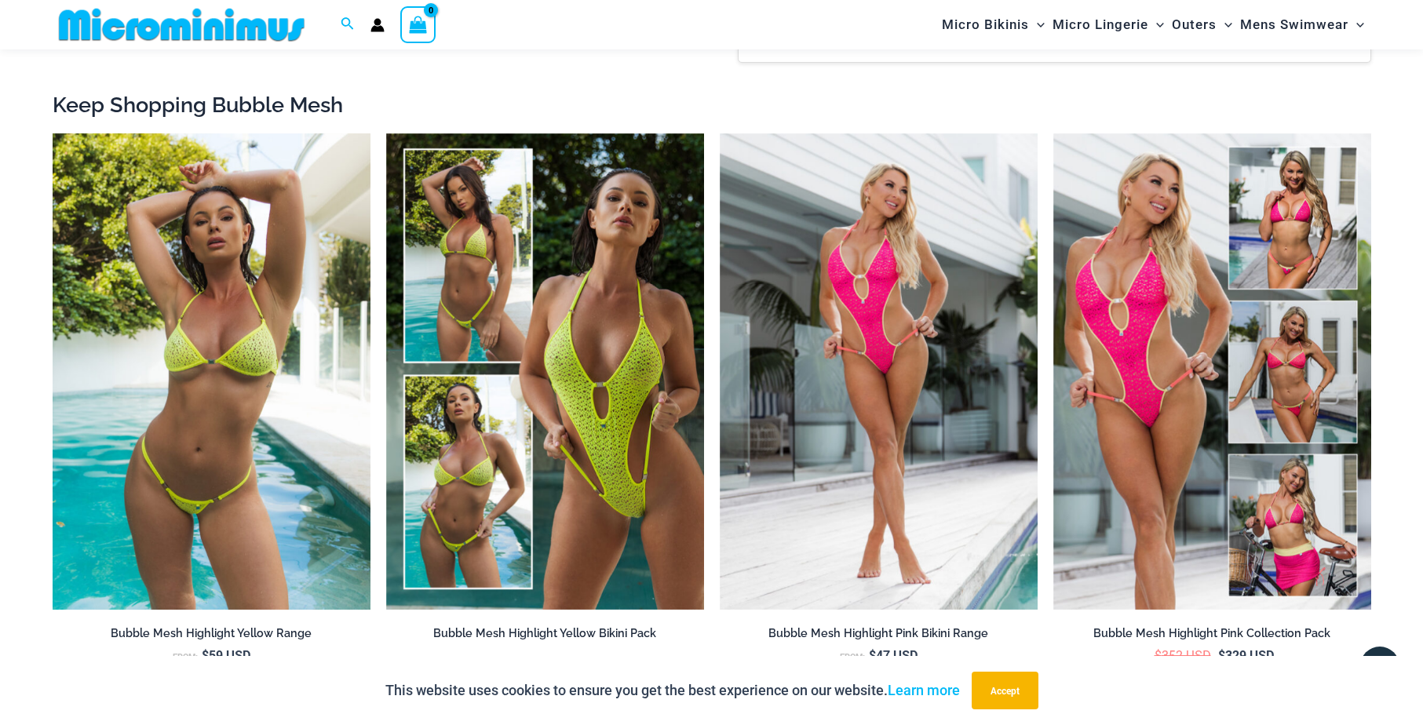
click at [279, 455] on img at bounding box center [212, 371] width 318 height 477
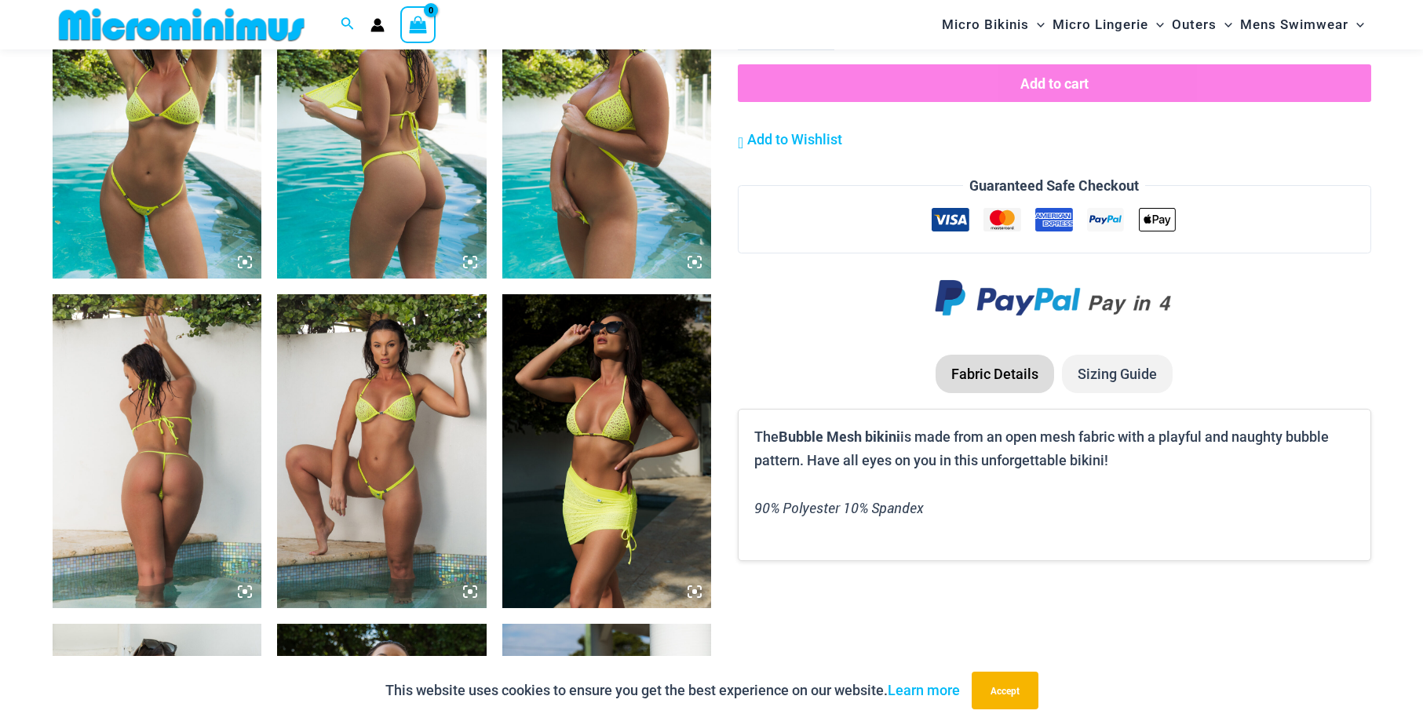
scroll to position [1252, 0]
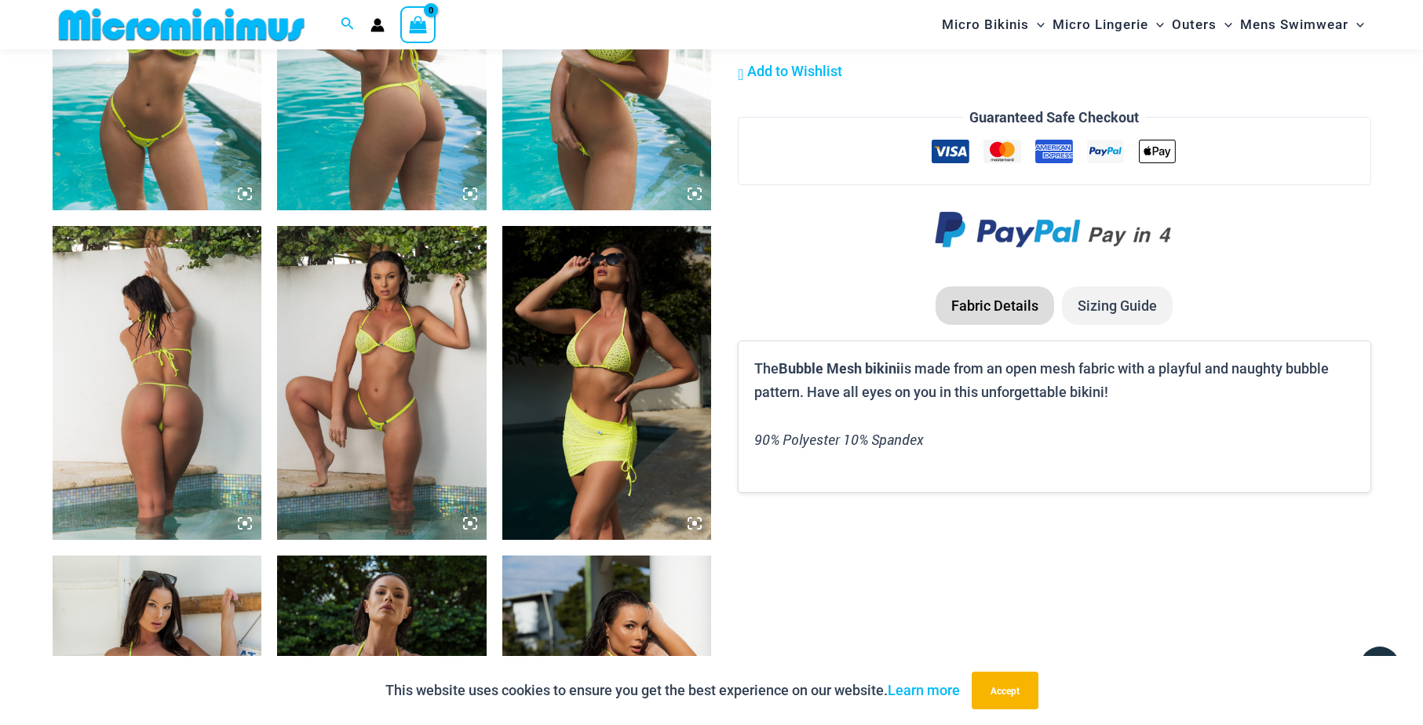
click at [362, 461] on img at bounding box center [382, 383] width 210 height 314
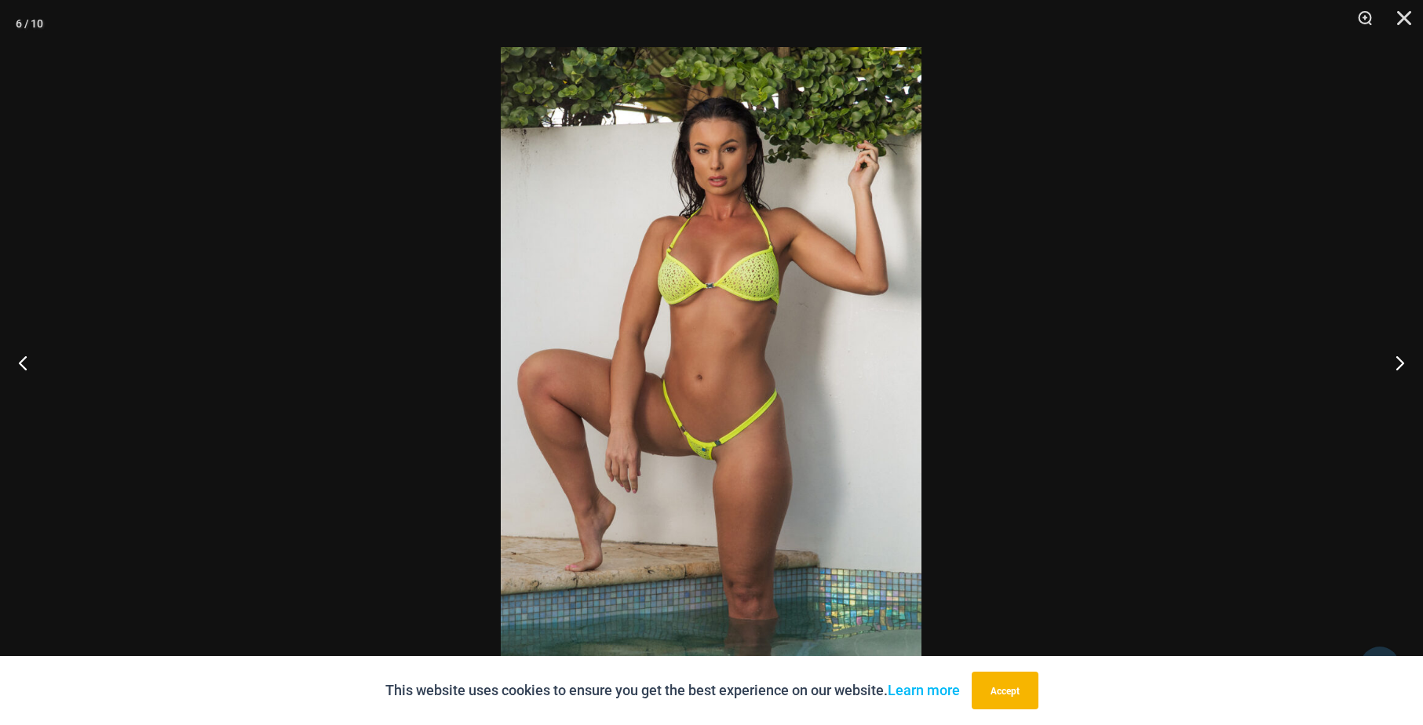
click at [623, 404] on img at bounding box center [711, 362] width 421 height 631
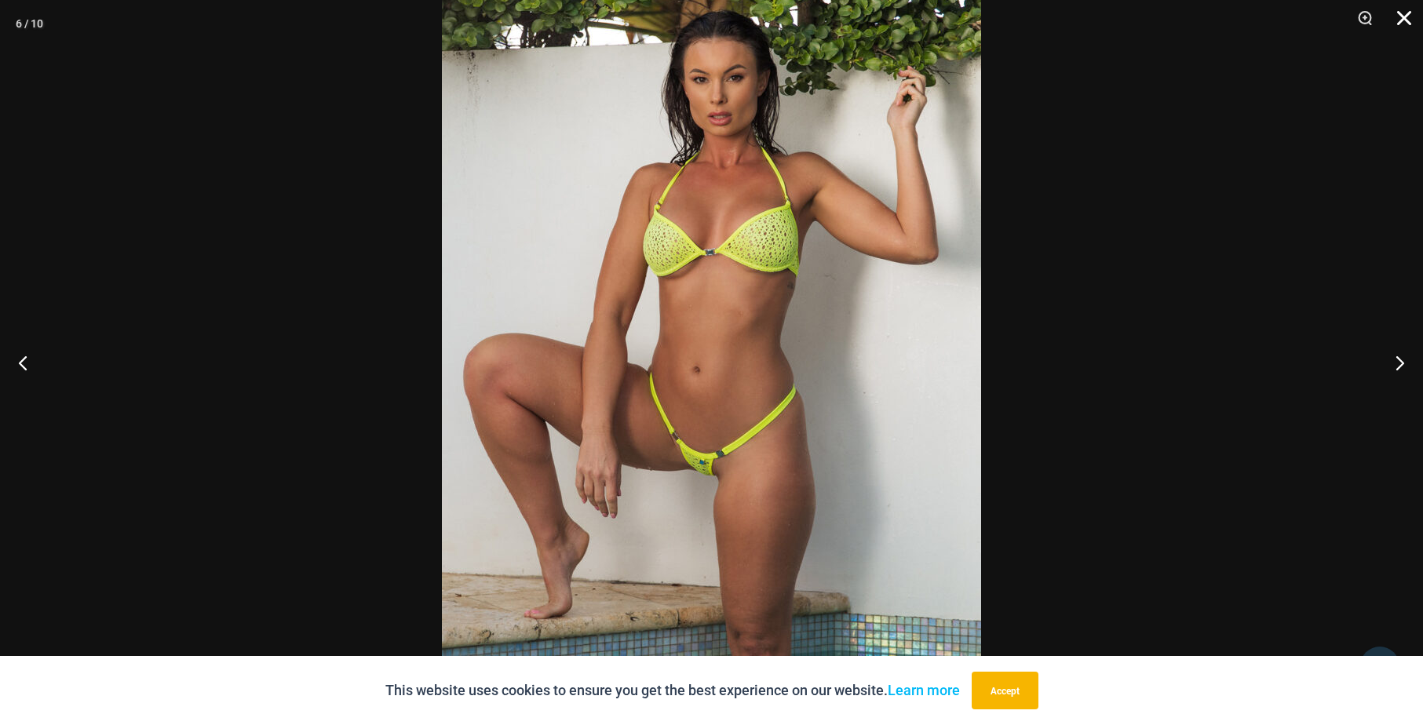
click at [1397, 20] on button "Close" at bounding box center [1399, 23] width 39 height 47
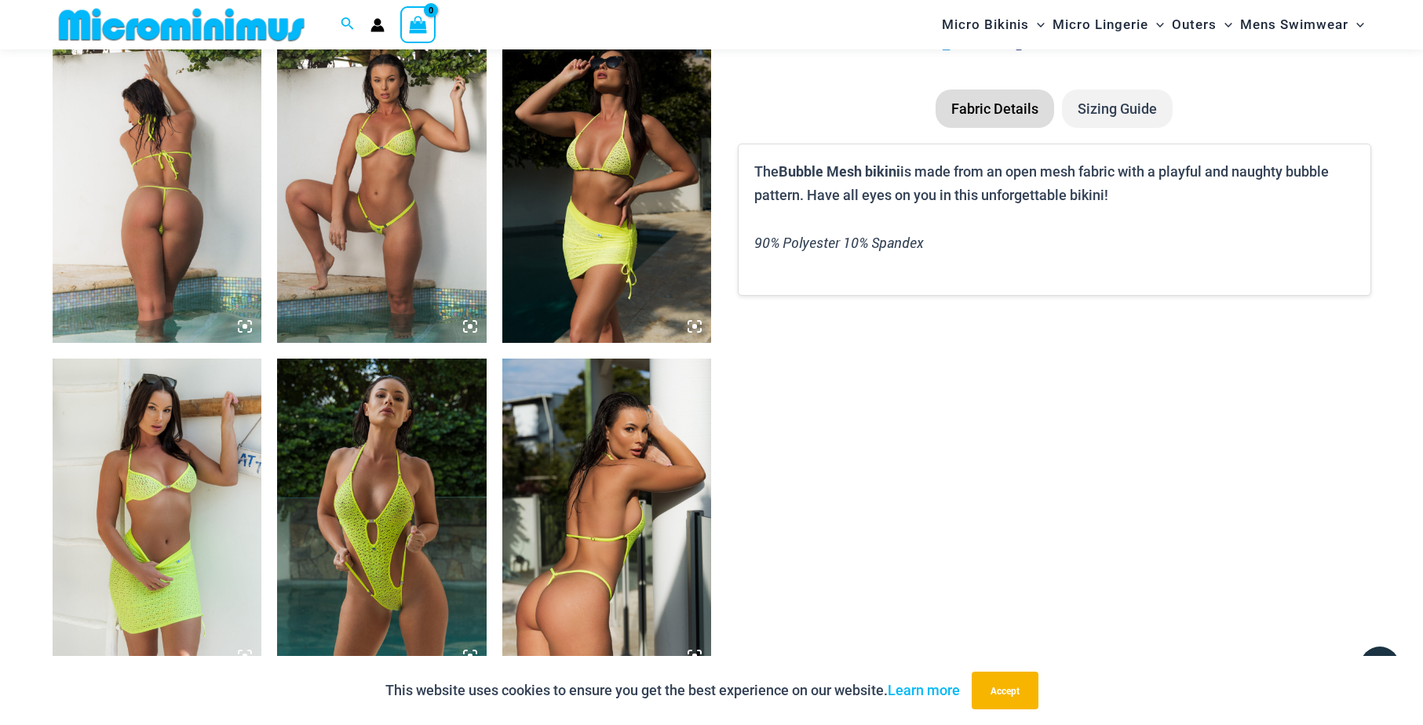
scroll to position [857, 0]
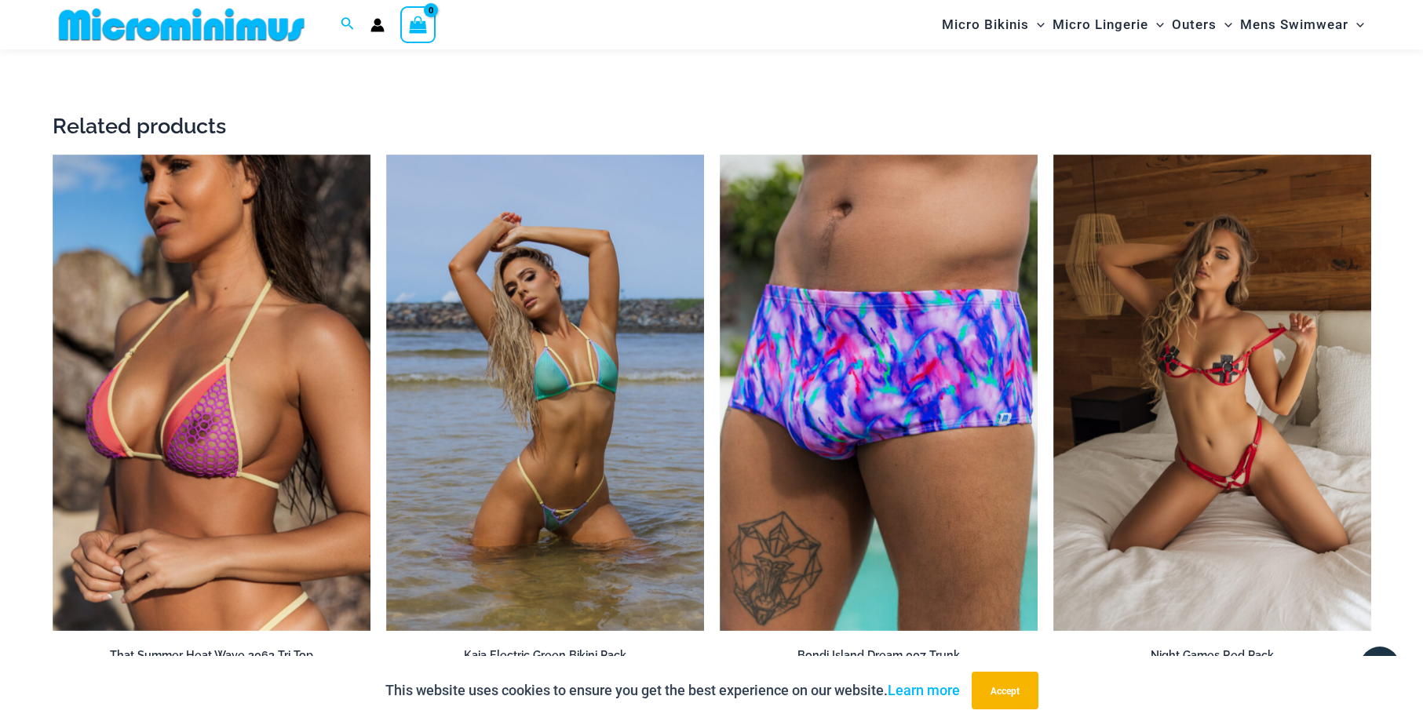
scroll to position [3042, 0]
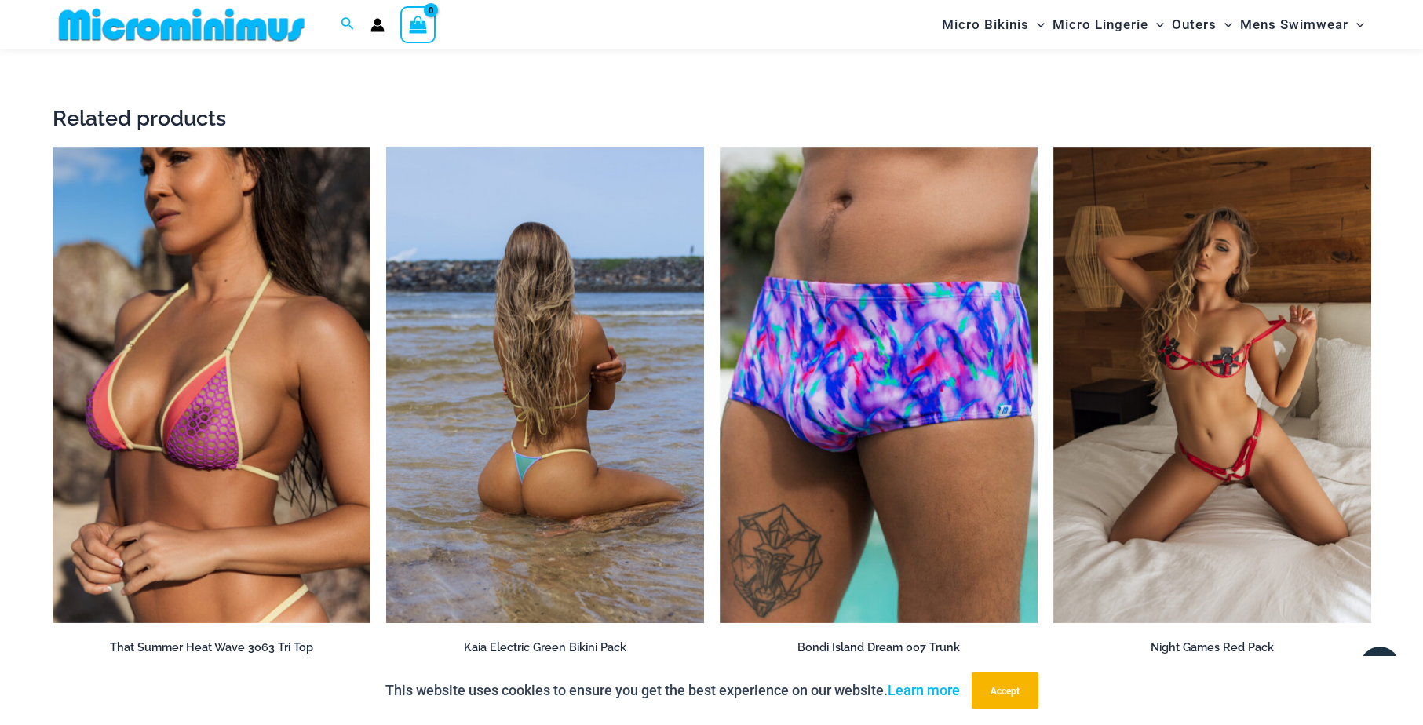
click at [571, 470] on img at bounding box center [545, 385] width 318 height 477
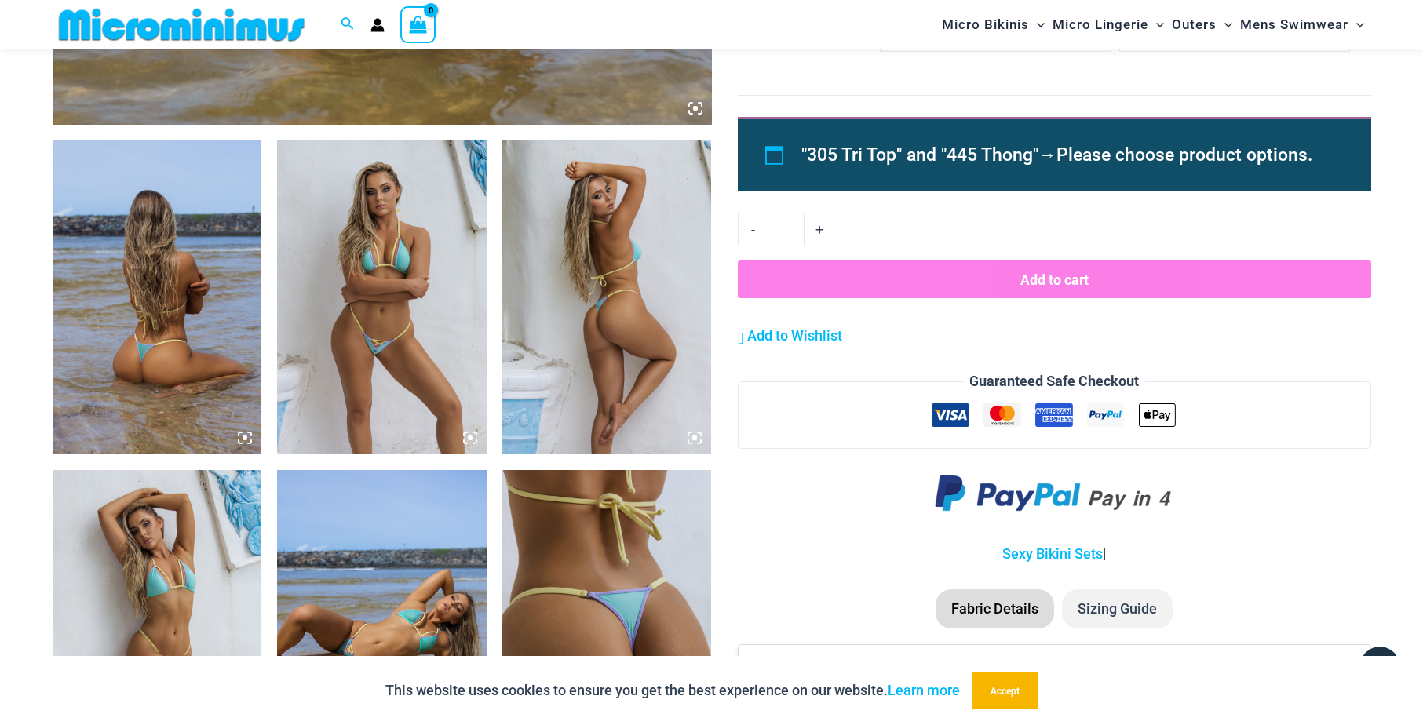
scroll to position [1142, 0]
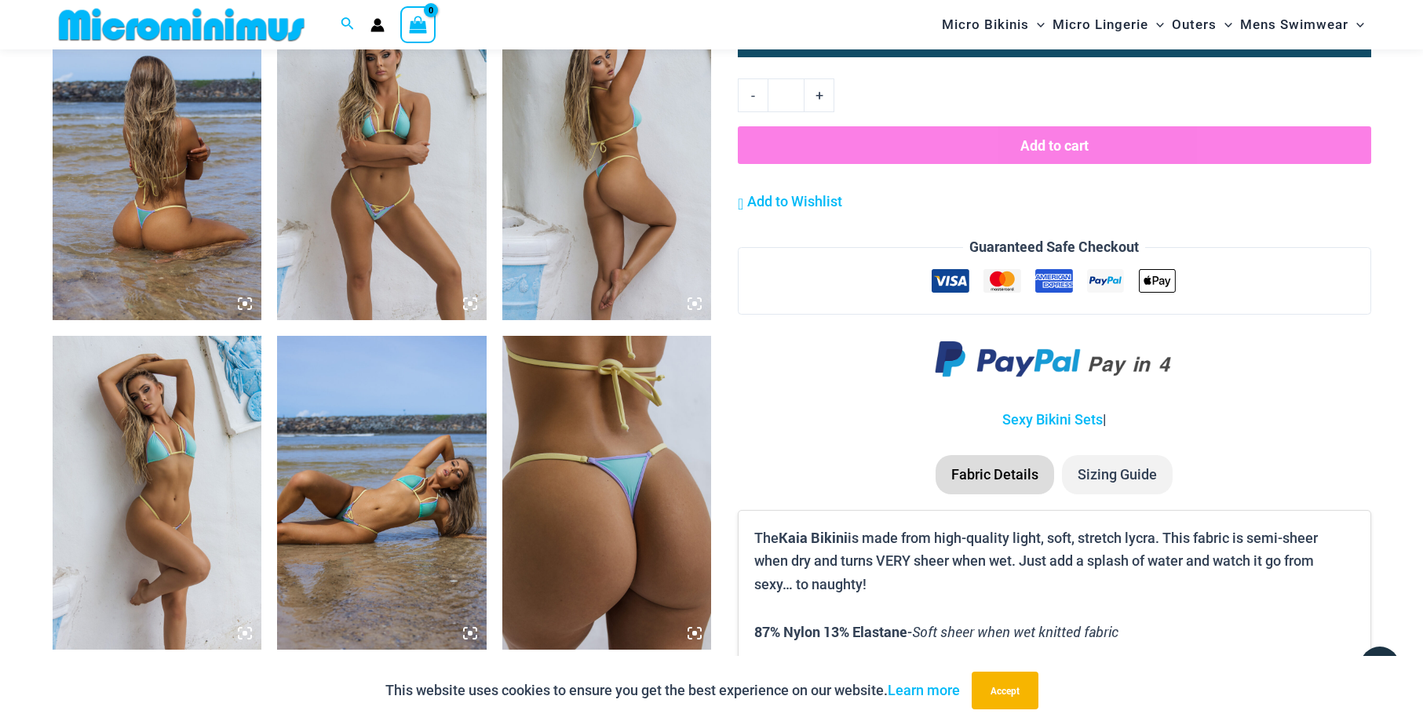
click at [413, 221] on img at bounding box center [382, 163] width 210 height 314
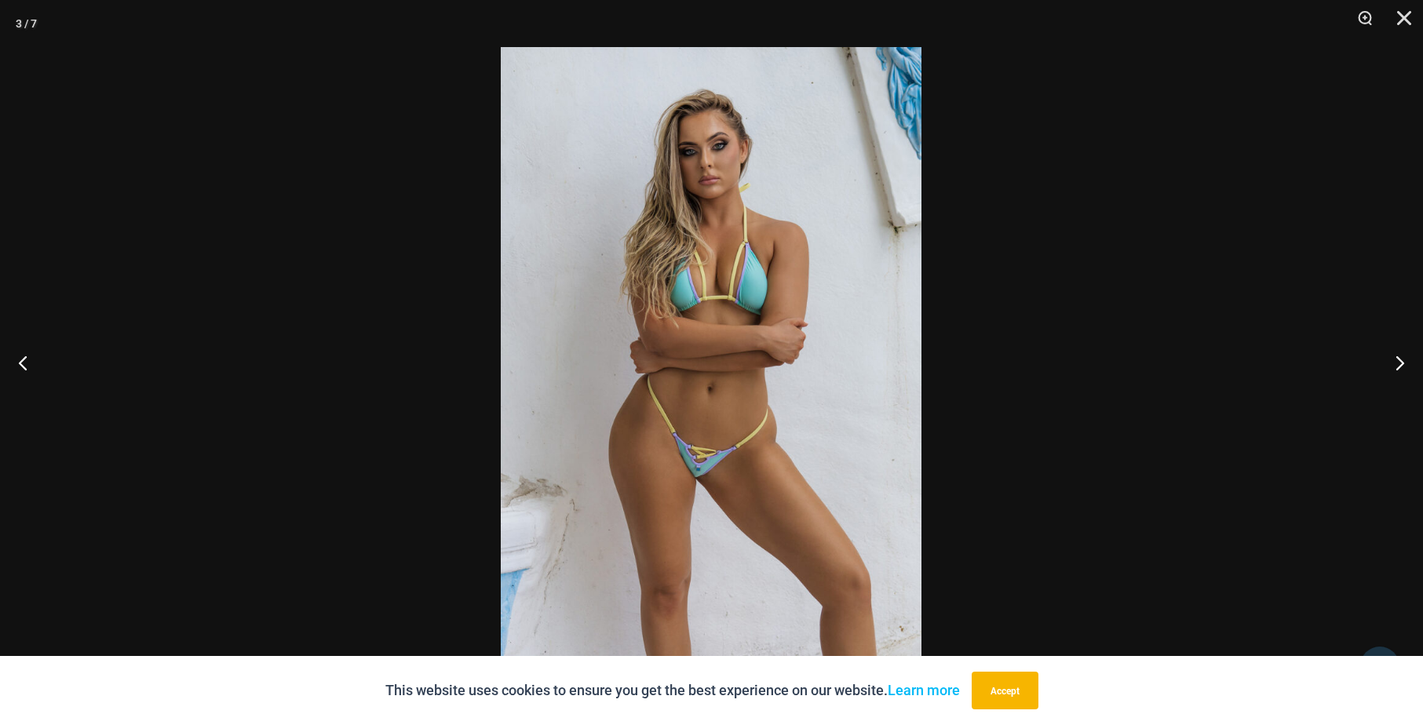
click at [600, 325] on img at bounding box center [711, 362] width 421 height 631
